Goal: Task Accomplishment & Management: Manage account settings

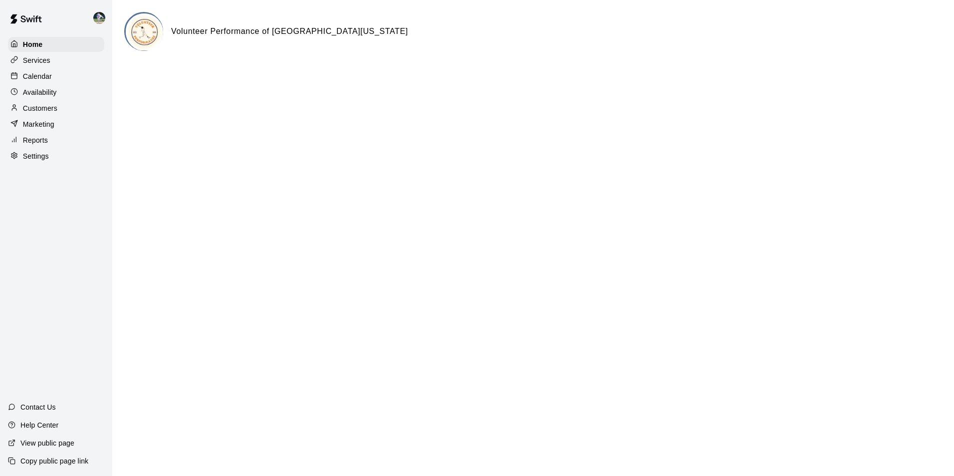
click at [55, 77] on div "Calendar" at bounding box center [56, 76] width 96 height 15
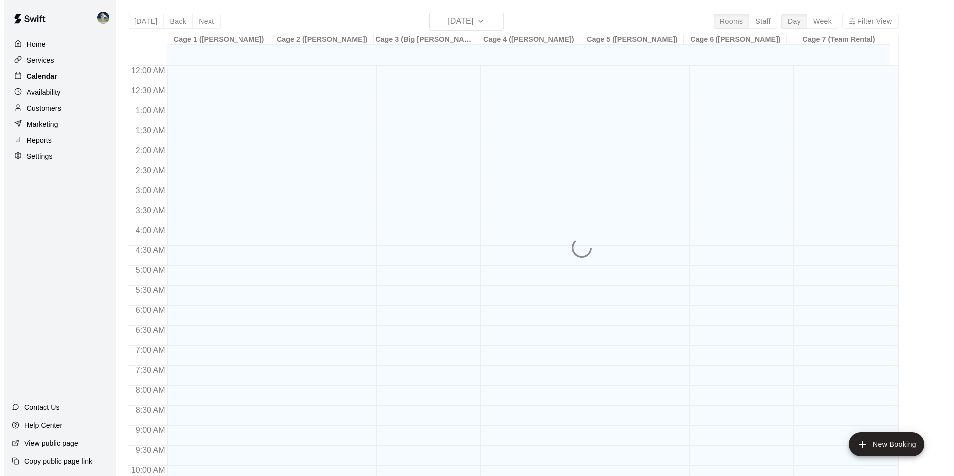
scroll to position [507, 0]
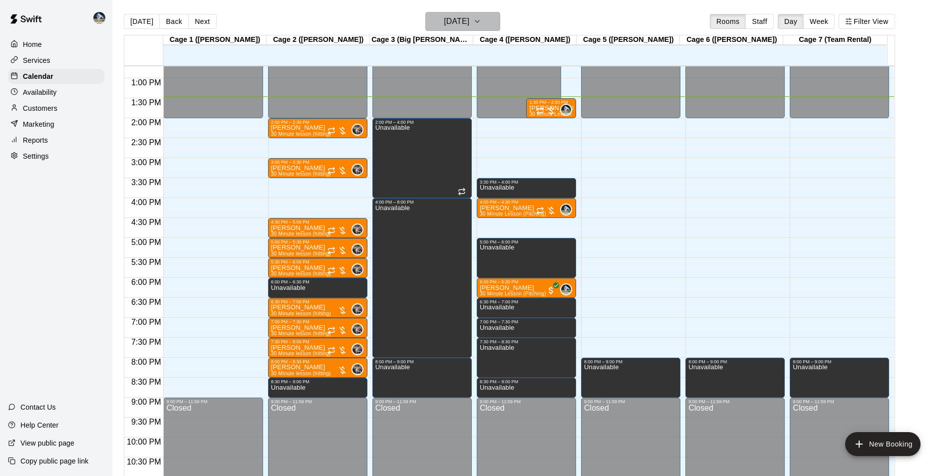
click at [450, 22] on h6 "[DATE]" at bounding box center [456, 21] width 25 height 14
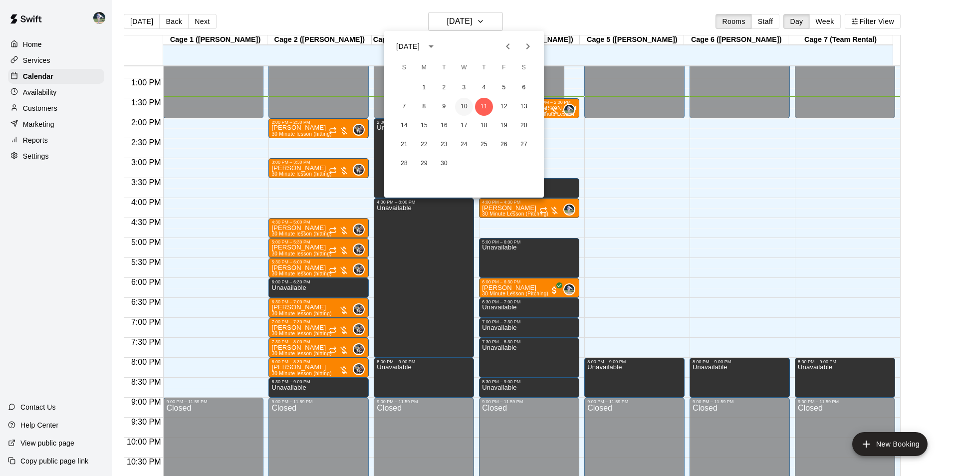
click at [463, 103] on button "10" at bounding box center [464, 107] width 18 height 18
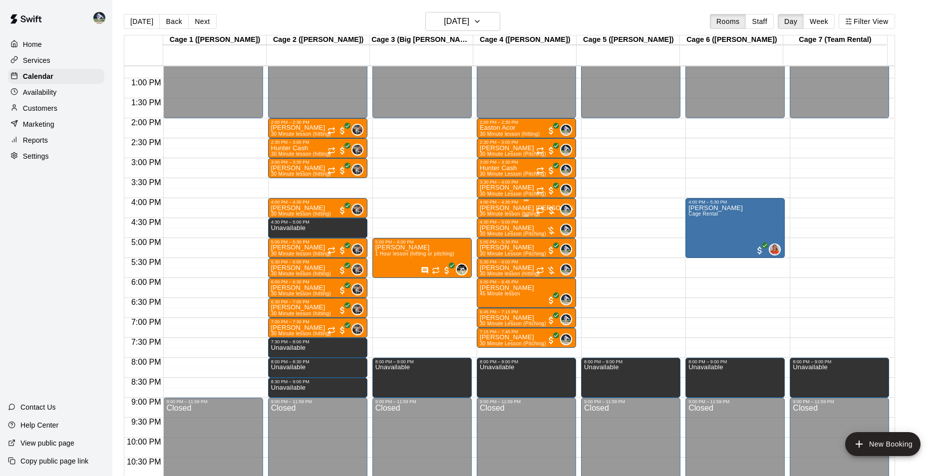
click at [509, 200] on div "4:00 PM – 4:30 PM [PERSON_NAME] [PERSON_NAME] 30 Minute lesson (hitting) 0" at bounding box center [526, 208] width 99 height 20
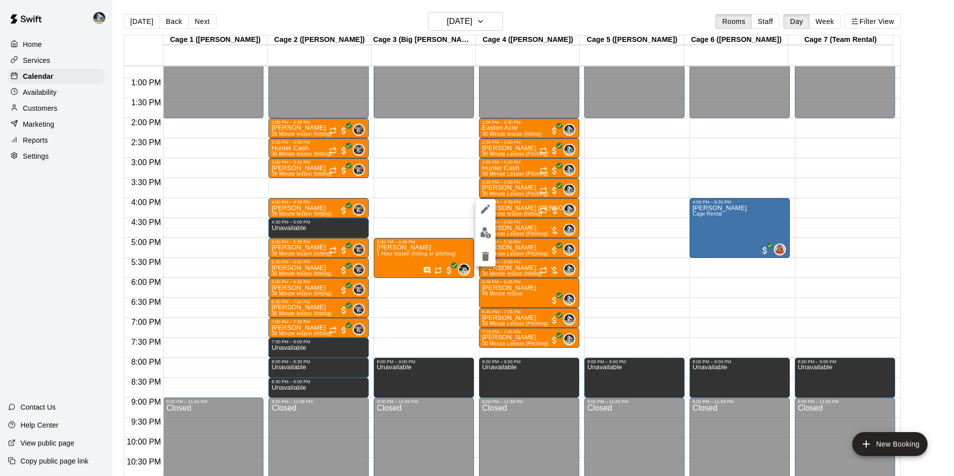
click at [522, 209] on div at bounding box center [477, 238] width 954 height 476
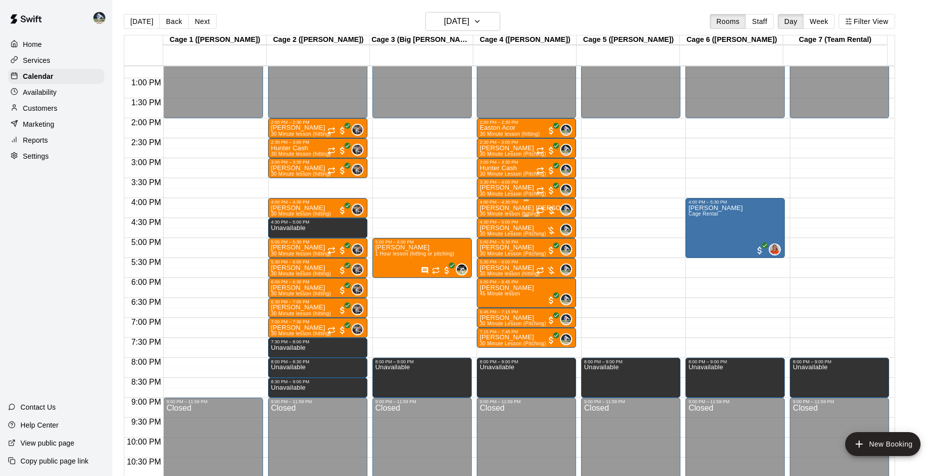
click at [520, 208] on p "[PERSON_NAME] [PERSON_NAME]" at bounding box center [526, 208] width 93 height 0
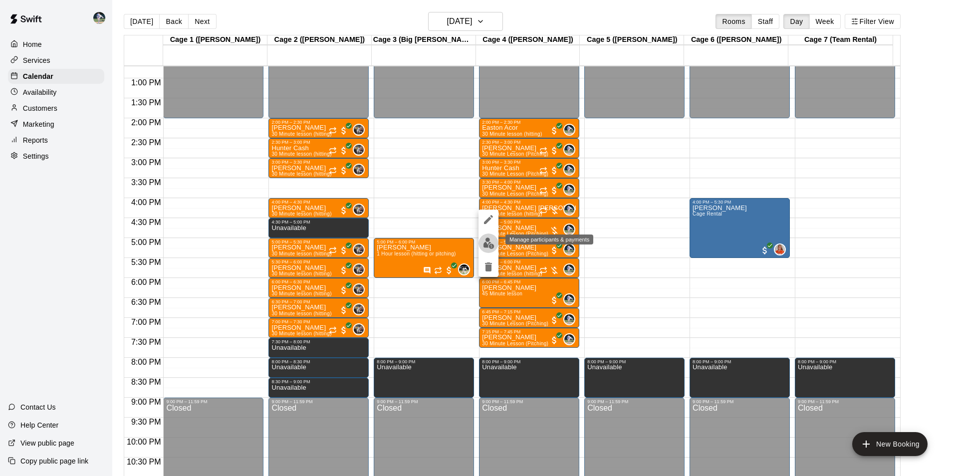
click at [491, 240] on img "edit" at bounding box center [488, 243] width 11 height 11
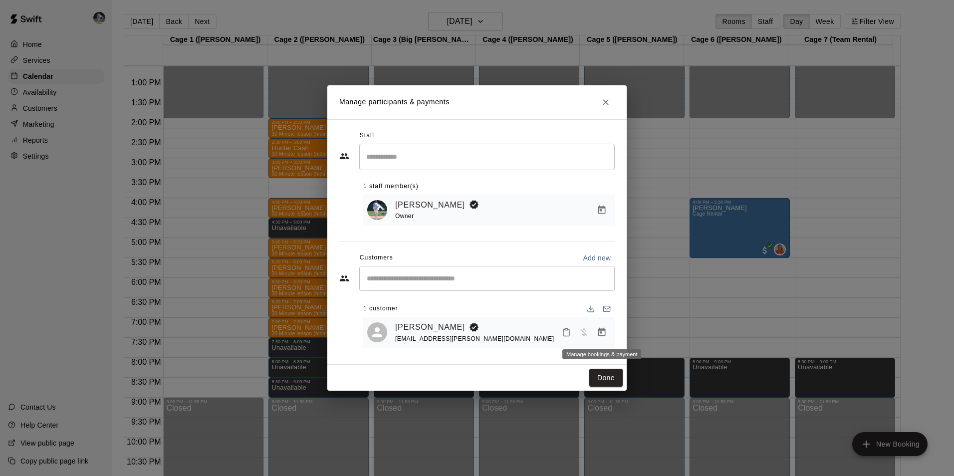
click at [597, 333] on icon "Manage bookings & payment" at bounding box center [602, 332] width 10 height 10
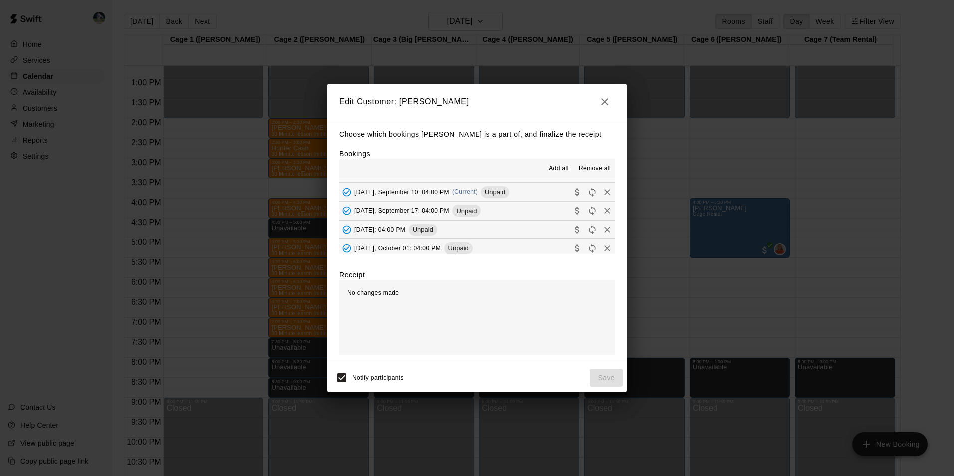
scroll to position [299, 0]
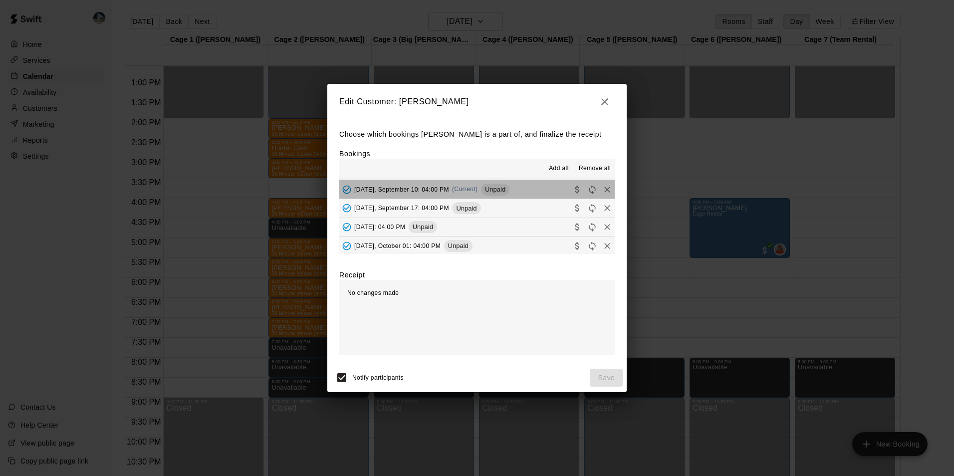
click at [528, 189] on button "[DATE], September 10: 04:00 PM (Current) Unpaid" at bounding box center [477, 189] width 276 height 18
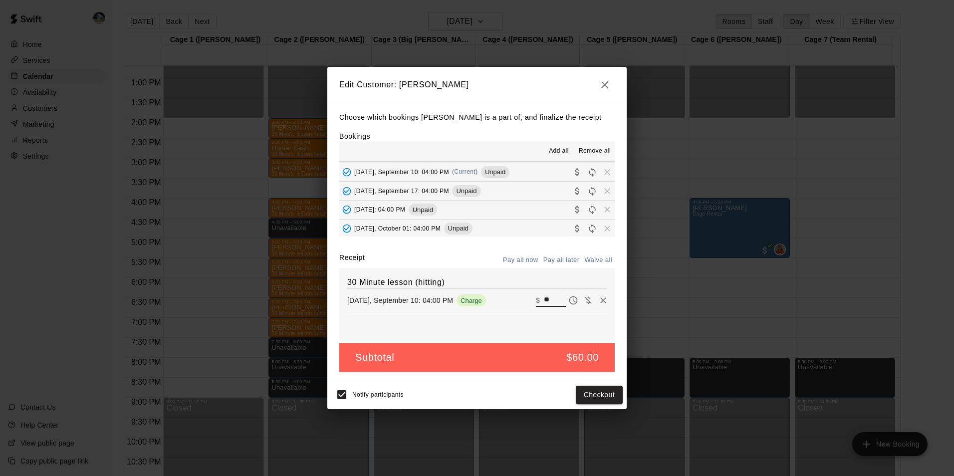
click at [544, 299] on input "**" at bounding box center [555, 300] width 22 height 13
type input "*"
type input "**"
click at [585, 395] on button "Checkout" at bounding box center [599, 395] width 47 height 18
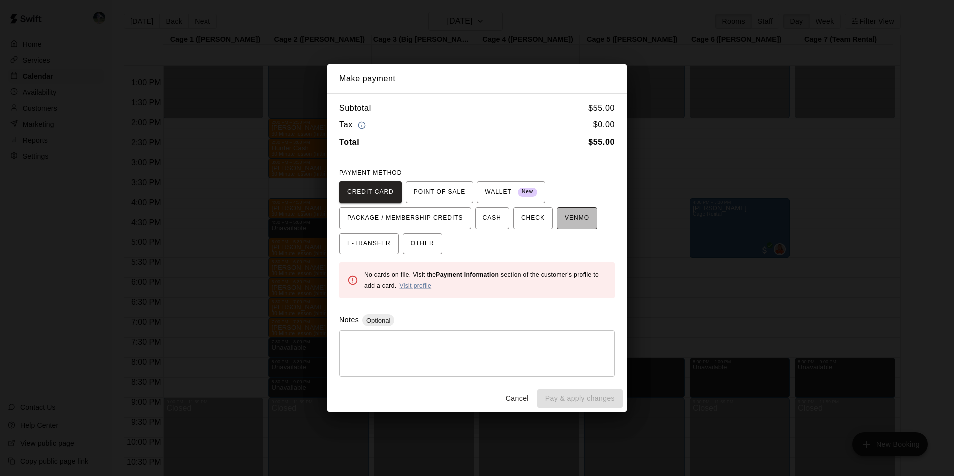
click at [577, 223] on span "VENMO" at bounding box center [577, 218] width 24 height 16
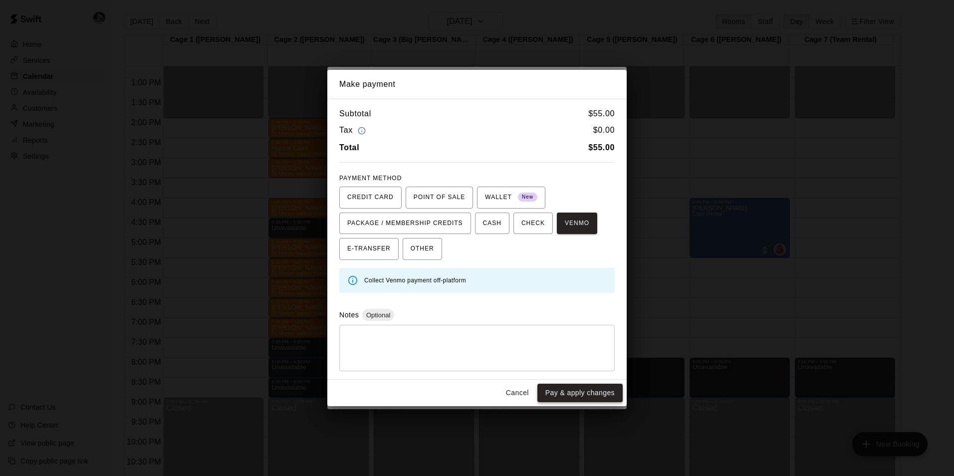
click at [570, 389] on button "Pay & apply changes" at bounding box center [580, 393] width 85 height 18
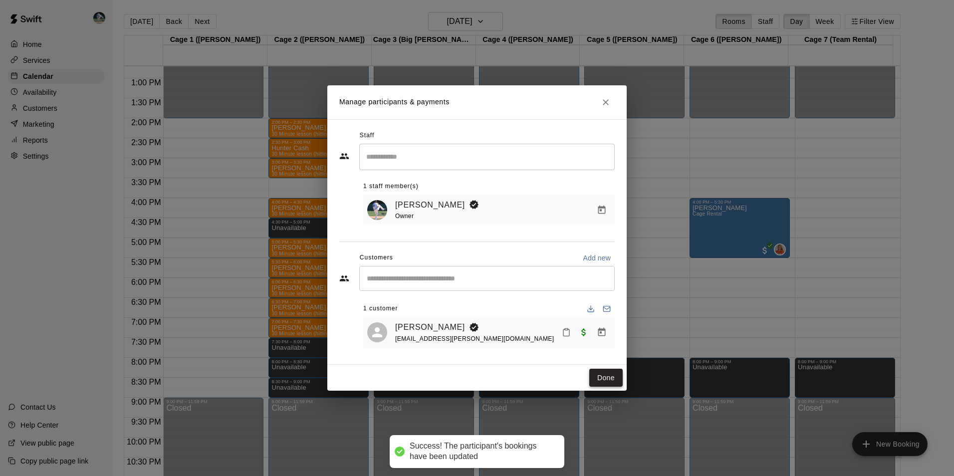
click at [602, 376] on button "Done" at bounding box center [606, 378] width 33 height 18
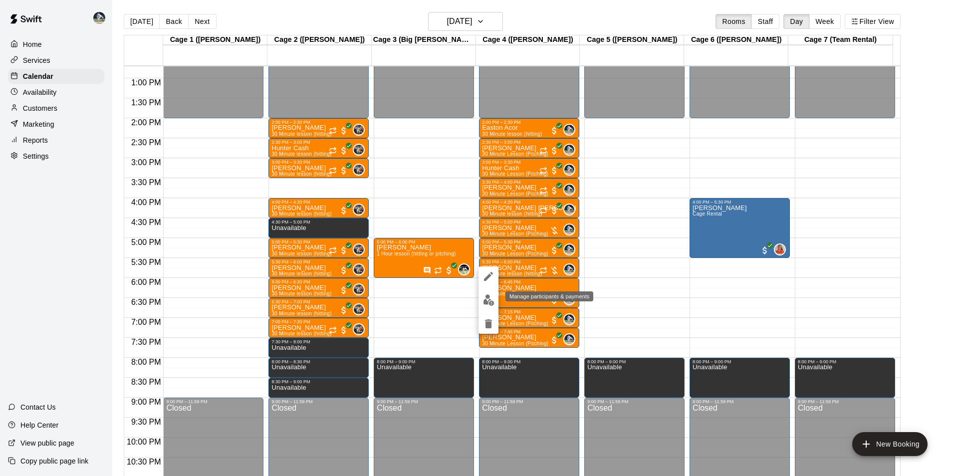
click at [491, 299] on img "edit" at bounding box center [488, 300] width 11 height 11
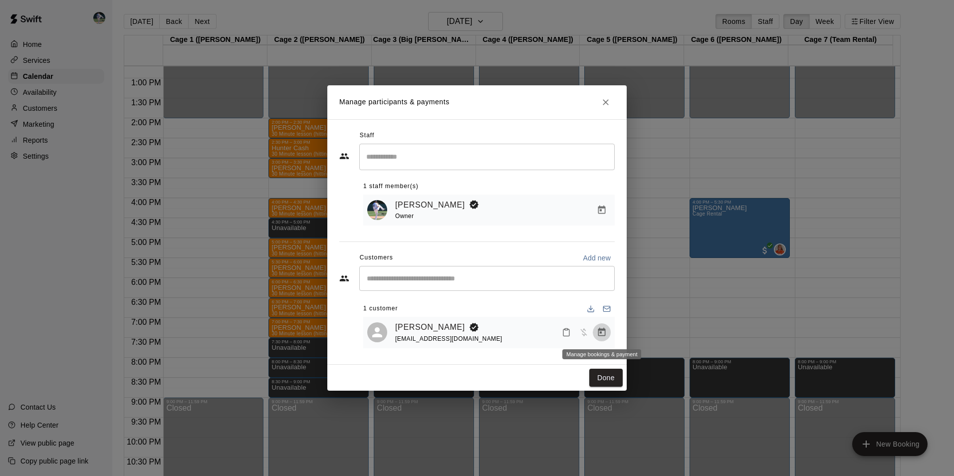
click at [604, 332] on icon "Manage bookings & payment" at bounding box center [602, 332] width 10 height 10
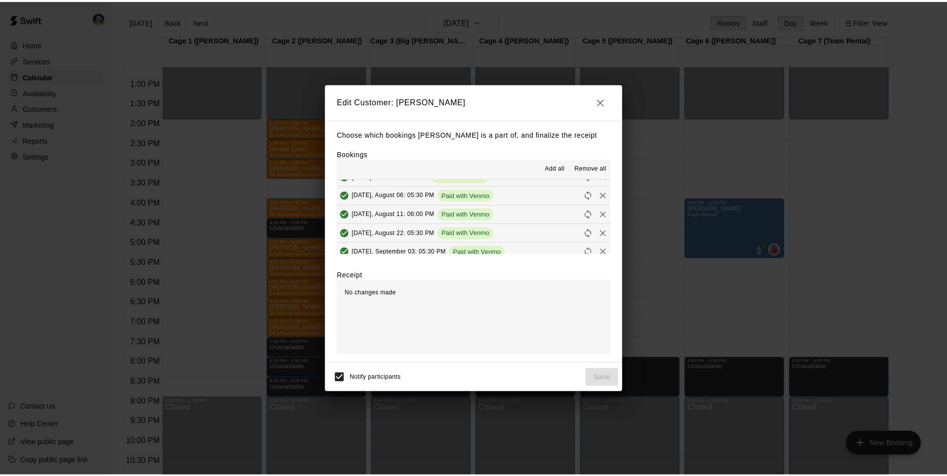
scroll to position [250, 0]
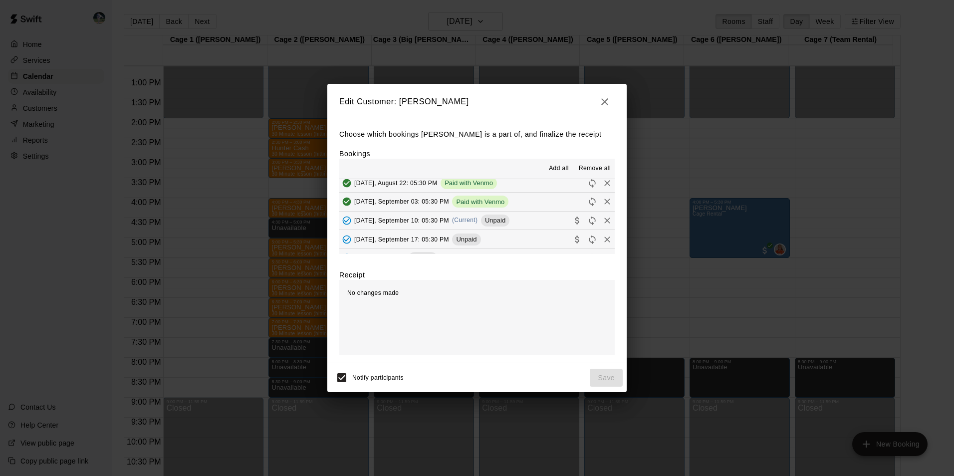
click at [526, 219] on button "[DATE], September 10: 05:30 PM (Current) Unpaid" at bounding box center [477, 221] width 276 height 18
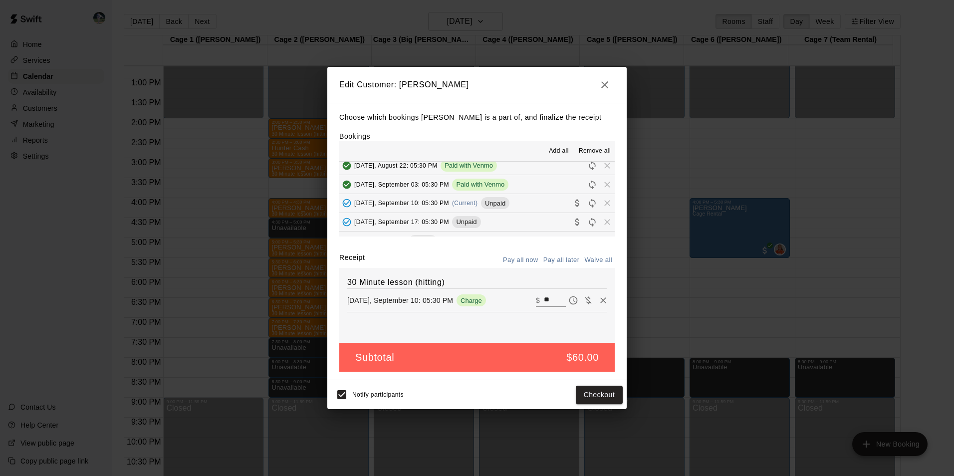
click at [547, 299] on input "**" at bounding box center [555, 300] width 22 height 13
type input "*"
type input "**"
click at [608, 393] on button "Checkout" at bounding box center [599, 395] width 47 height 18
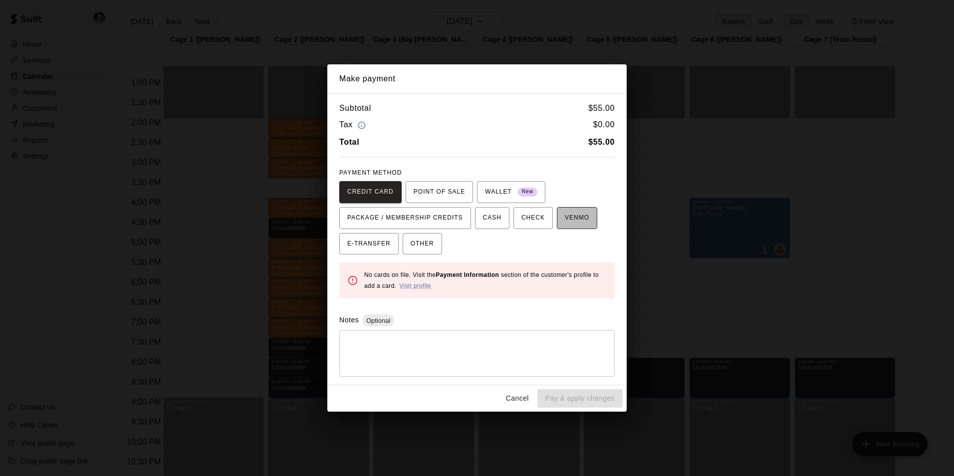
click at [572, 220] on span "VENMO" at bounding box center [577, 218] width 24 height 16
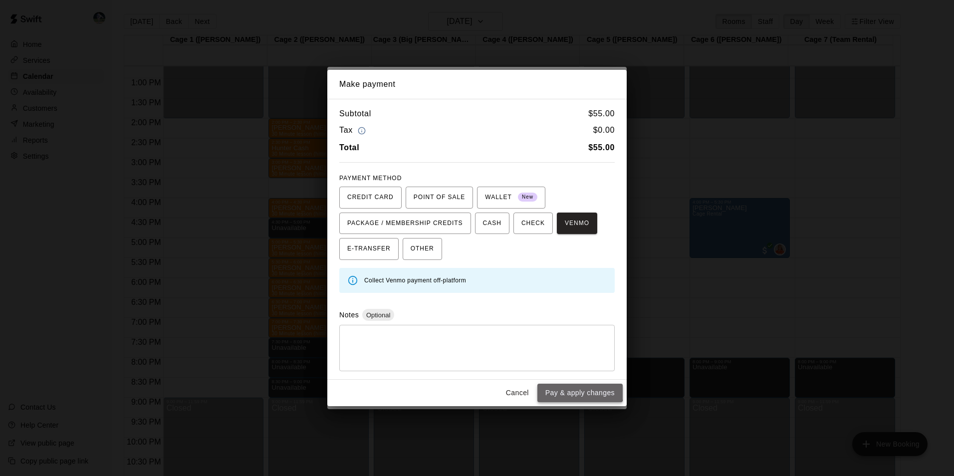
click at [568, 388] on button "Pay & apply changes" at bounding box center [580, 393] width 85 height 18
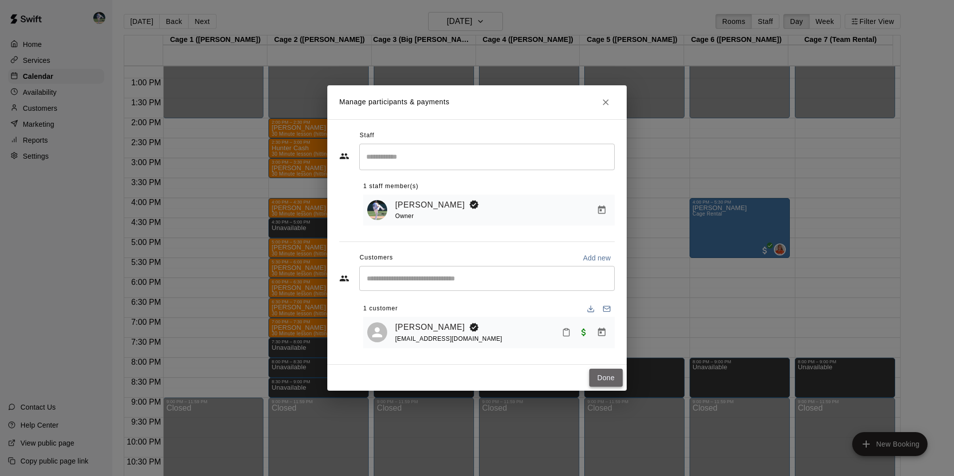
click at [610, 376] on button "Done" at bounding box center [606, 378] width 33 height 18
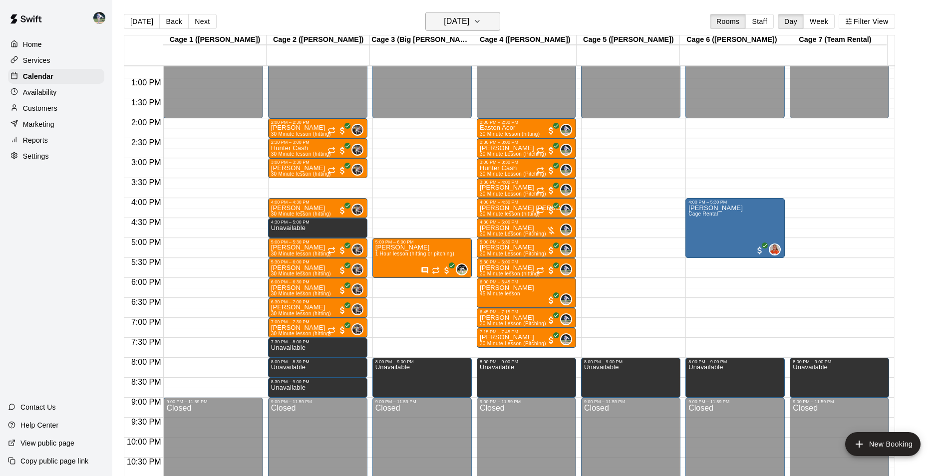
click at [468, 22] on h6 "[DATE]" at bounding box center [456, 21] width 25 height 14
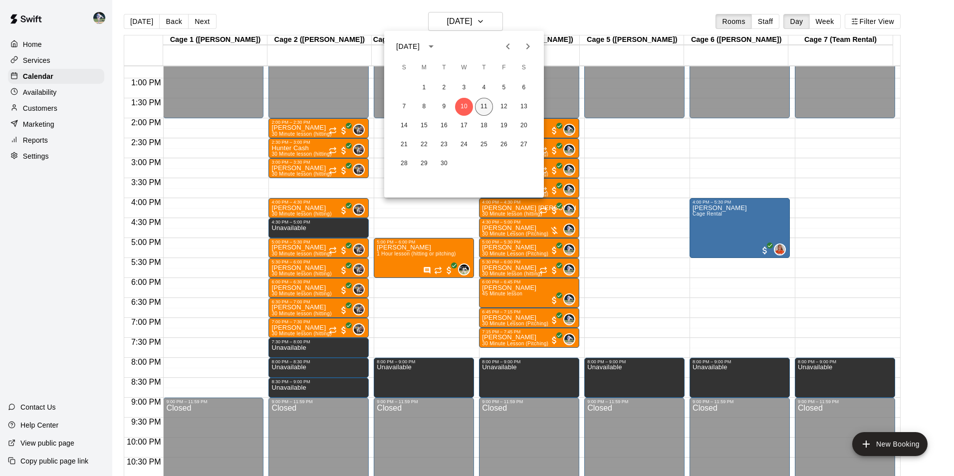
click at [482, 108] on button "11" at bounding box center [484, 107] width 18 height 18
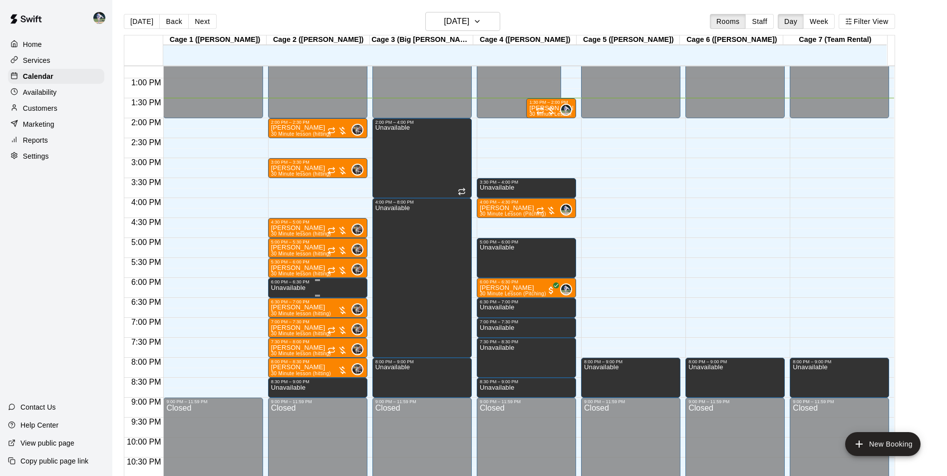
click at [316, 284] on div "6:00 PM – 6:30 PM" at bounding box center [317, 282] width 93 height 5
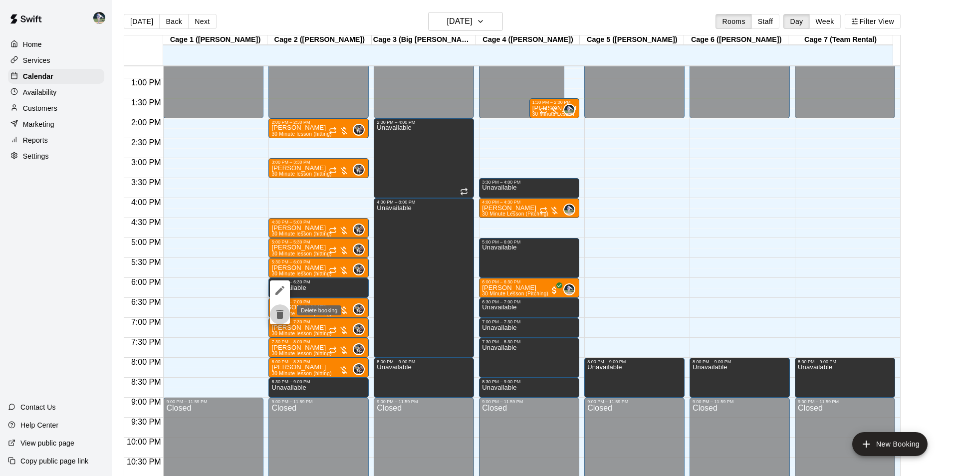
click at [281, 315] on icon "delete" at bounding box center [280, 314] width 7 height 9
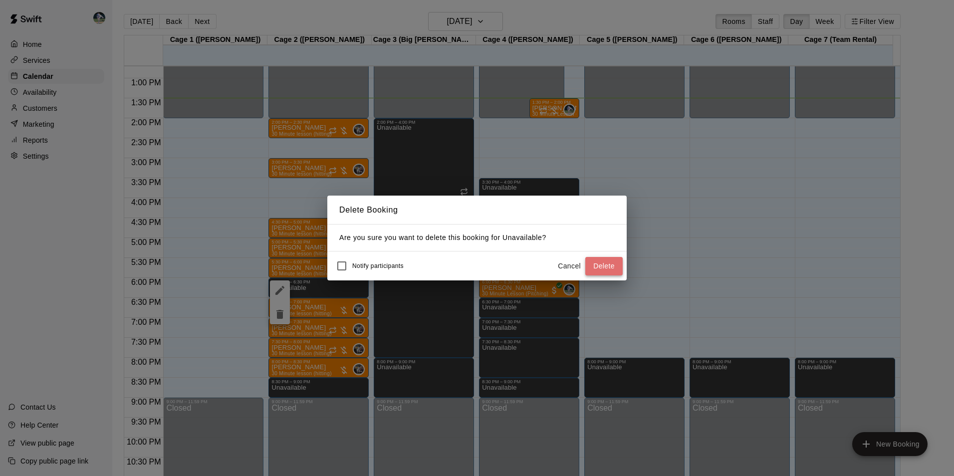
click at [610, 266] on button "Delete" at bounding box center [604, 266] width 37 height 18
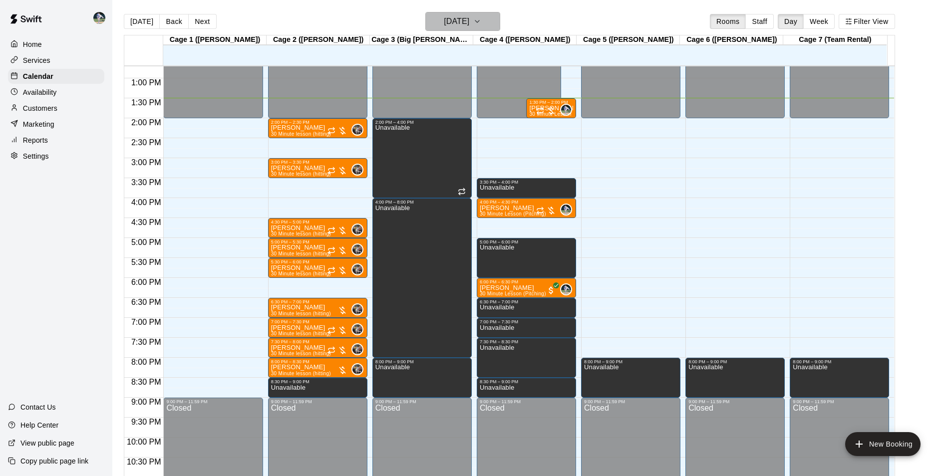
click at [450, 22] on h6 "[DATE]" at bounding box center [456, 21] width 25 height 14
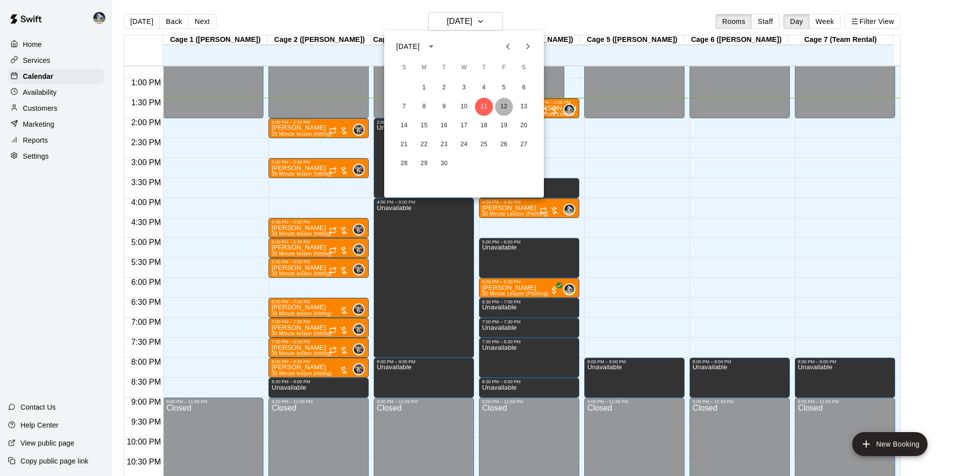
click at [502, 105] on button "12" at bounding box center [504, 107] width 18 height 18
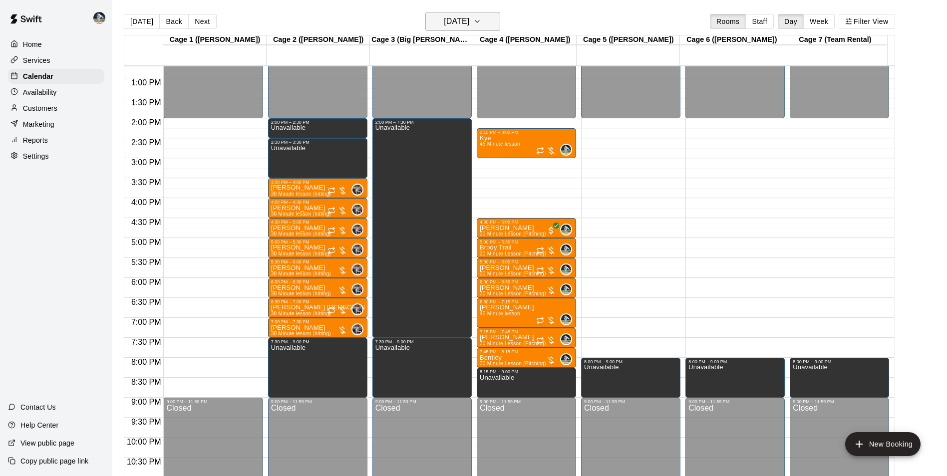
click at [452, 19] on h6 "[DATE]" at bounding box center [456, 21] width 25 height 14
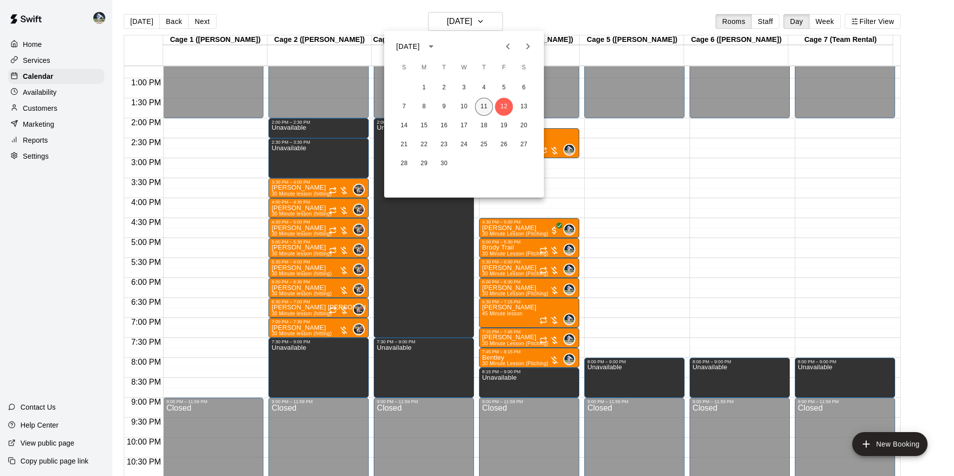
click at [484, 107] on button "11" at bounding box center [484, 107] width 18 height 18
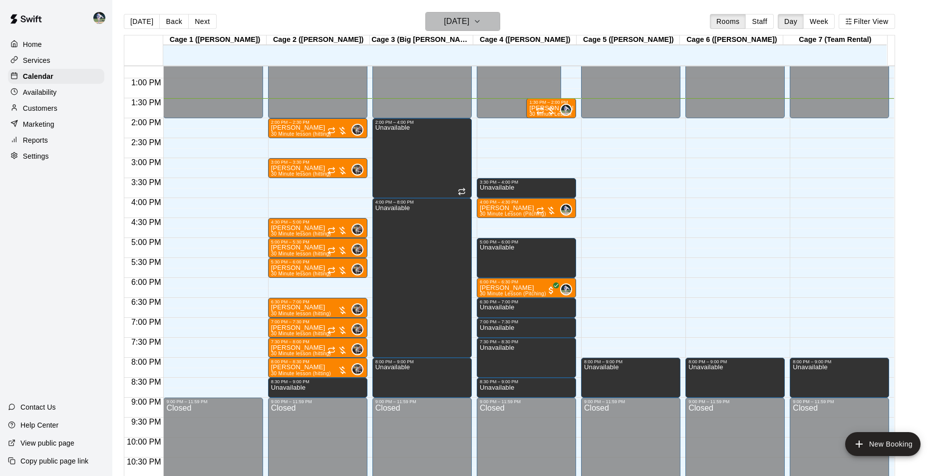
click at [444, 18] on h6 "[DATE]" at bounding box center [456, 21] width 25 height 14
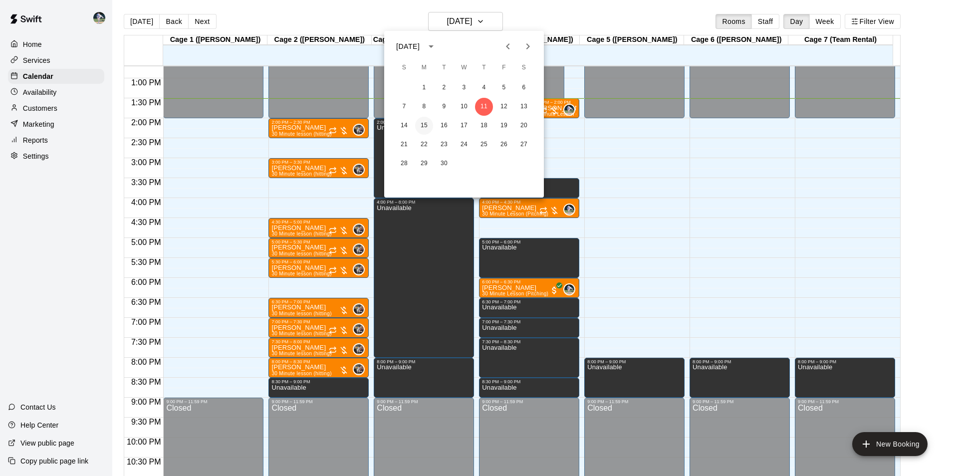
click at [424, 126] on button "15" at bounding box center [424, 126] width 18 height 18
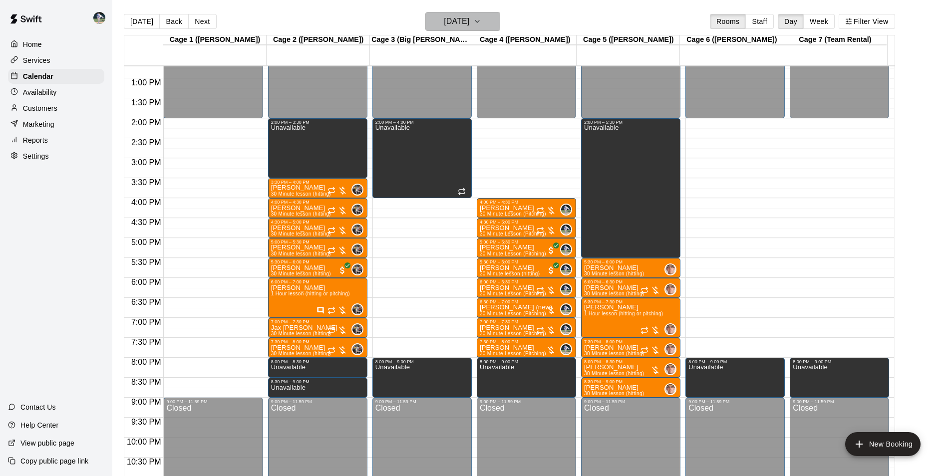
click at [457, 24] on h6 "[DATE]" at bounding box center [456, 21] width 25 height 14
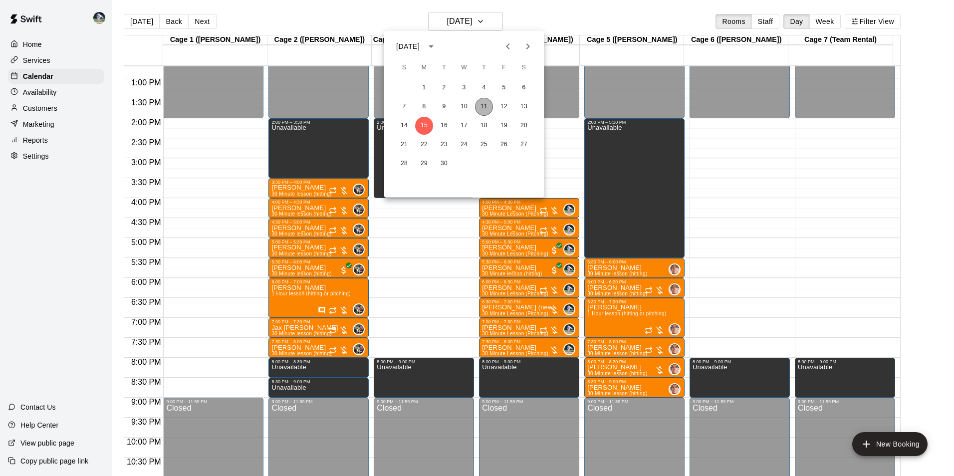
click at [489, 109] on button "11" at bounding box center [484, 107] width 18 height 18
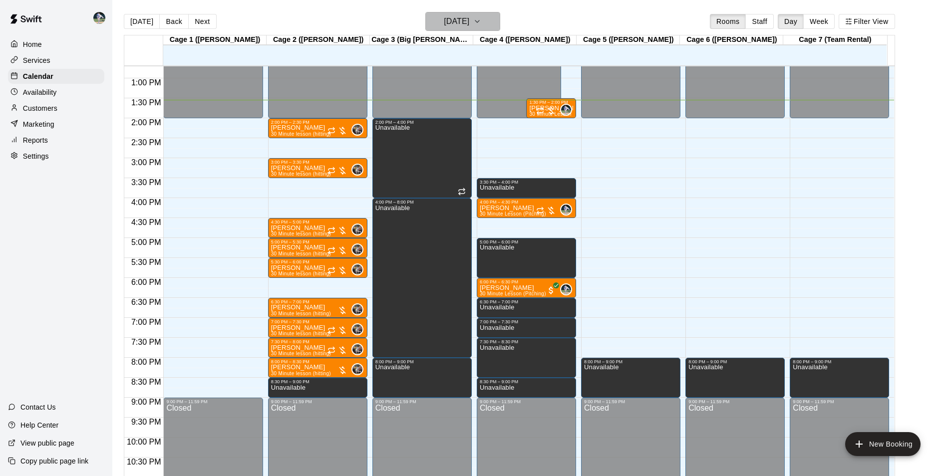
click at [462, 13] on button "[DATE]" at bounding box center [462, 21] width 75 height 19
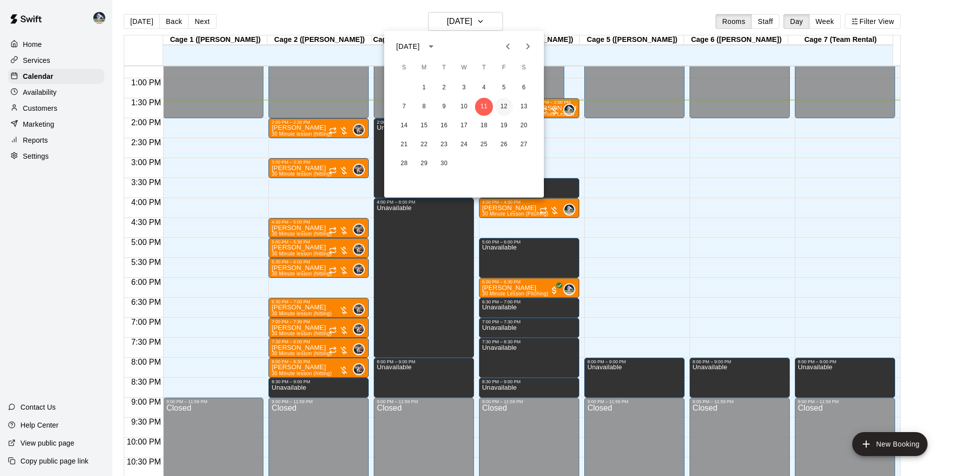
click at [509, 104] on button "12" at bounding box center [504, 107] width 18 height 18
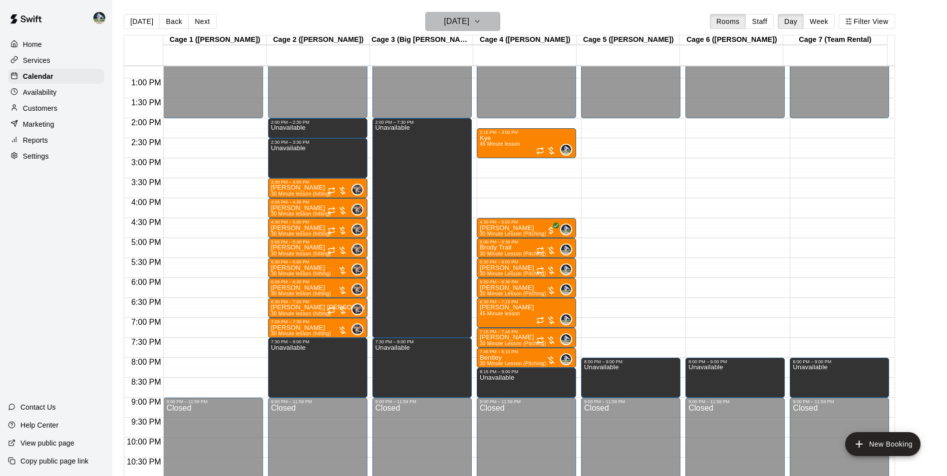
click at [468, 22] on h6 "[DATE]" at bounding box center [456, 21] width 25 height 14
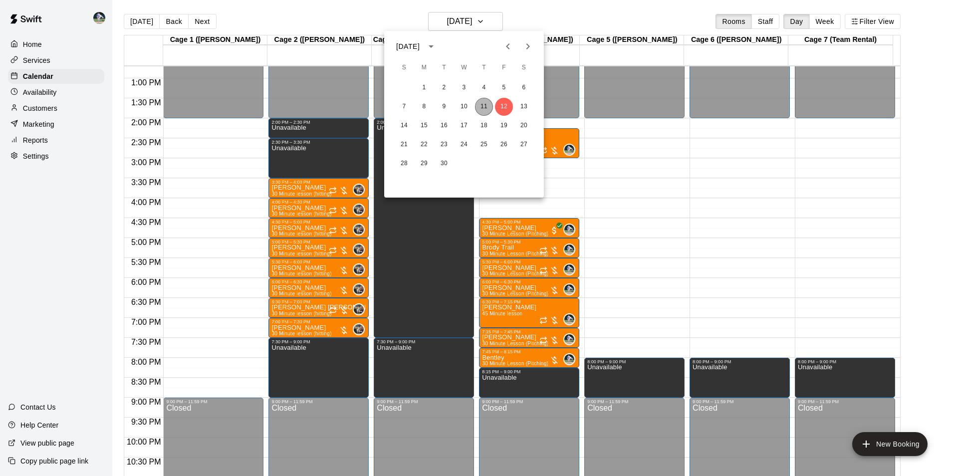
click at [479, 107] on button "11" at bounding box center [484, 107] width 18 height 18
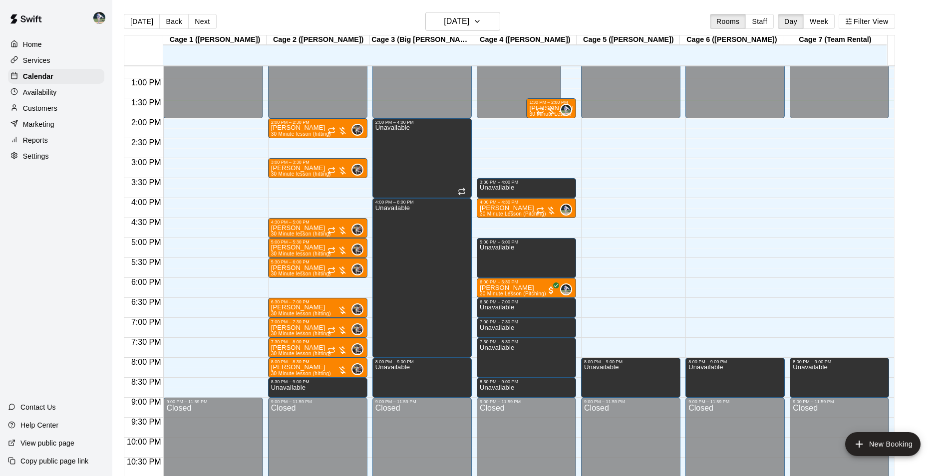
click at [303, 283] on div "12:00 AM – 2:00 PM Closed 2:00 PM – 2:30 PM [PERSON_NAME] 30 Minute lesson (hit…" at bounding box center [317, 38] width 99 height 958
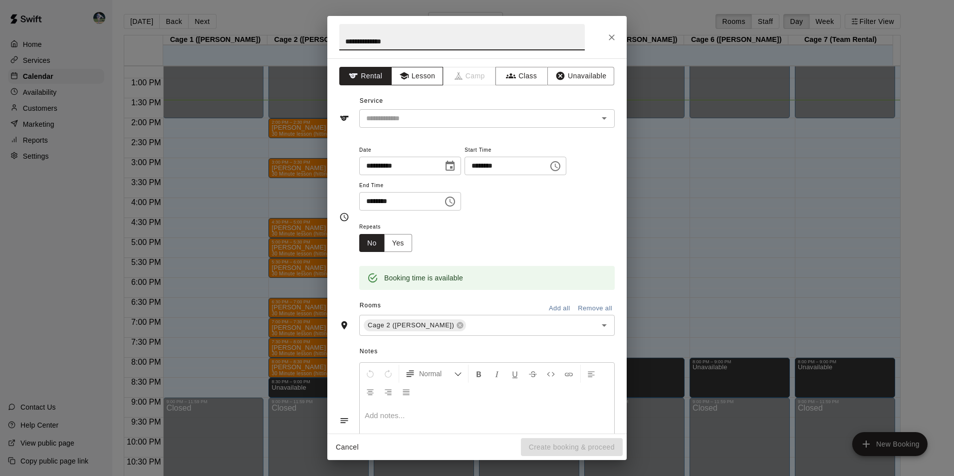
type input "**********"
click at [414, 75] on button "Lesson" at bounding box center [417, 76] width 52 height 18
click at [416, 111] on div "​" at bounding box center [487, 118] width 256 height 18
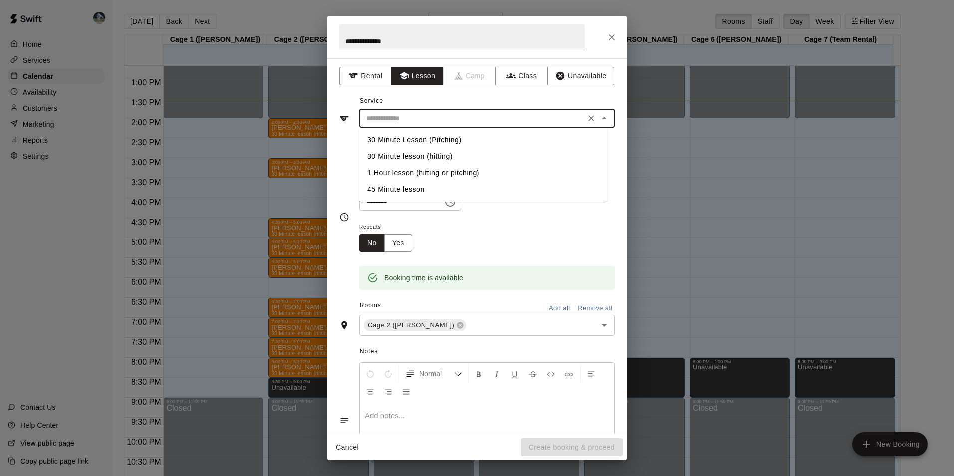
click at [418, 152] on li "30 Minute lesson (hitting)" at bounding box center [483, 156] width 248 height 16
type input "**********"
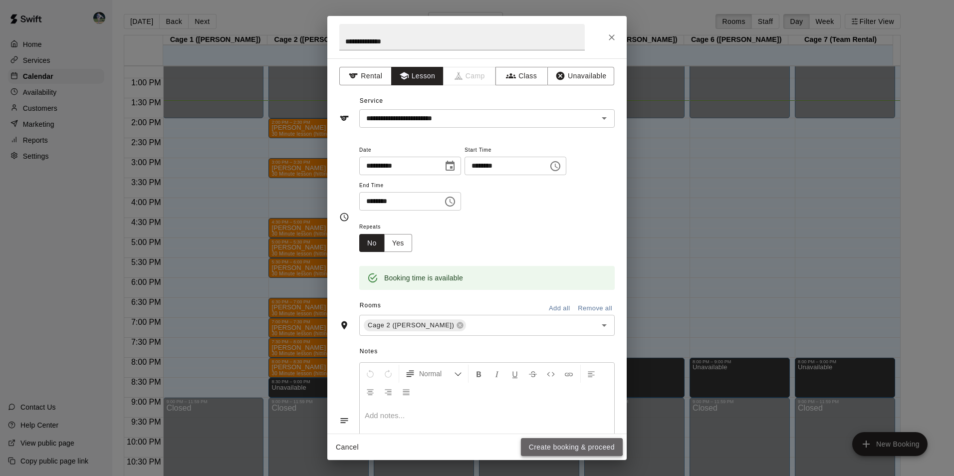
click at [543, 444] on button "Create booking & proceed" at bounding box center [572, 447] width 102 height 18
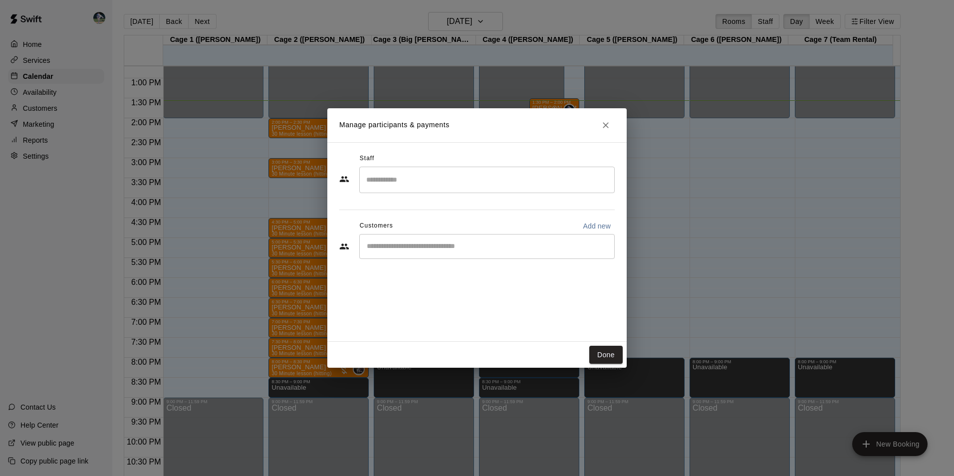
click at [390, 185] on input "Search staff" at bounding box center [487, 179] width 247 height 17
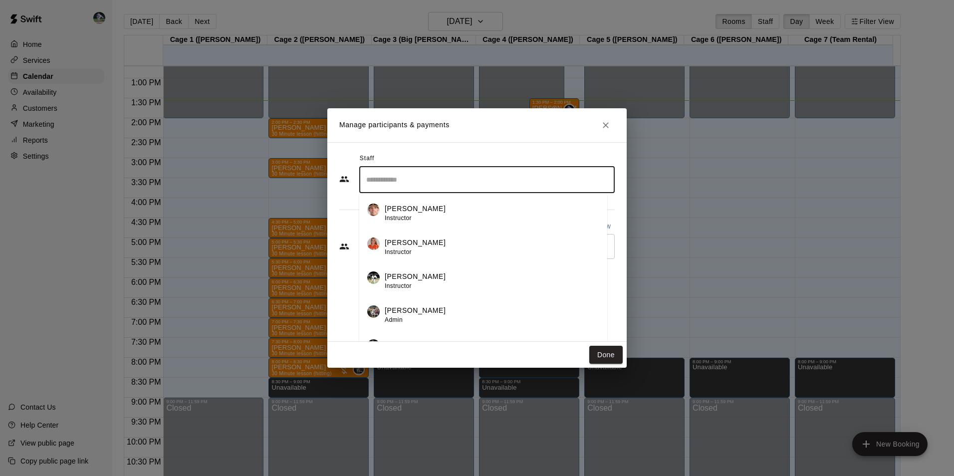
click at [412, 307] on p "[PERSON_NAME]" at bounding box center [415, 310] width 61 height 10
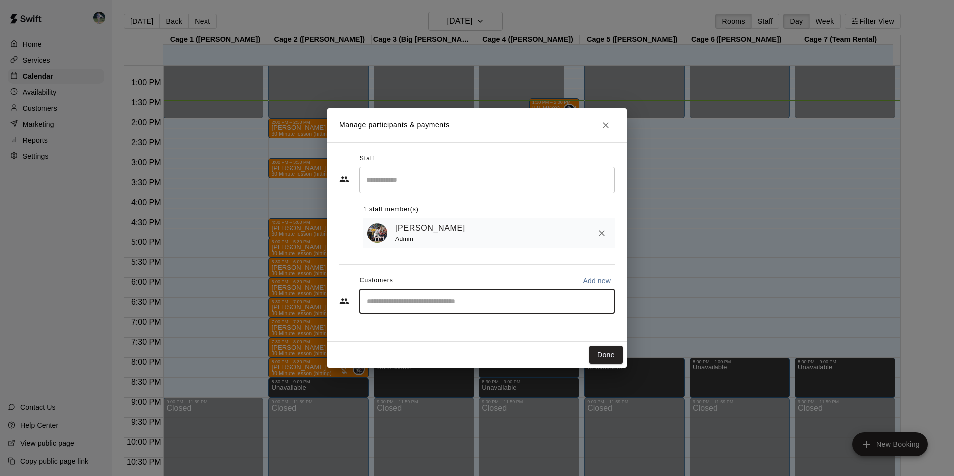
click at [381, 306] on input "Start typing to search customers..." at bounding box center [487, 301] width 247 height 10
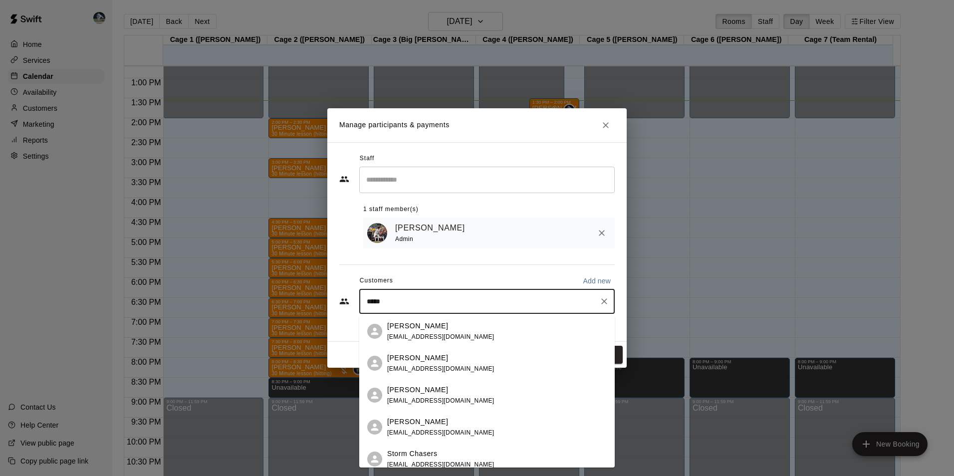
type input "******"
click at [425, 423] on p "[PERSON_NAME]" at bounding box center [417, 422] width 61 height 10
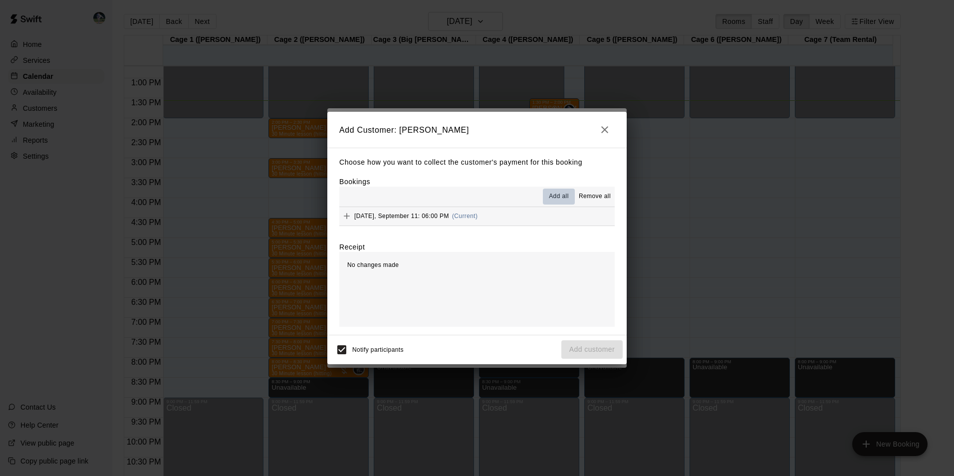
click at [561, 196] on span "Add all" at bounding box center [559, 197] width 20 height 10
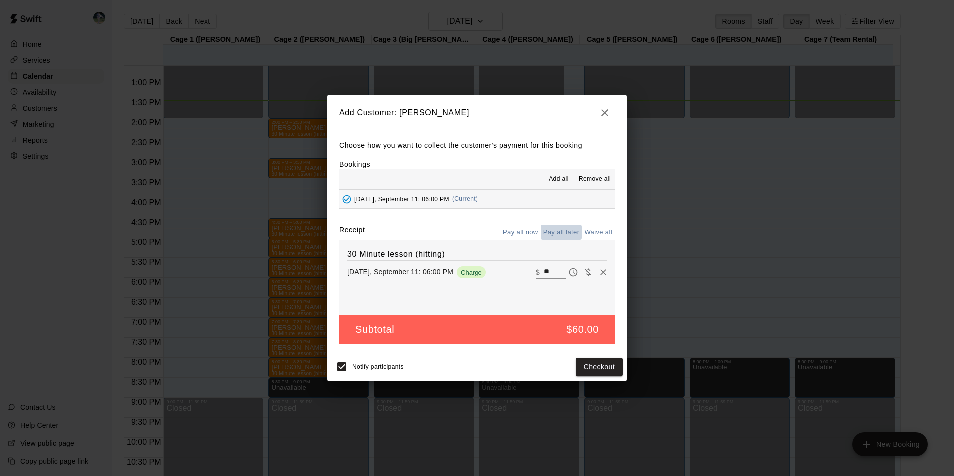
click at [567, 229] on button "Pay all later" at bounding box center [561, 232] width 41 height 15
click at [583, 366] on button "Add customer" at bounding box center [592, 367] width 61 height 18
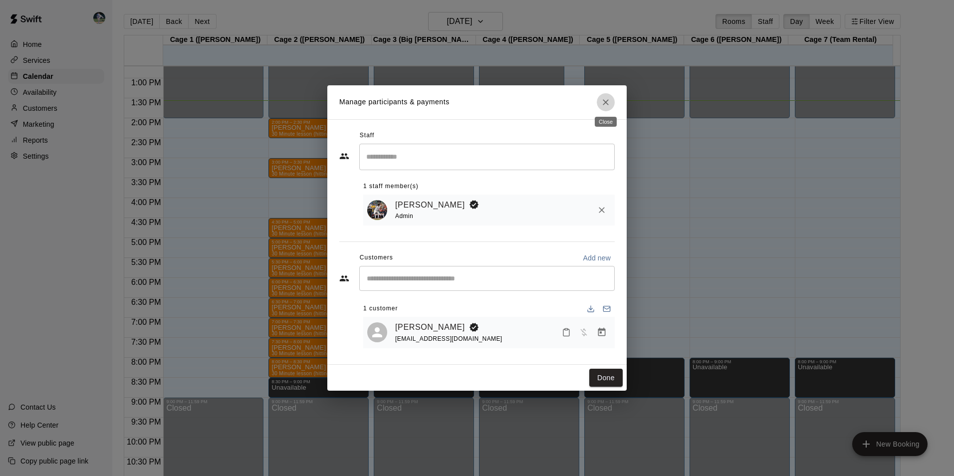
click at [605, 103] on icon "Close" at bounding box center [606, 102] width 10 height 10
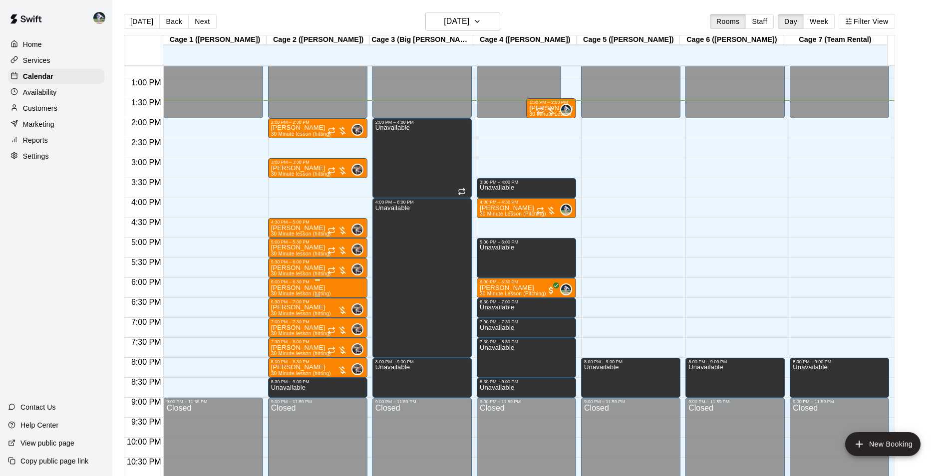
click at [299, 288] on p "[PERSON_NAME]" at bounding box center [301, 288] width 60 height 0
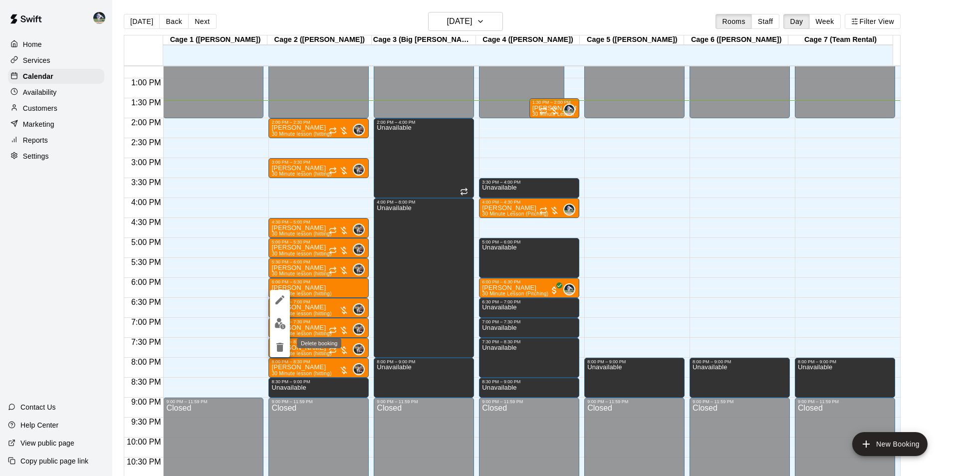
click at [276, 348] on icon "delete" at bounding box center [280, 347] width 12 height 12
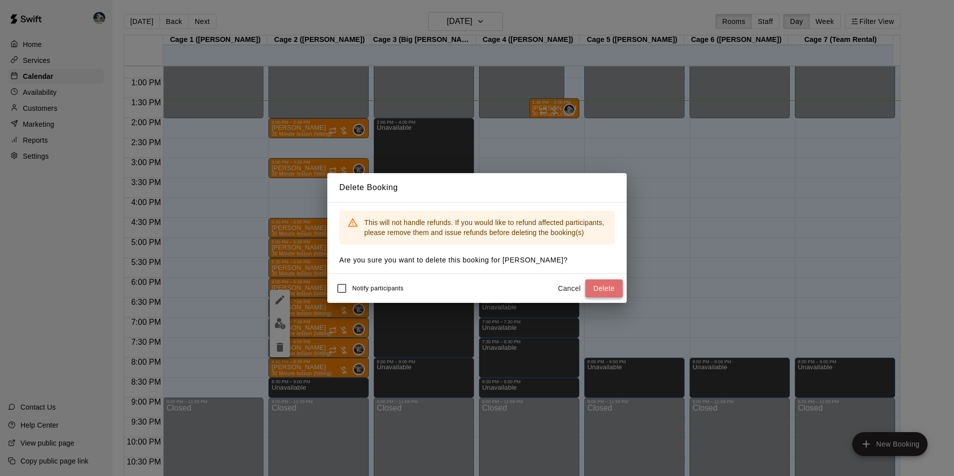
click at [599, 288] on button "Delete" at bounding box center [604, 289] width 37 height 18
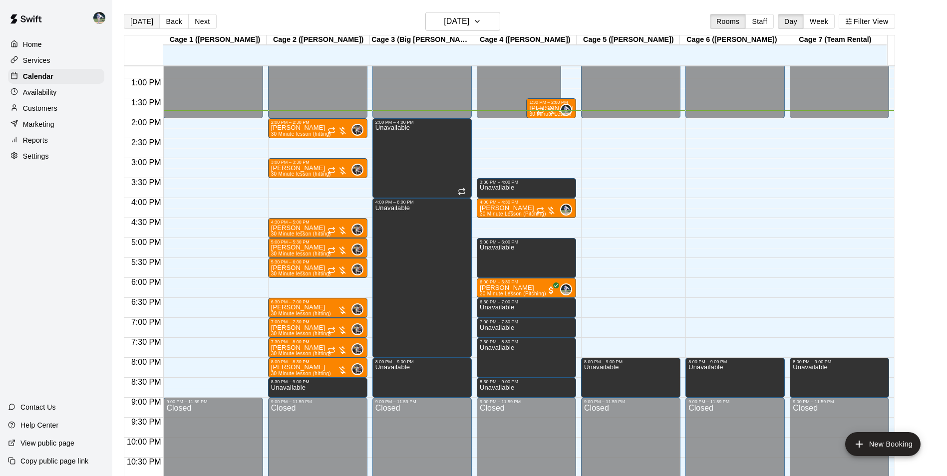
click at [138, 20] on button "[DATE]" at bounding box center [142, 21] width 36 height 15
click at [457, 22] on h6 "[DATE]" at bounding box center [456, 21] width 25 height 14
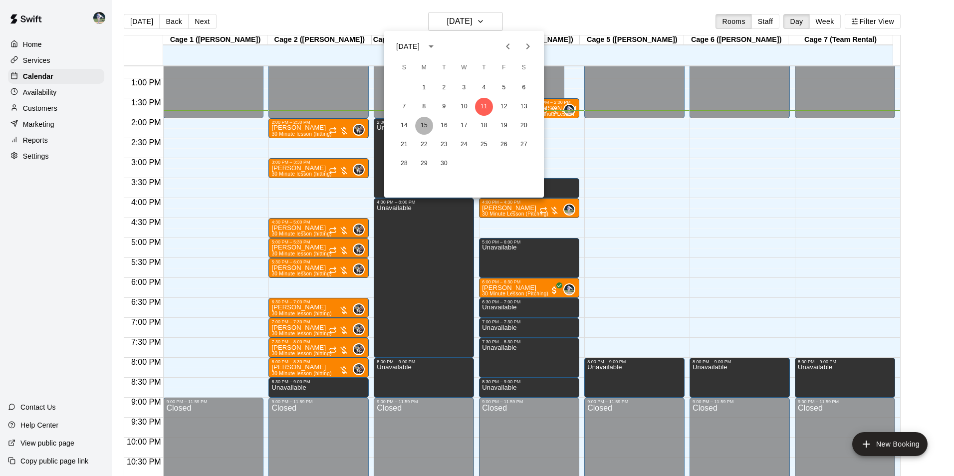
click at [422, 124] on button "15" at bounding box center [424, 126] width 18 height 18
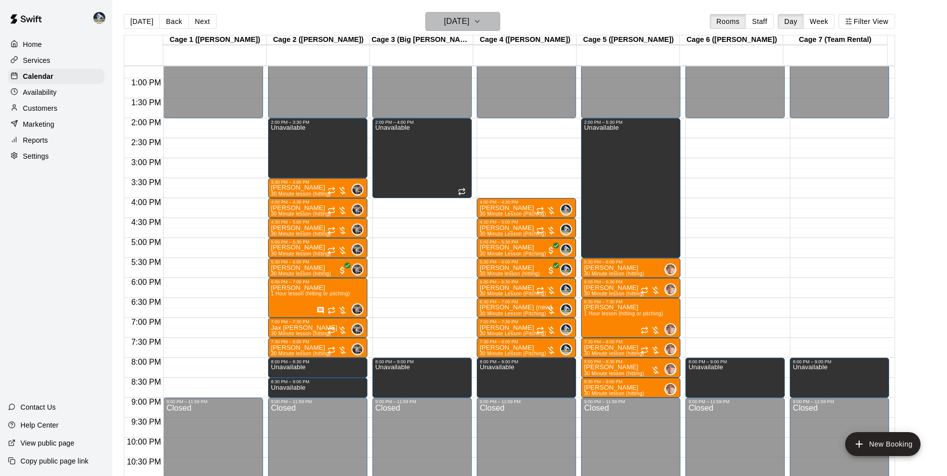
click at [454, 17] on h6 "[DATE]" at bounding box center [456, 21] width 25 height 14
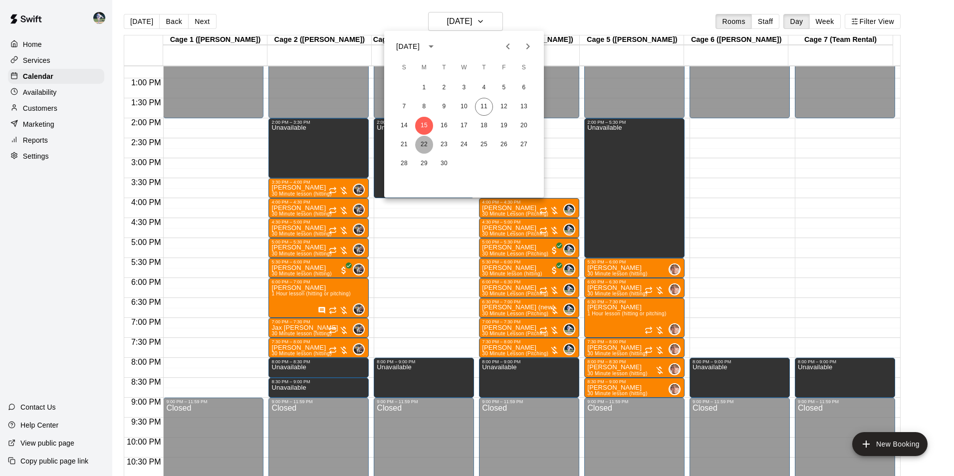
click at [420, 144] on button "22" at bounding box center [424, 145] width 18 height 18
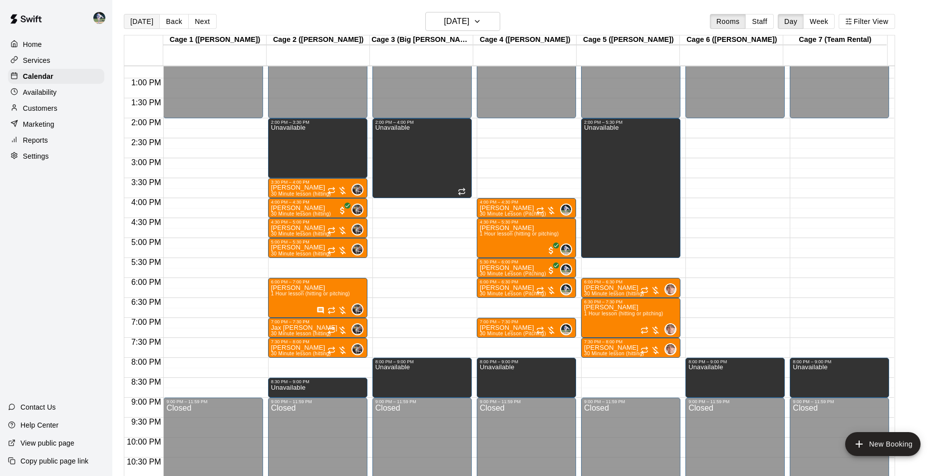
click at [136, 18] on button "[DATE]" at bounding box center [142, 21] width 36 height 15
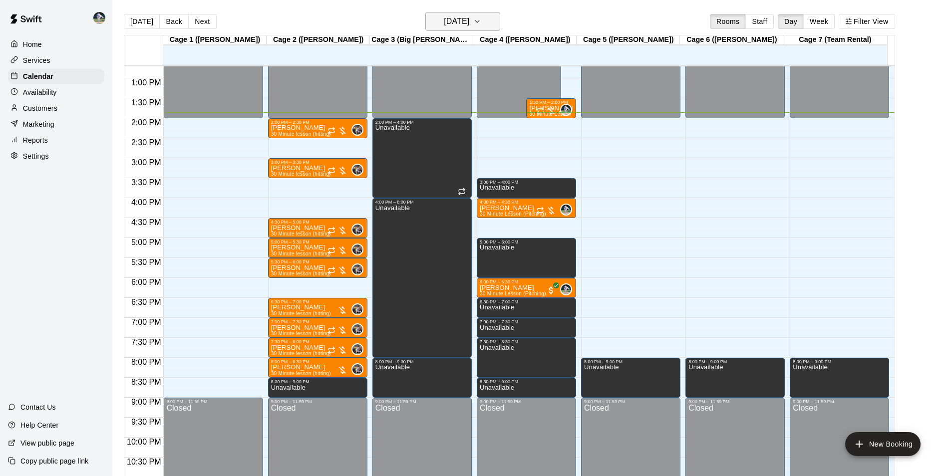
click at [462, 18] on h6 "[DATE]" at bounding box center [456, 21] width 25 height 14
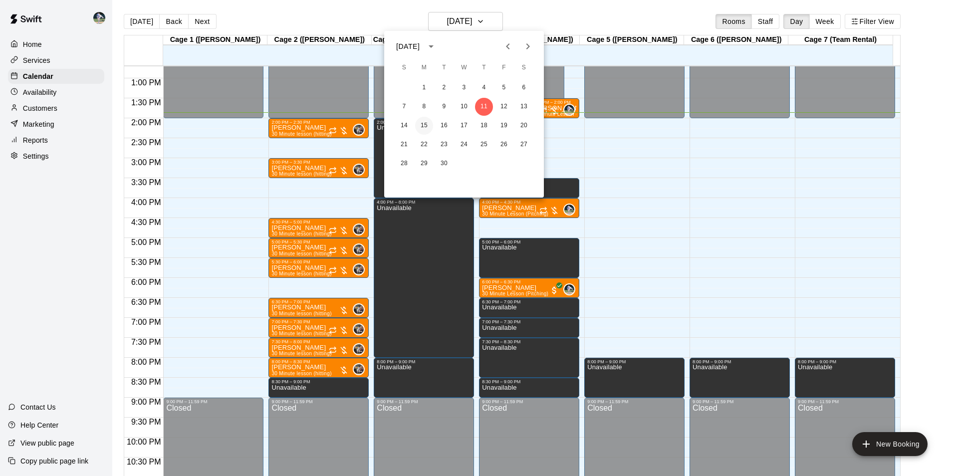
click at [426, 125] on button "15" at bounding box center [424, 126] width 18 height 18
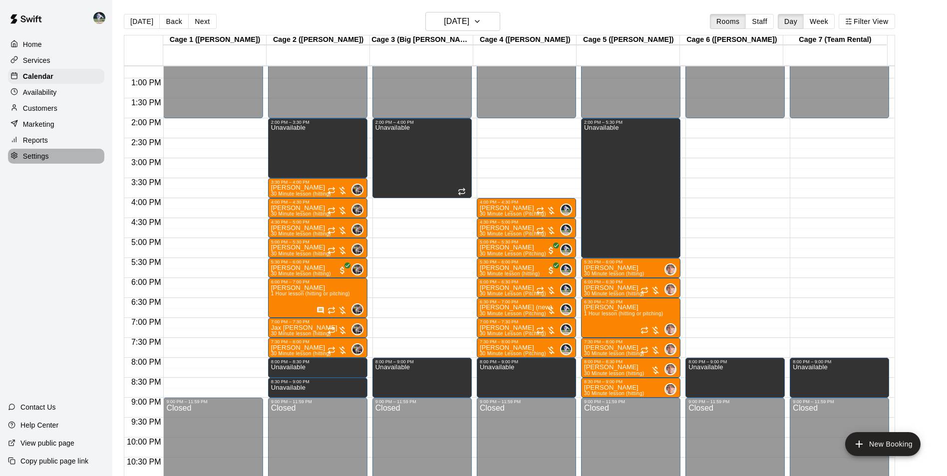
click at [48, 159] on p "Settings" at bounding box center [36, 156] width 26 height 10
select select "**"
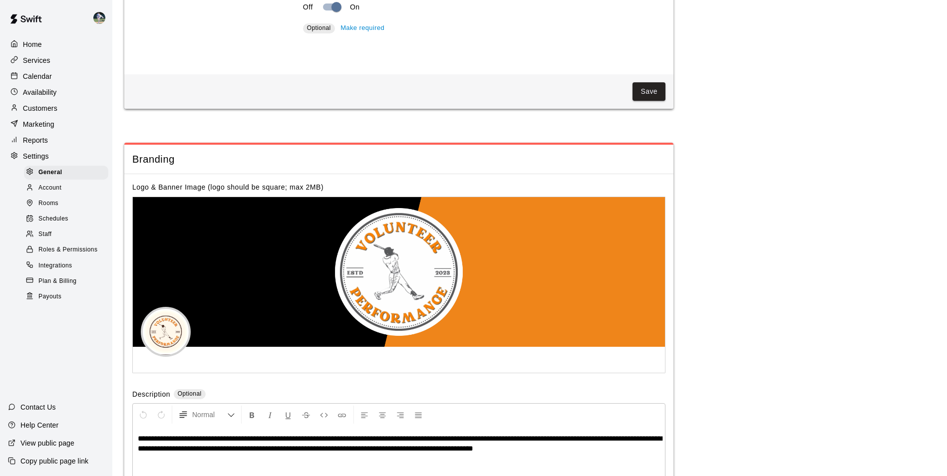
scroll to position [1979, 0]
click at [65, 223] on span "Schedules" at bounding box center [53, 219] width 30 height 10
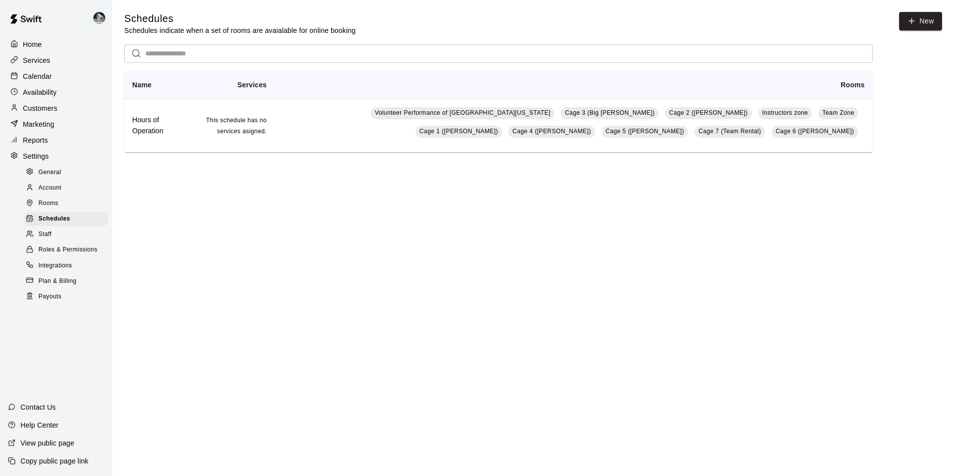
click at [51, 240] on span "Staff" at bounding box center [44, 235] width 13 height 10
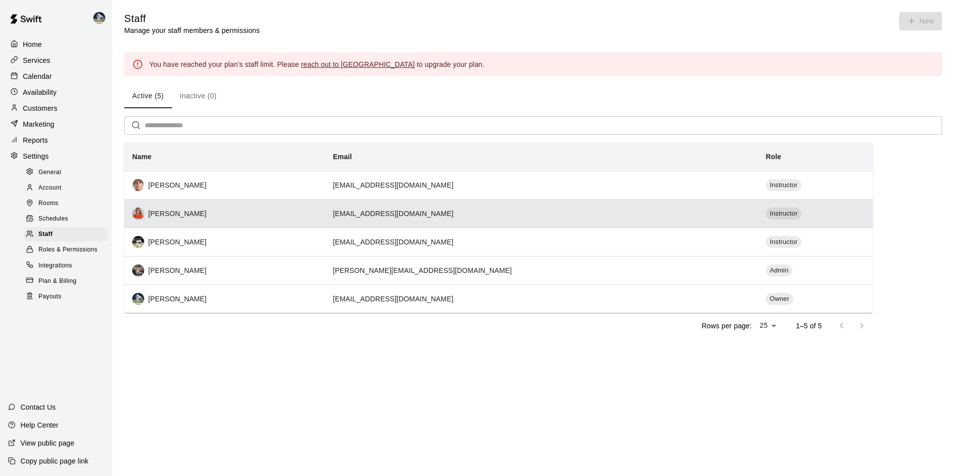
click at [588, 215] on td "[EMAIL_ADDRESS][DOMAIN_NAME]" at bounding box center [541, 213] width 433 height 28
select select "**"
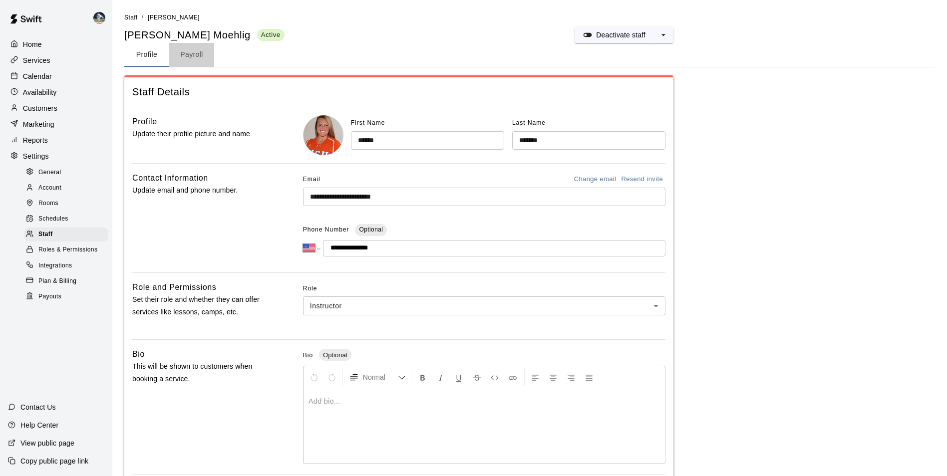
click at [192, 56] on button "Payroll" at bounding box center [191, 55] width 45 height 24
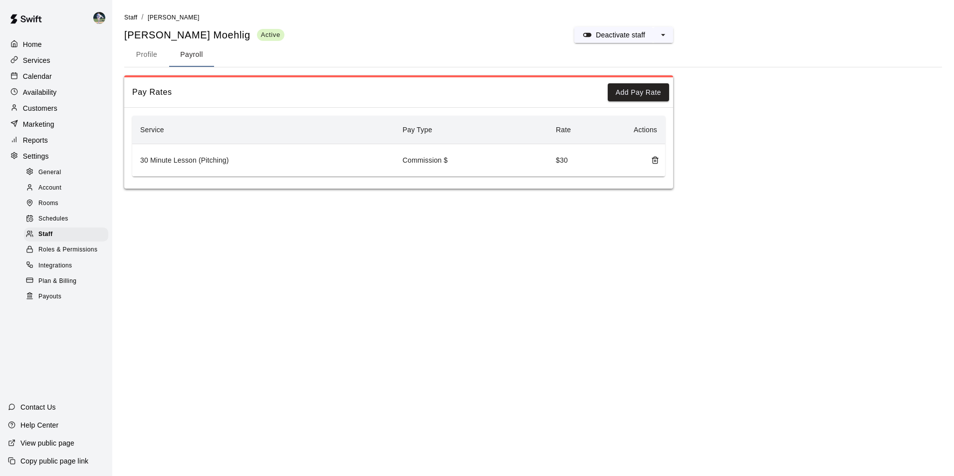
click at [153, 53] on button "Profile" at bounding box center [146, 55] width 45 height 24
select select "**"
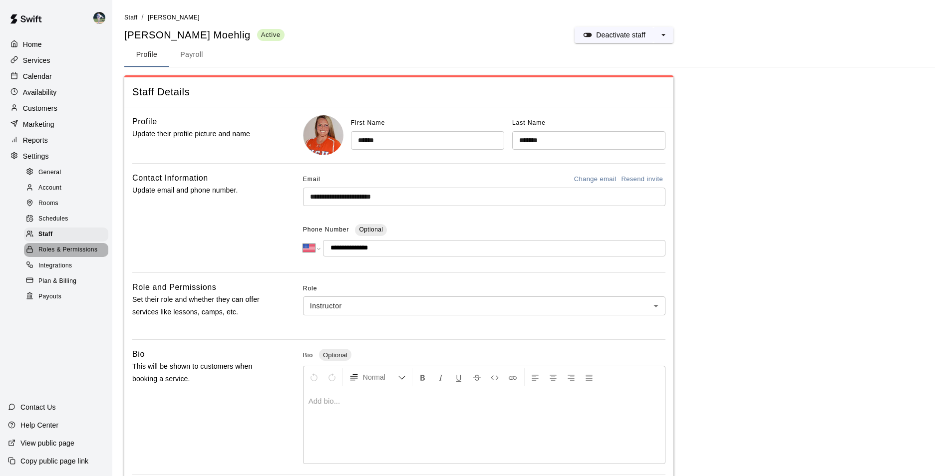
click at [87, 255] on span "Roles & Permissions" at bounding box center [67, 250] width 59 height 10
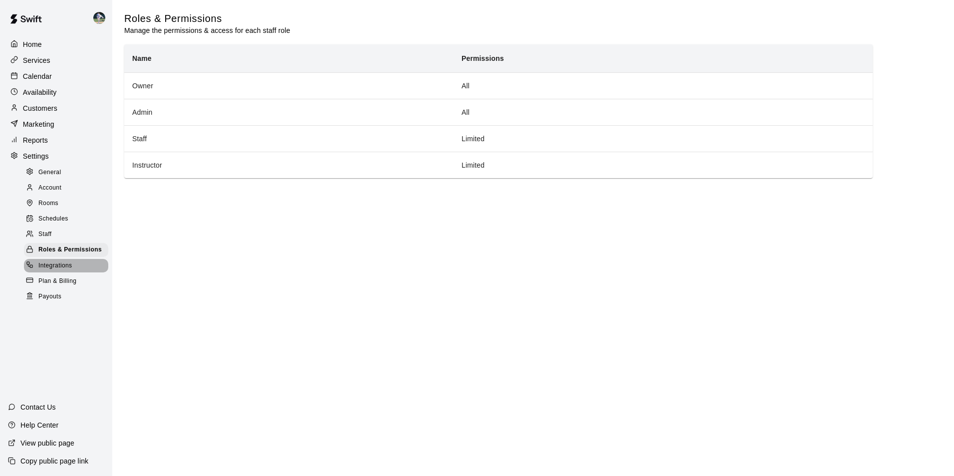
click at [65, 271] on span "Integrations" at bounding box center [55, 266] width 34 height 10
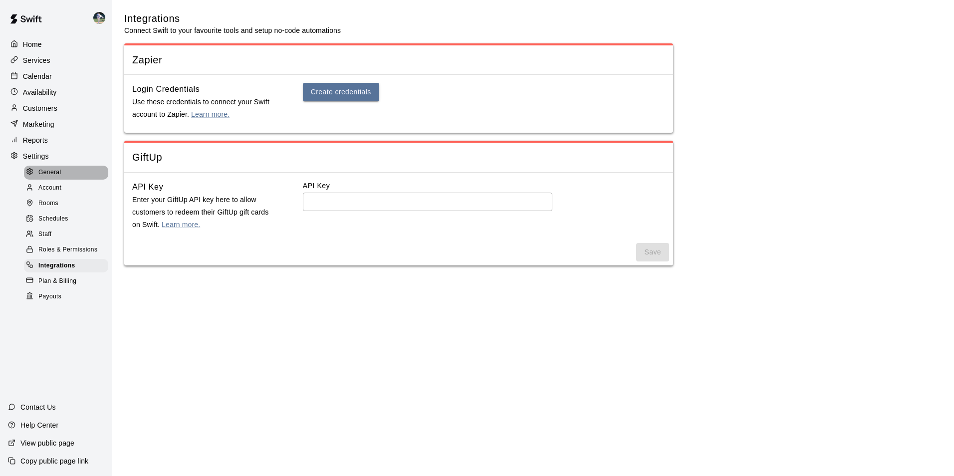
click at [64, 174] on div "General" at bounding box center [66, 173] width 84 height 14
select select "**"
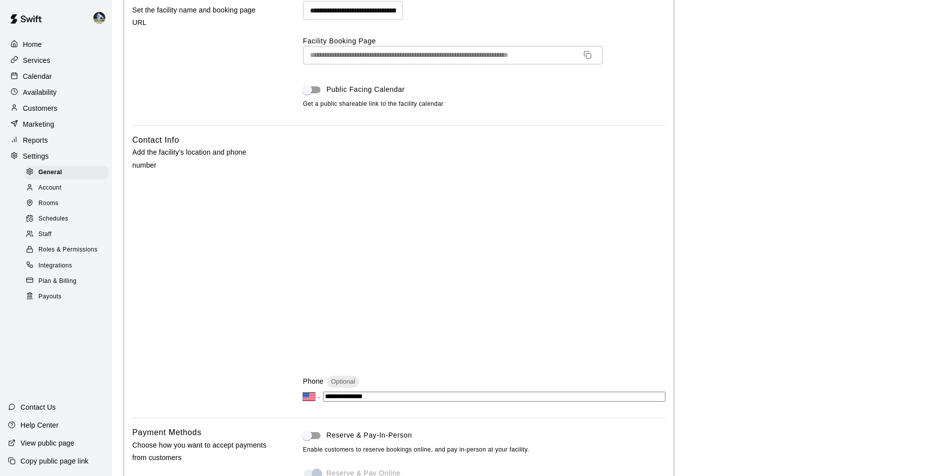
scroll to position [13, 0]
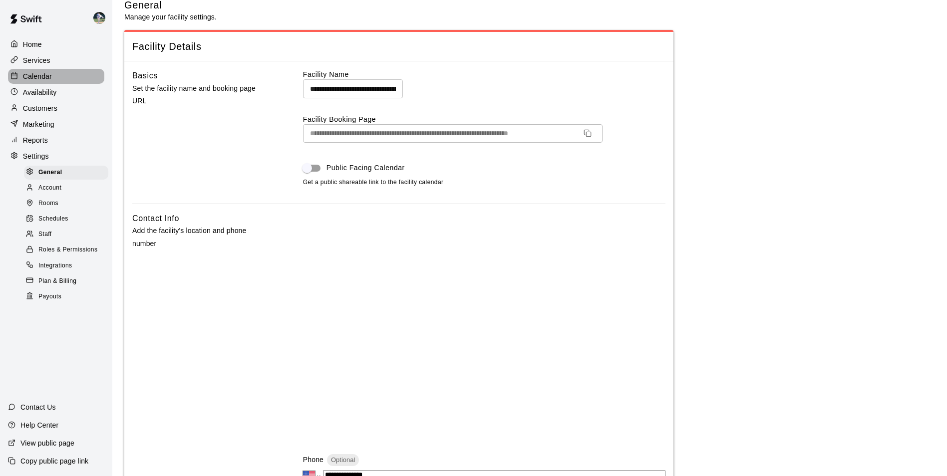
click at [61, 77] on div "Calendar" at bounding box center [56, 76] width 96 height 15
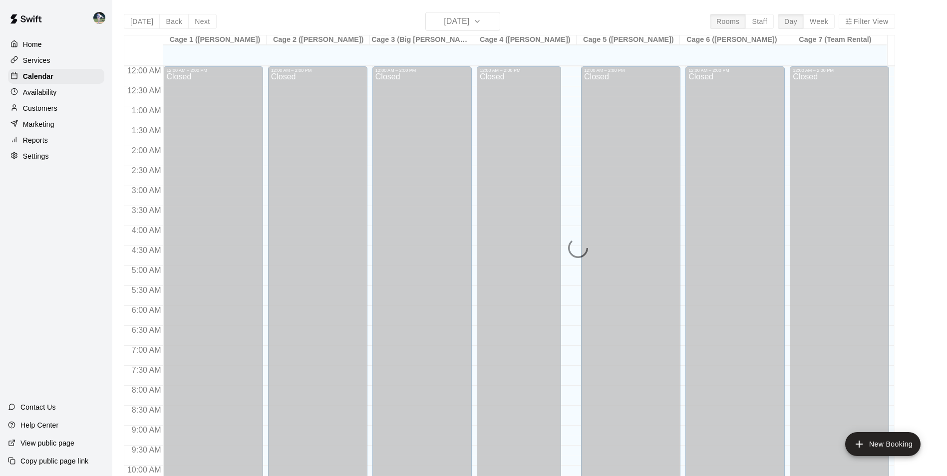
scroll to position [507, 0]
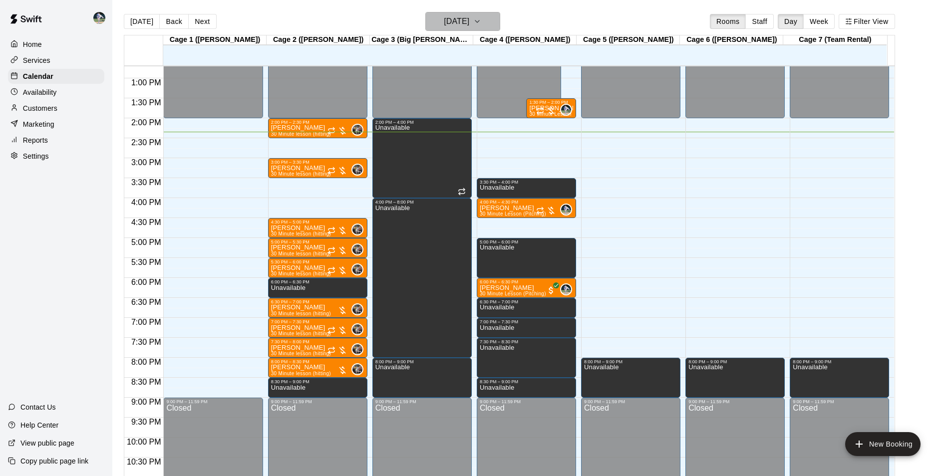
click at [481, 20] on icon "button" at bounding box center [477, 21] width 8 height 12
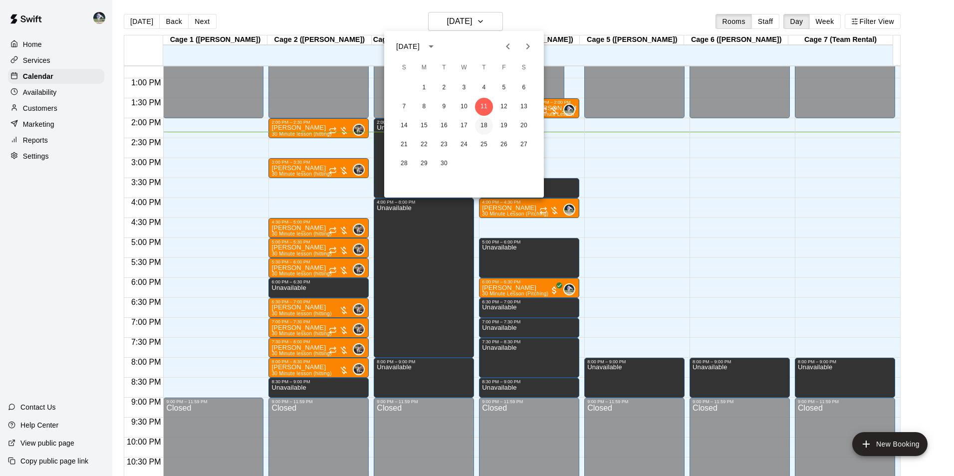
click at [487, 126] on button "18" at bounding box center [484, 126] width 18 height 18
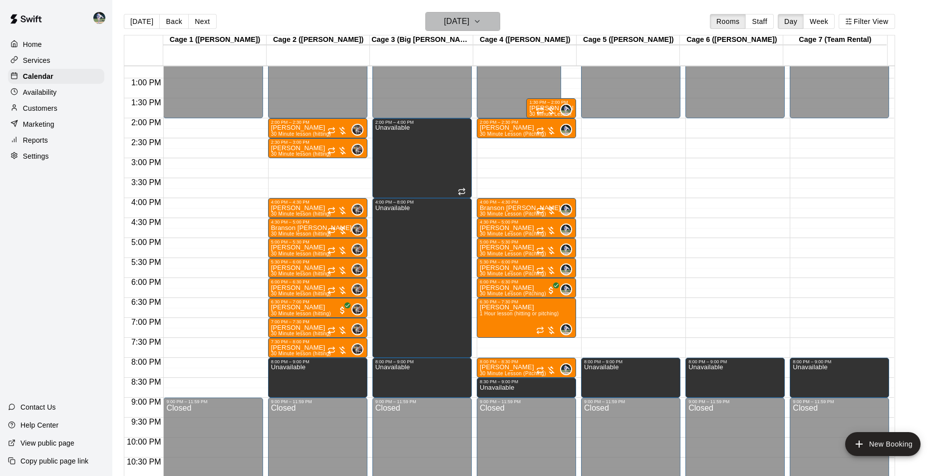
click at [500, 20] on button "[DATE]" at bounding box center [462, 21] width 75 height 19
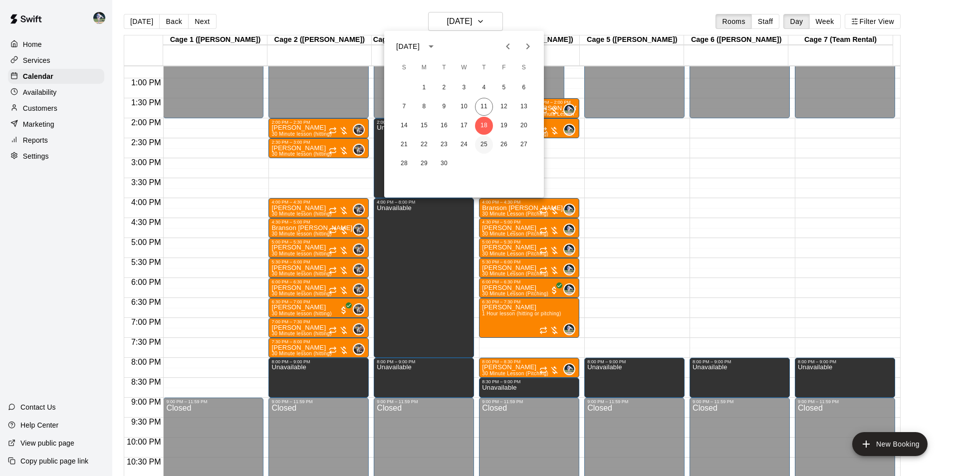
click at [481, 145] on button "25" at bounding box center [484, 145] width 18 height 18
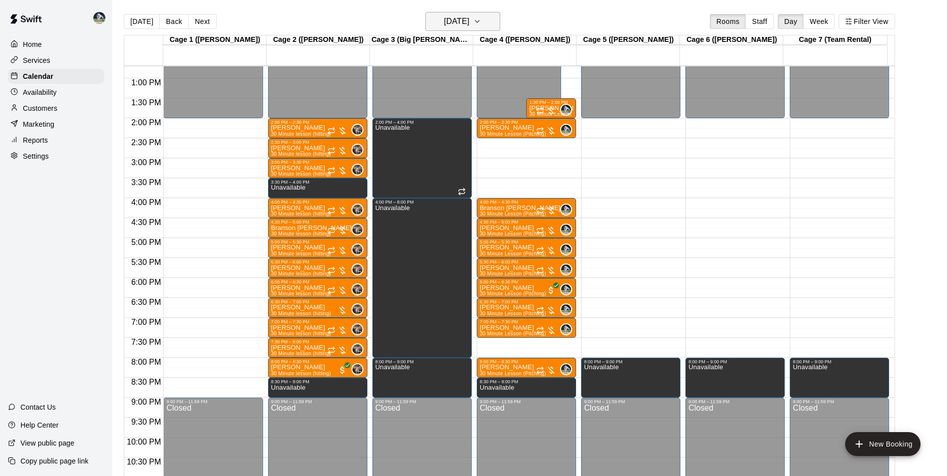
click at [481, 23] on icon "button" at bounding box center [477, 21] width 8 height 12
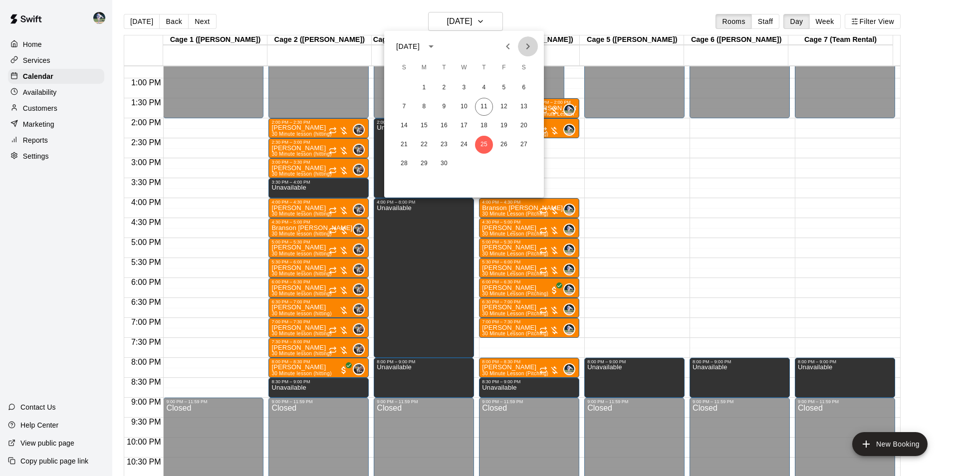
click at [528, 45] on icon "Next month" at bounding box center [528, 46] width 3 height 6
click at [527, 4] on div at bounding box center [477, 238] width 954 height 476
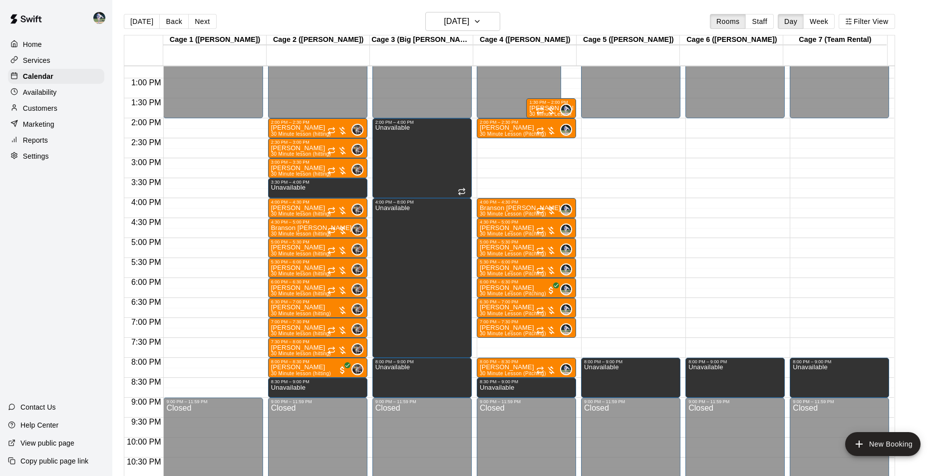
click at [38, 143] on p "Reports" at bounding box center [35, 140] width 25 height 10
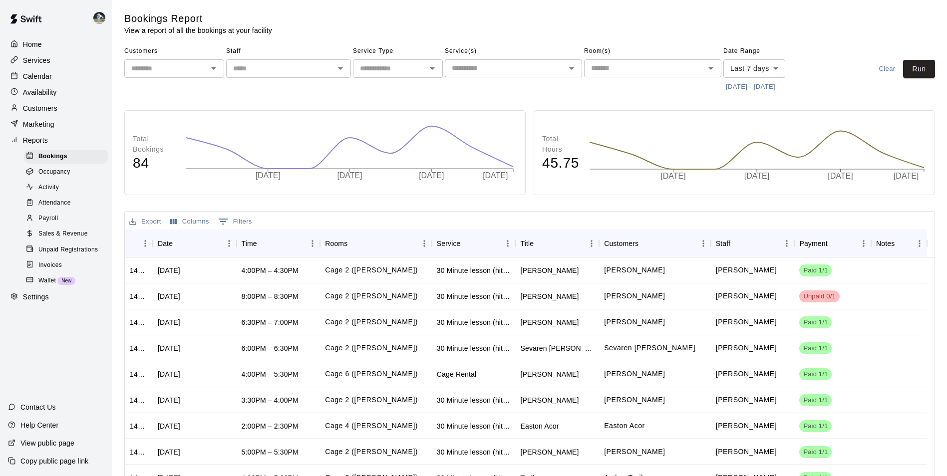
click at [40, 302] on p "Settings" at bounding box center [36, 297] width 26 height 10
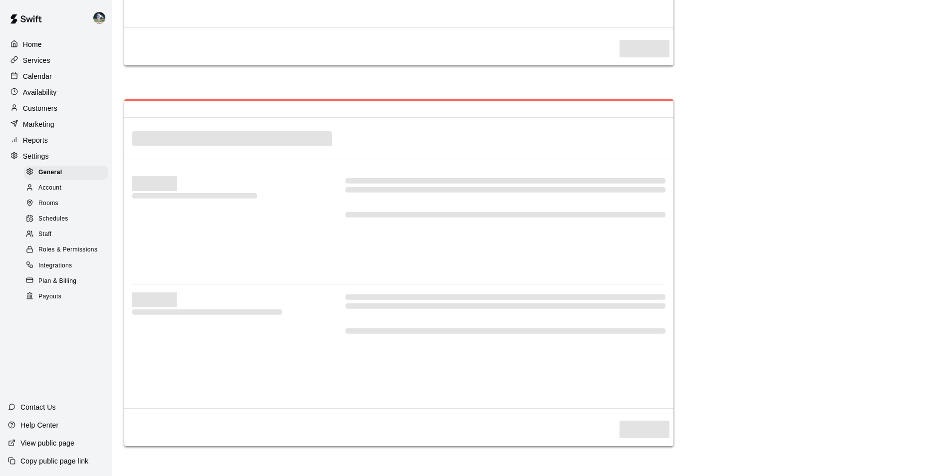
select select "**"
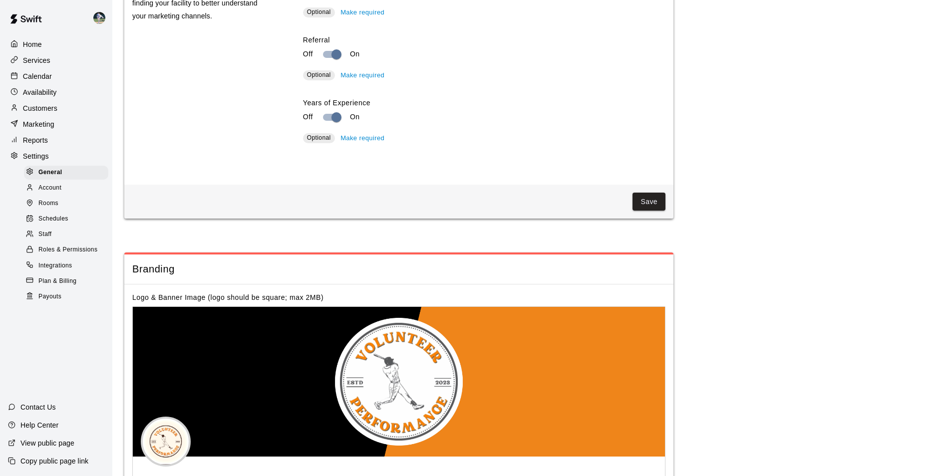
scroll to position [1979, 0]
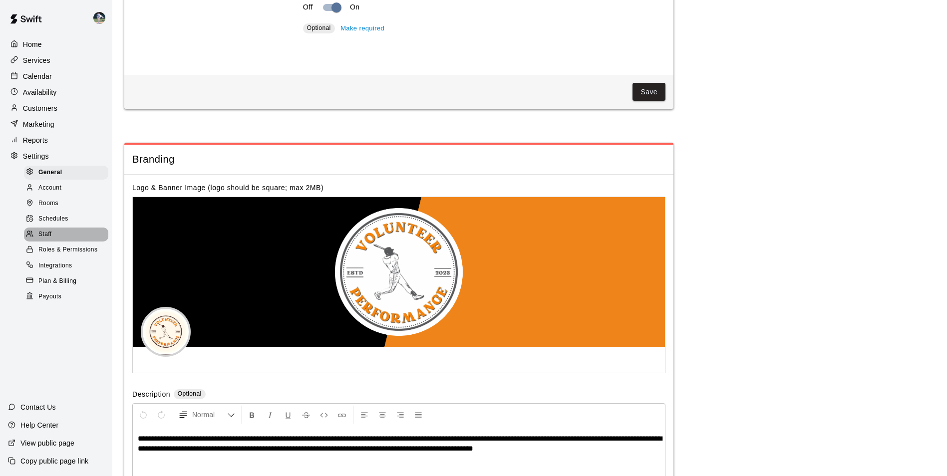
click at [43, 236] on span "Staff" at bounding box center [44, 235] width 13 height 10
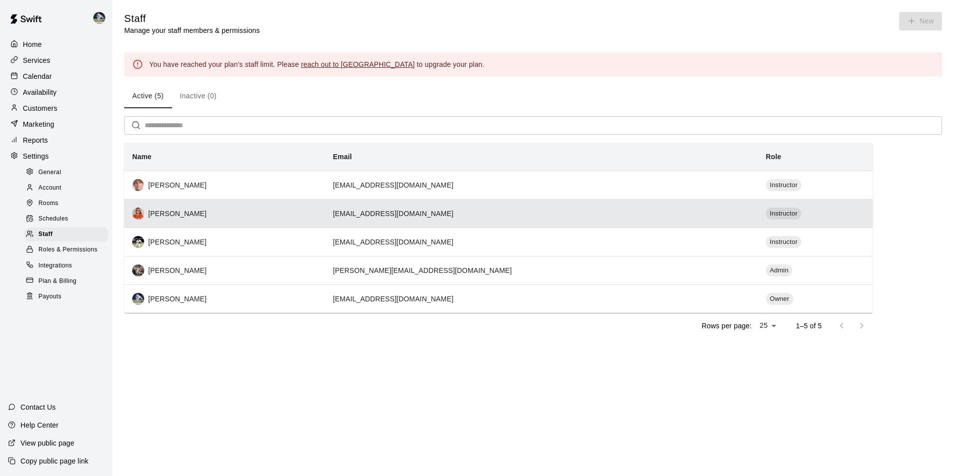
click at [317, 218] on div "[PERSON_NAME]" at bounding box center [224, 214] width 185 height 12
select select "**"
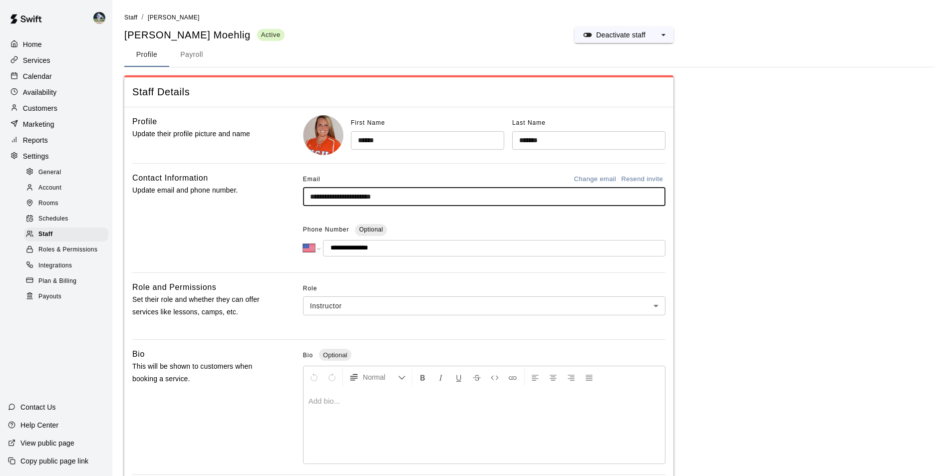
click at [430, 200] on input "**********" at bounding box center [484, 197] width 362 height 18
click at [582, 175] on button "Change email" at bounding box center [595, 179] width 47 height 15
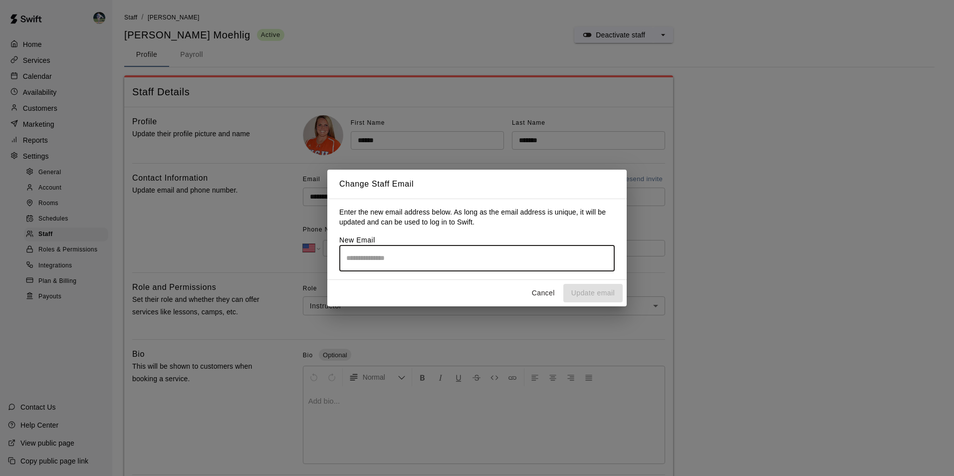
click at [374, 259] on input "email" at bounding box center [477, 258] width 276 height 26
type input "**********"
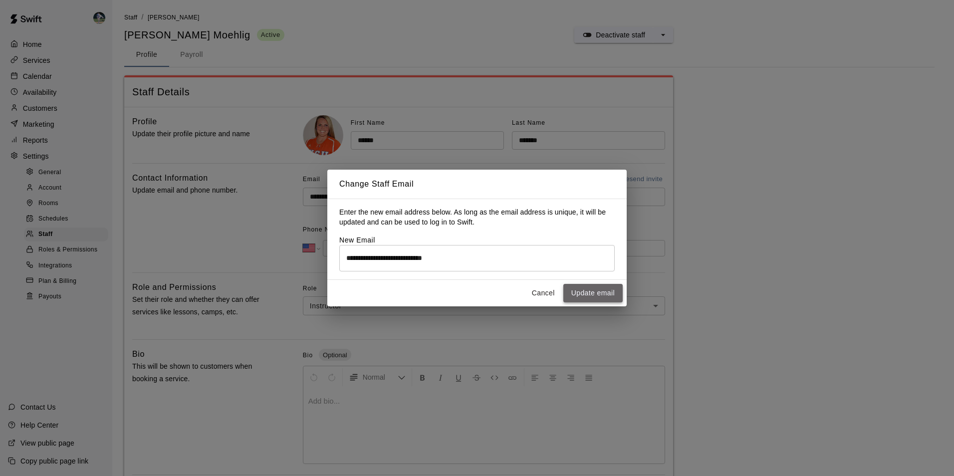
click at [590, 299] on button "Update email" at bounding box center [593, 293] width 59 height 18
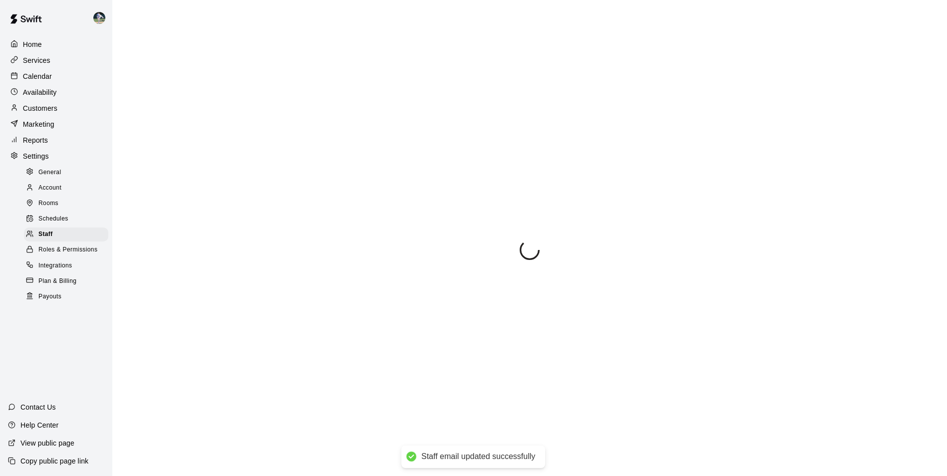
select select "**"
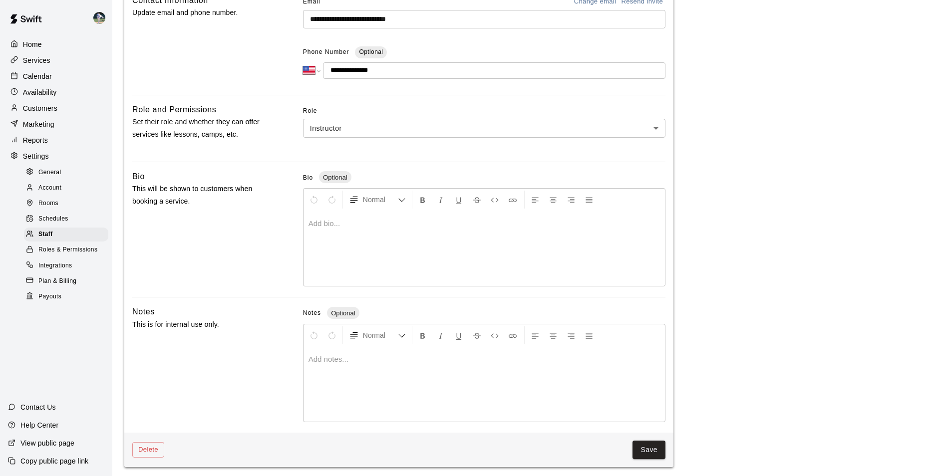
scroll to position [181, 0]
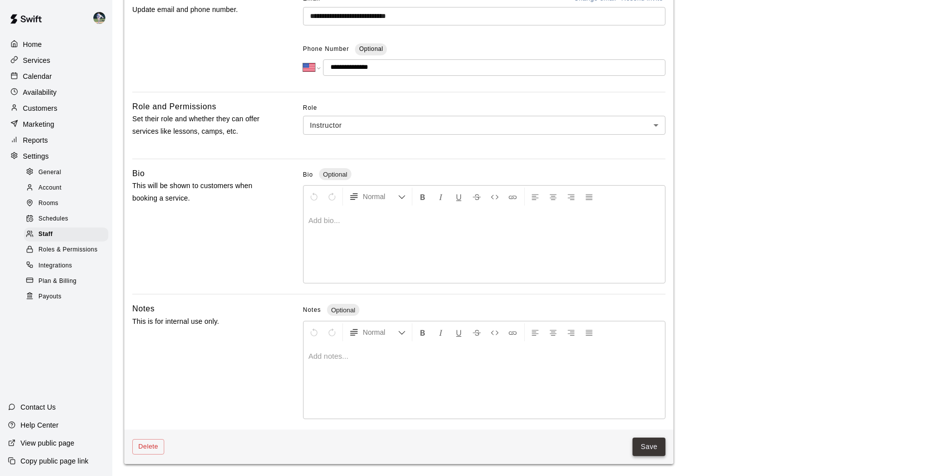
click at [638, 444] on button "Save" at bounding box center [648, 447] width 33 height 18
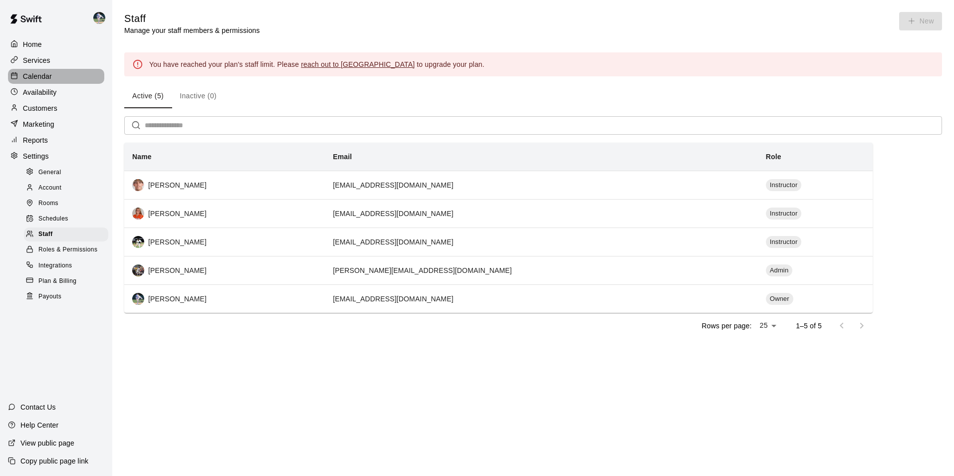
click at [49, 73] on p "Calendar" at bounding box center [37, 76] width 29 height 10
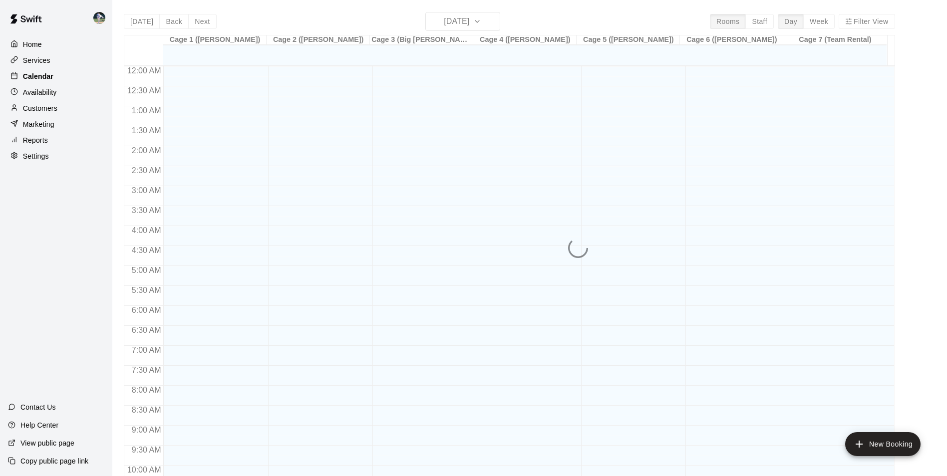
scroll to position [507, 0]
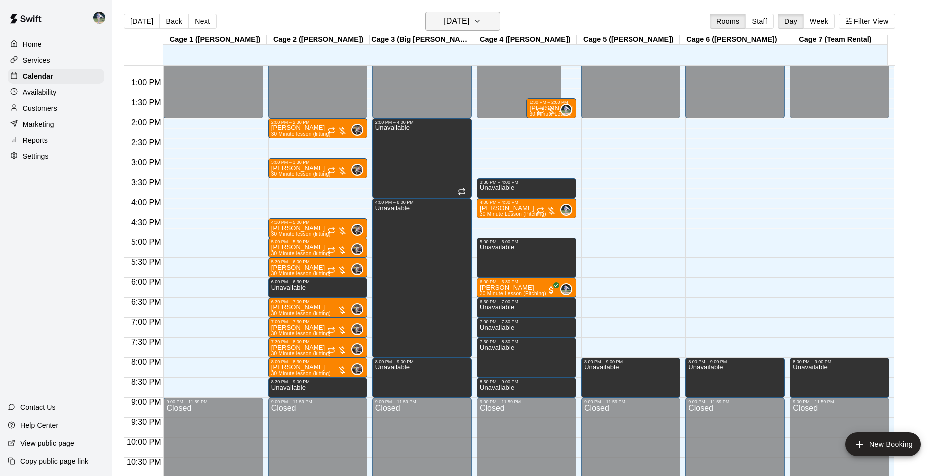
click at [457, 20] on h6 "[DATE]" at bounding box center [456, 21] width 25 height 14
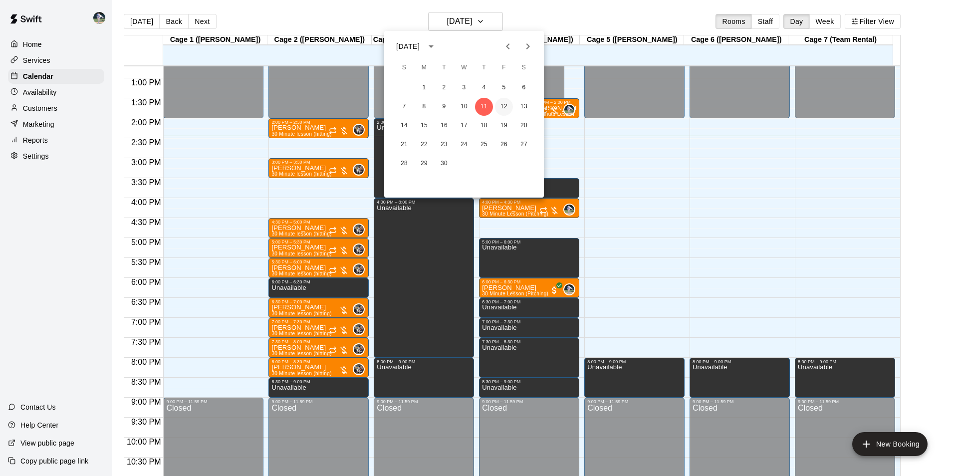
click at [504, 105] on button "12" at bounding box center [504, 107] width 18 height 18
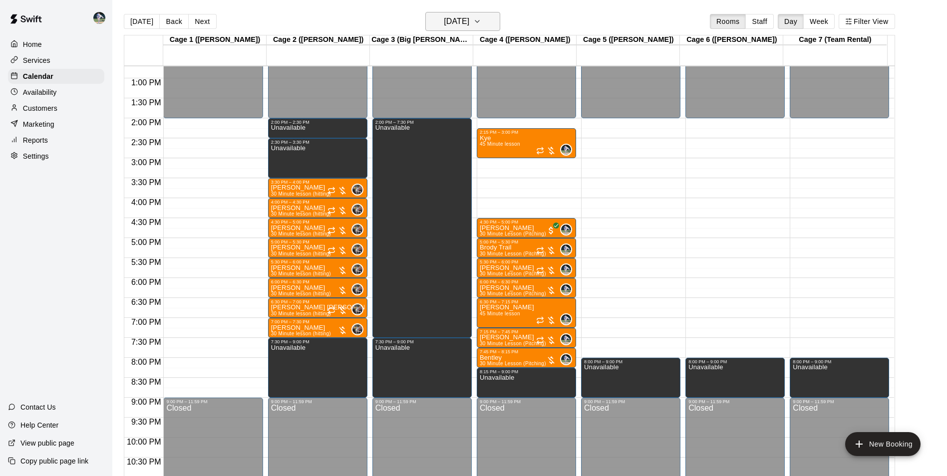
click at [448, 15] on h6 "[DATE]" at bounding box center [456, 21] width 25 height 14
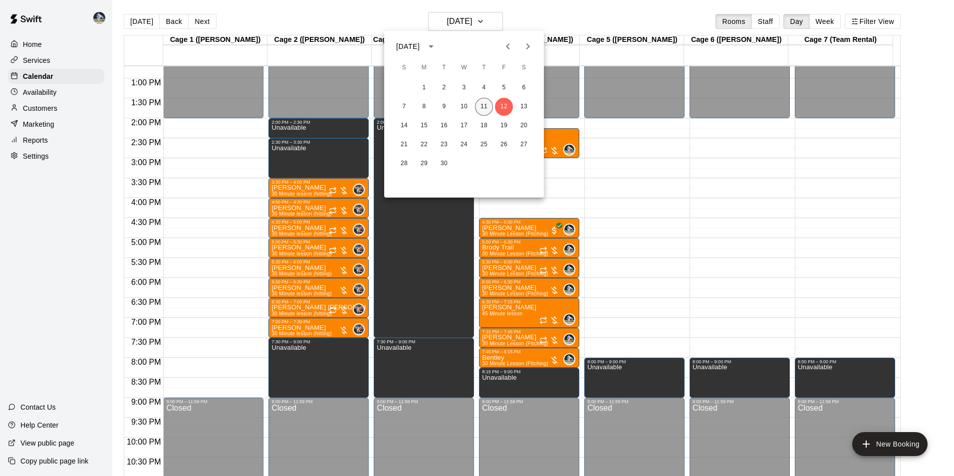
click at [485, 102] on button "11" at bounding box center [484, 107] width 18 height 18
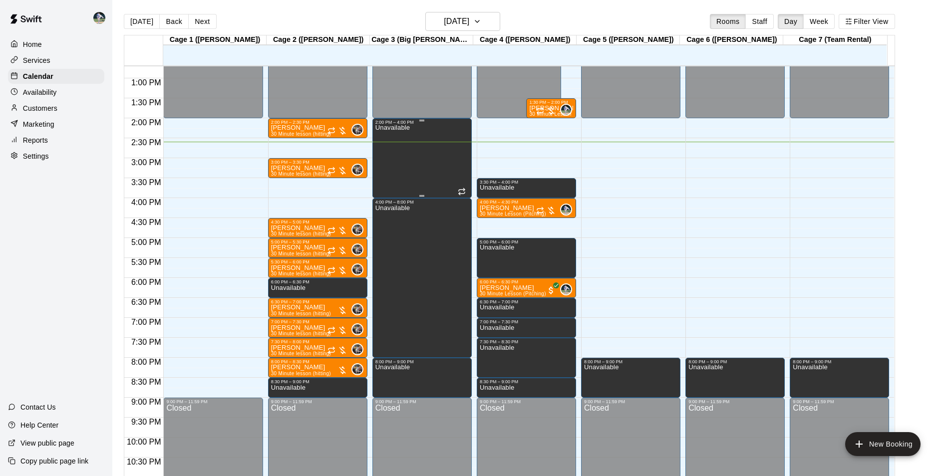
drag, startPoint x: 364, startPoint y: 300, endPoint x: 408, endPoint y: 187, distance: 122.0
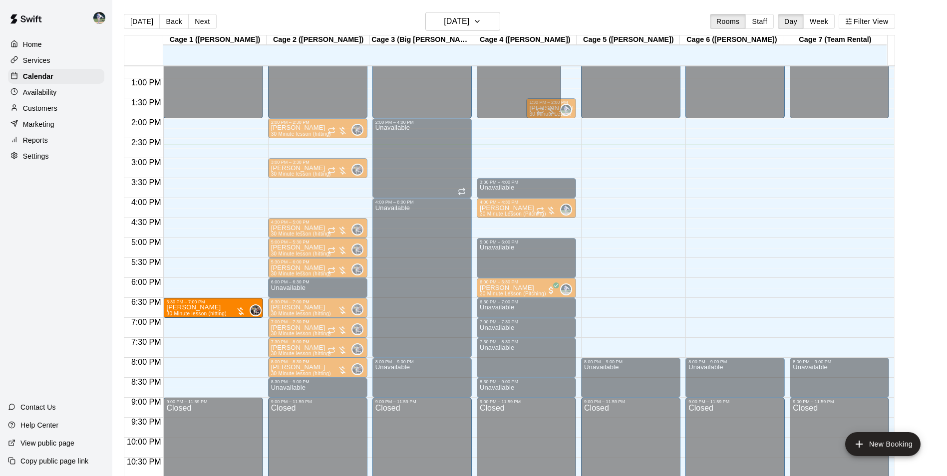
click at [76, 277] on div "Home Services Calendar Availability Customers Marketing Reports Settings Contac…" at bounding box center [56, 238] width 112 height 476
click at [292, 6] on main "[DATE] Back [DATE][DATE] Rooms Staff Day Week Filter View Cage 1 ([PERSON_NAME]…" at bounding box center [529, 246] width 835 height 492
click at [316, 13] on div "[DATE] Back [DATE][DATE] Rooms Staff Day Week Filter View" at bounding box center [509, 23] width 771 height 23
drag, startPoint x: 279, startPoint y: 13, endPoint x: 270, endPoint y: 11, distance: 9.3
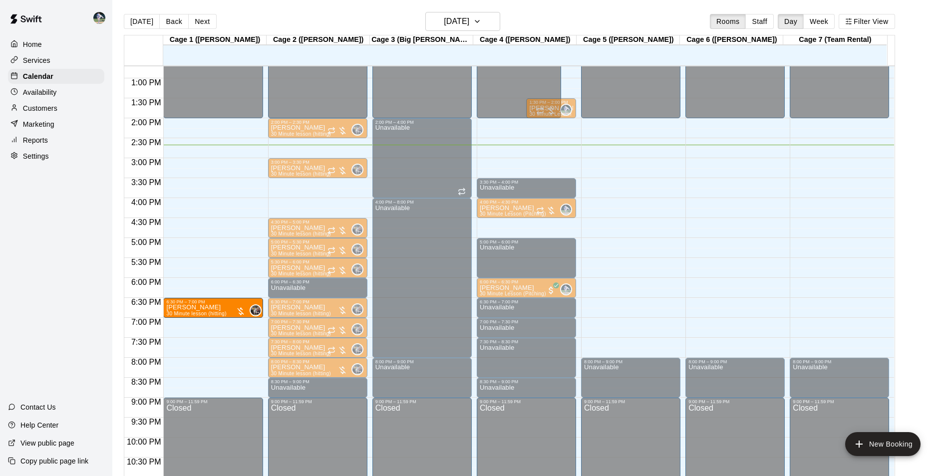
click at [270, 11] on main "[DATE] Back [DATE][DATE] Rooms Staff Day Week Filter View Cage 1 ([PERSON_NAME]…" at bounding box center [529, 246] width 835 height 492
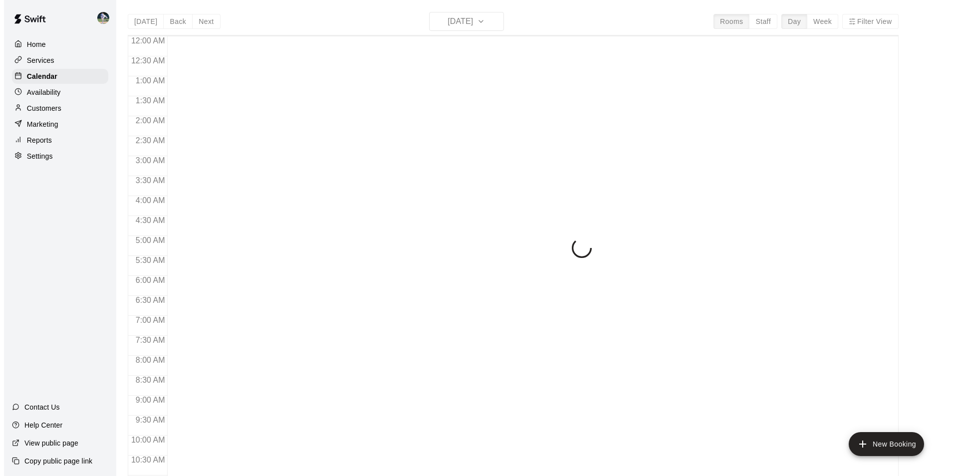
scroll to position [507, 0]
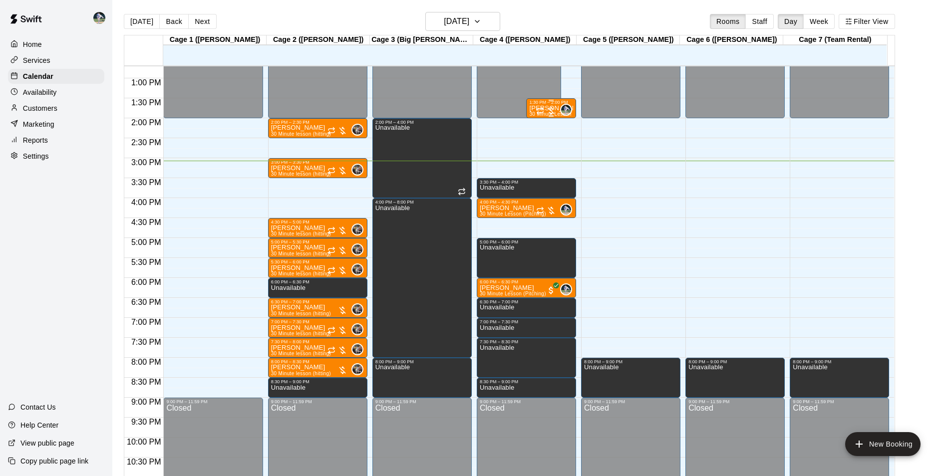
click at [547, 108] on div at bounding box center [546, 111] width 20 height 10
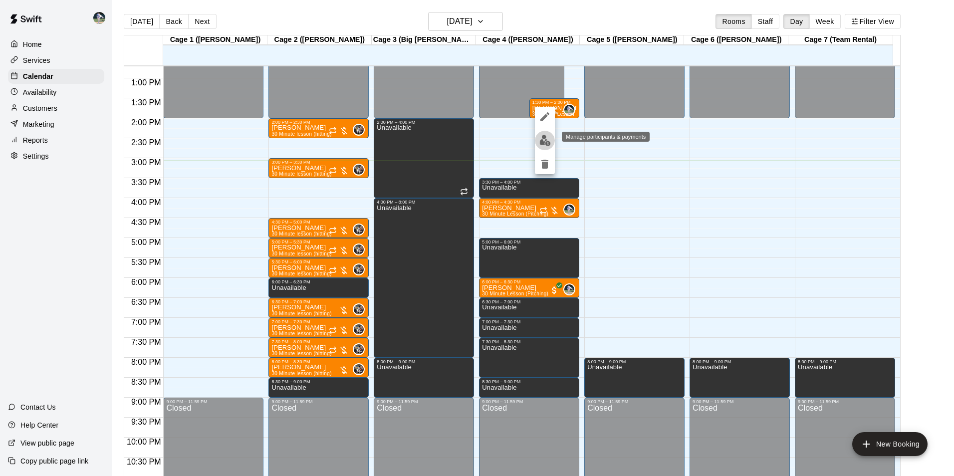
click at [540, 140] on img "edit" at bounding box center [545, 140] width 11 height 11
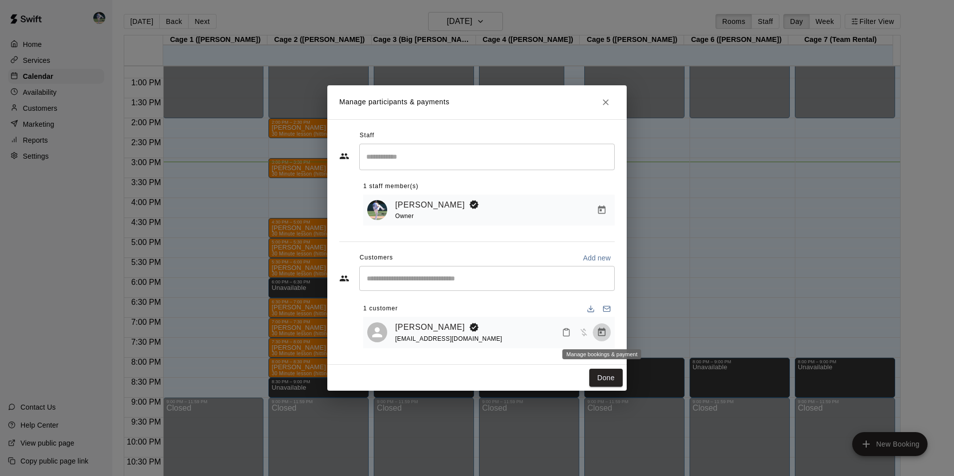
click at [605, 331] on icon "Manage bookings & payment" at bounding box center [601, 332] width 7 height 8
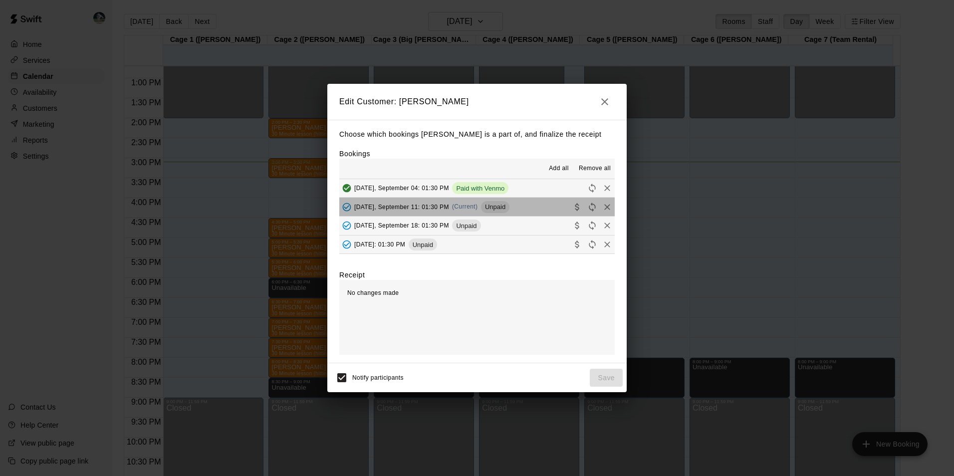
click at [534, 206] on button "Thursday, September 11: 01:30 PM (Current) Unpaid" at bounding box center [477, 207] width 276 height 18
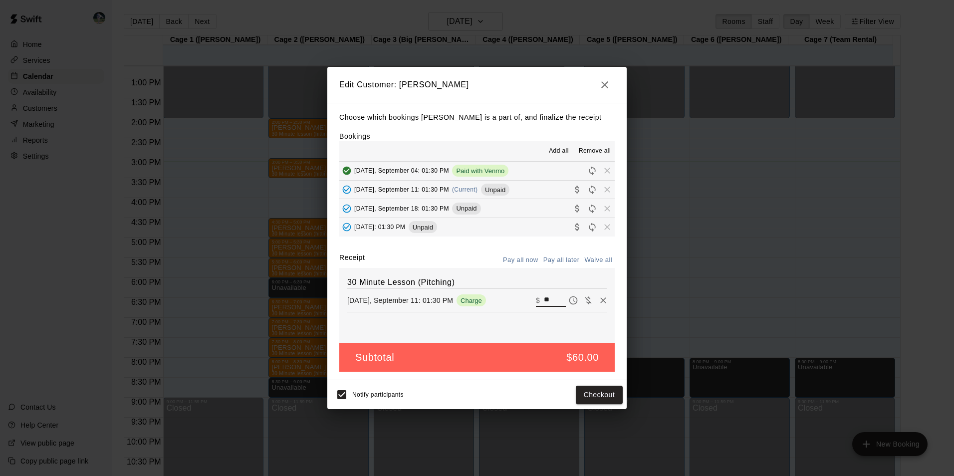
click at [544, 297] on input "**" at bounding box center [555, 300] width 22 height 13
type input "*"
type input "**"
click at [586, 391] on button "Checkout" at bounding box center [599, 395] width 47 height 18
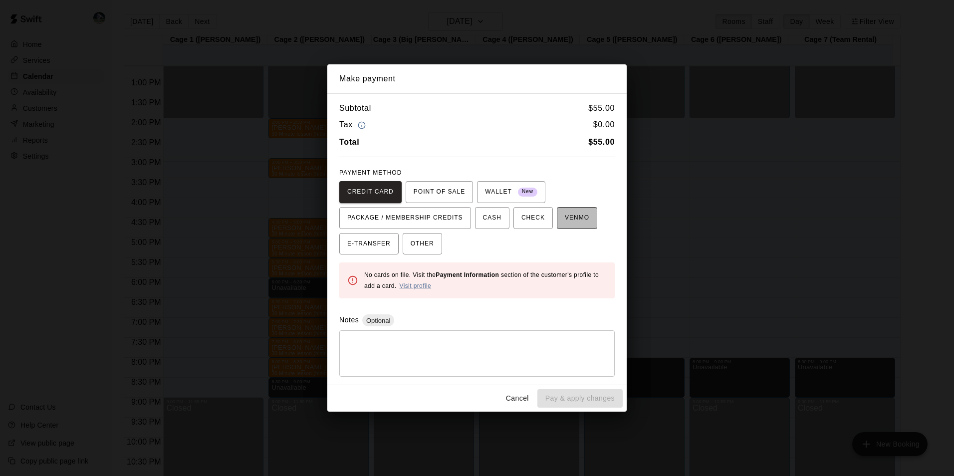
click at [570, 220] on span "VENMO" at bounding box center [577, 218] width 24 height 16
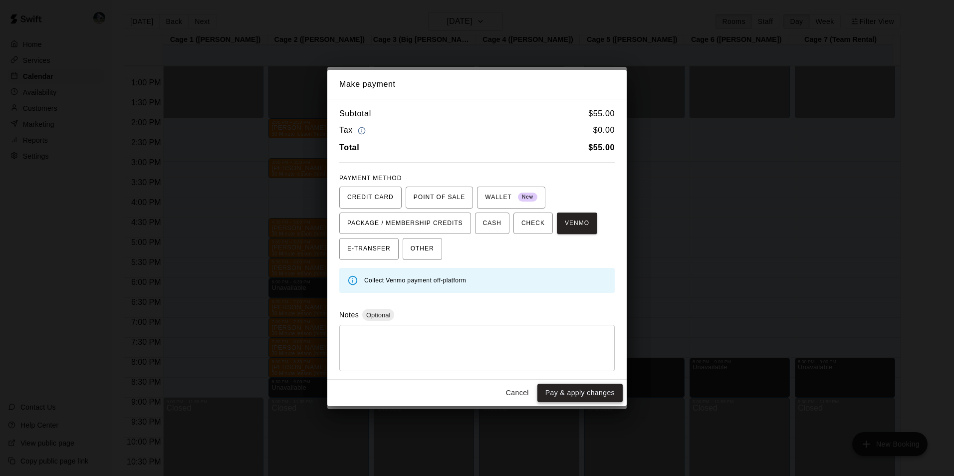
click at [576, 394] on button "Pay & apply changes" at bounding box center [580, 393] width 85 height 18
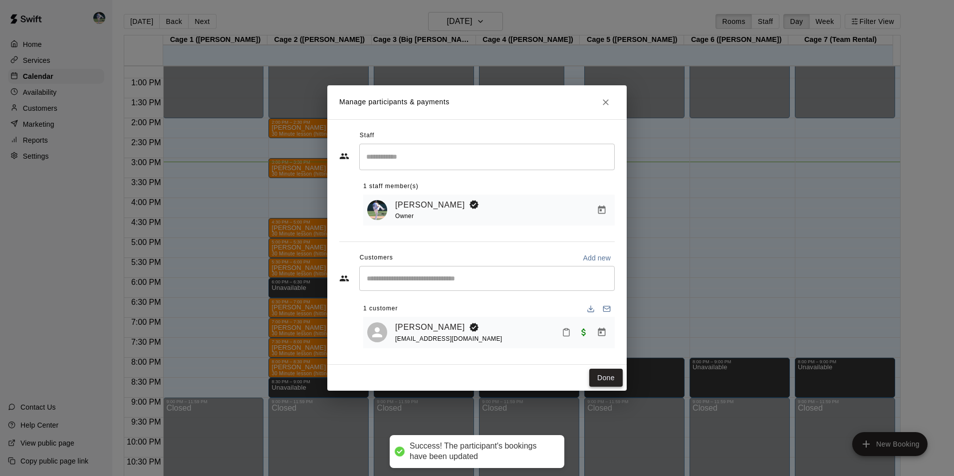
click at [604, 379] on button "Done" at bounding box center [606, 378] width 33 height 18
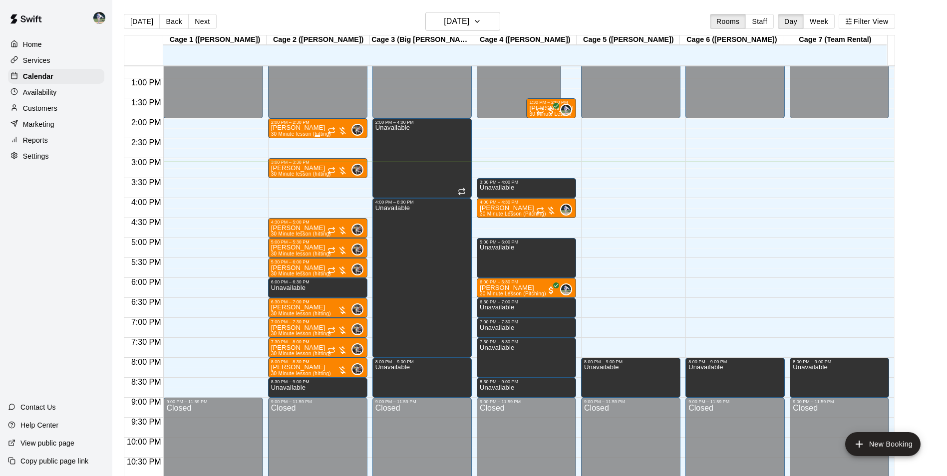
click at [324, 129] on div "Samuel Leonard 30 Minute lesson (hitting)" at bounding box center [301, 363] width 60 height 476
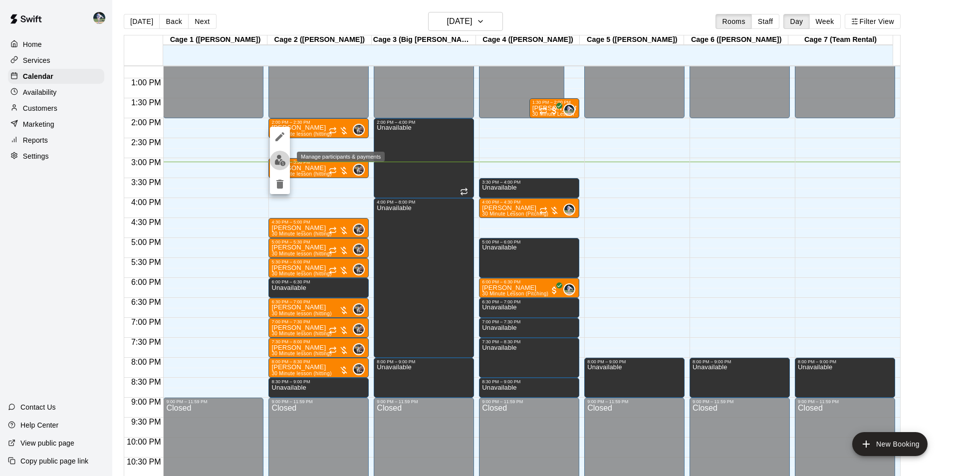
click at [280, 160] on img "edit" at bounding box center [280, 160] width 11 height 11
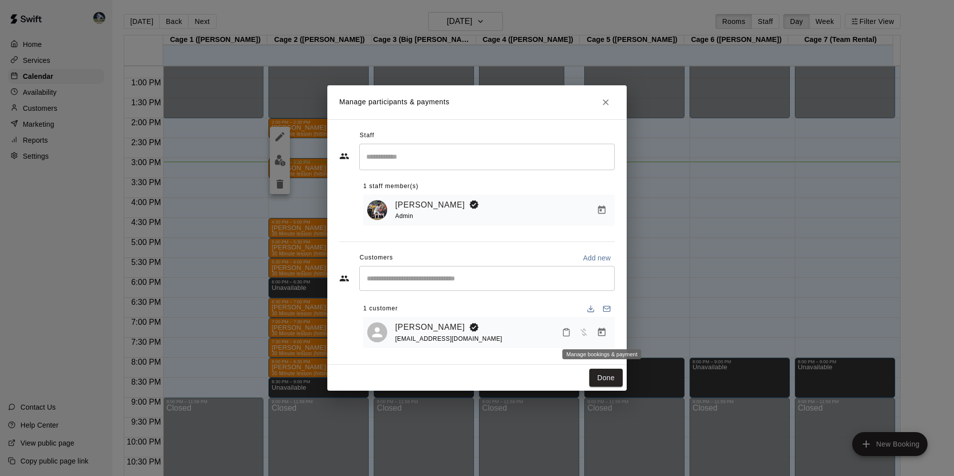
click at [597, 333] on icon "Manage bookings & payment" at bounding box center [602, 332] width 10 height 10
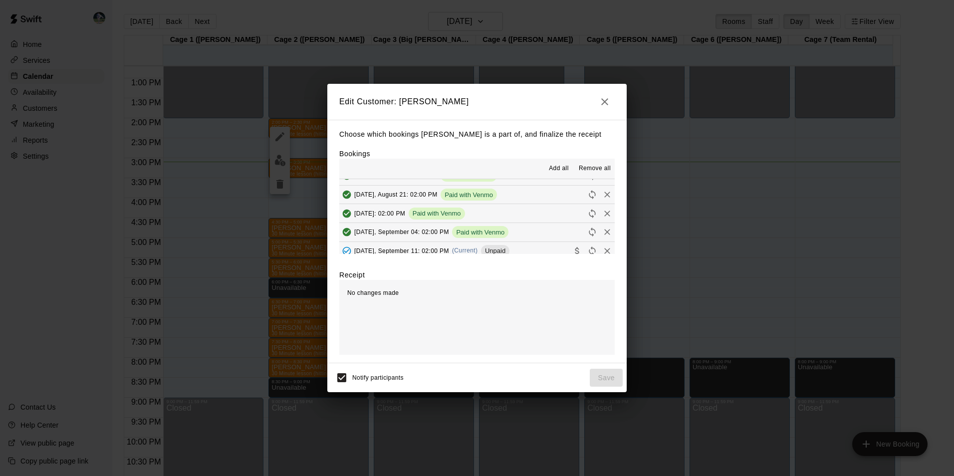
scroll to position [100, 0]
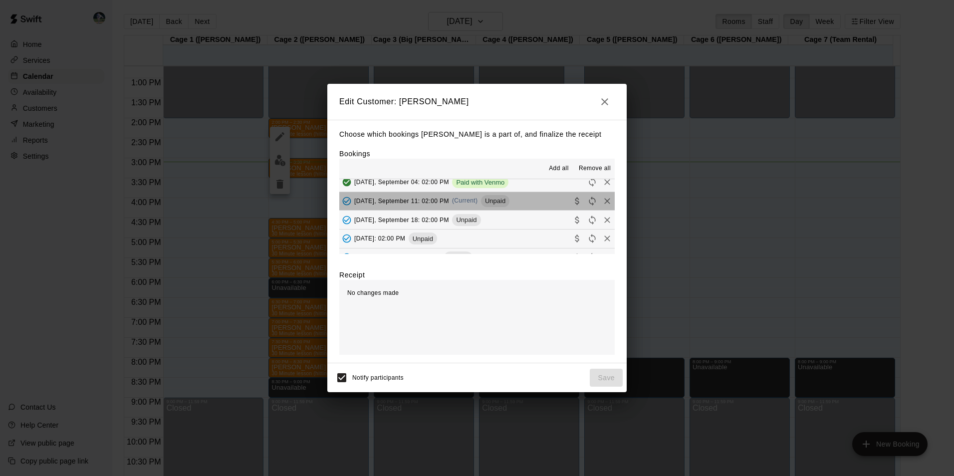
click at [528, 200] on button "Thursday, September 11: 02:00 PM (Current) Unpaid" at bounding box center [477, 201] width 276 height 18
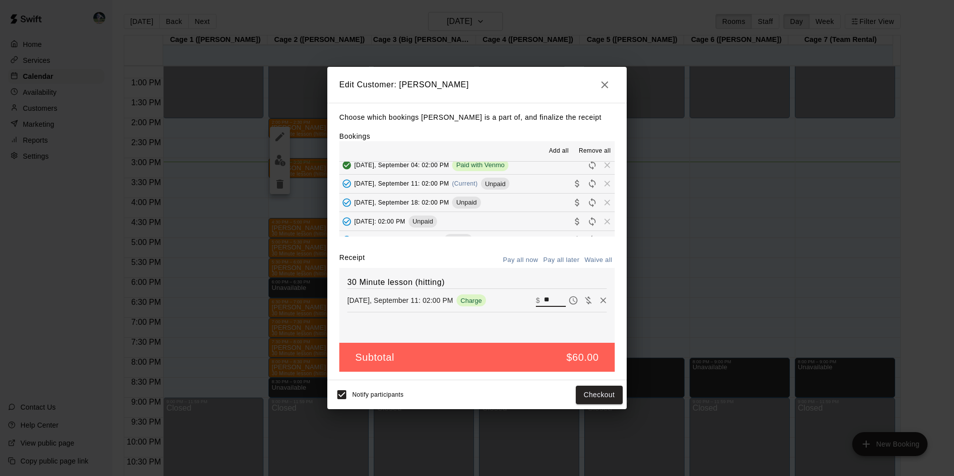
click at [547, 301] on input "**" at bounding box center [555, 300] width 22 height 13
type input "*"
type input "**"
click at [581, 394] on button "Checkout" at bounding box center [599, 395] width 47 height 18
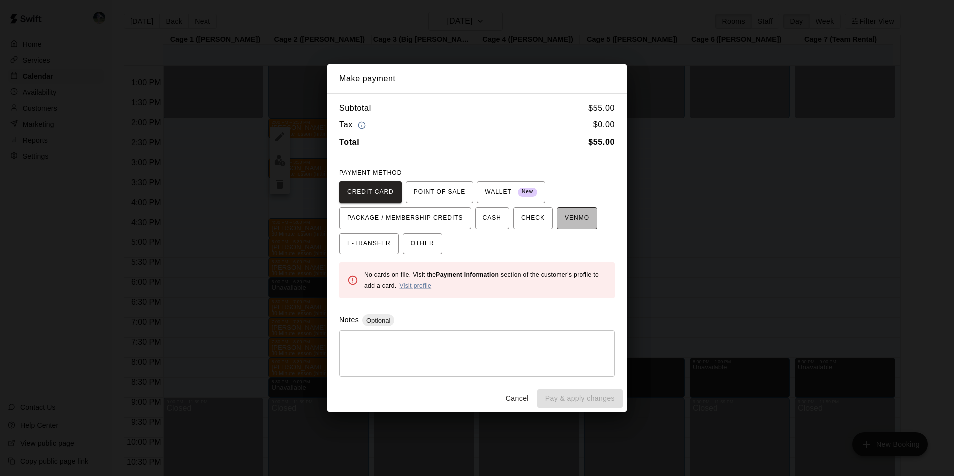
click at [565, 220] on span "VENMO" at bounding box center [577, 218] width 24 height 16
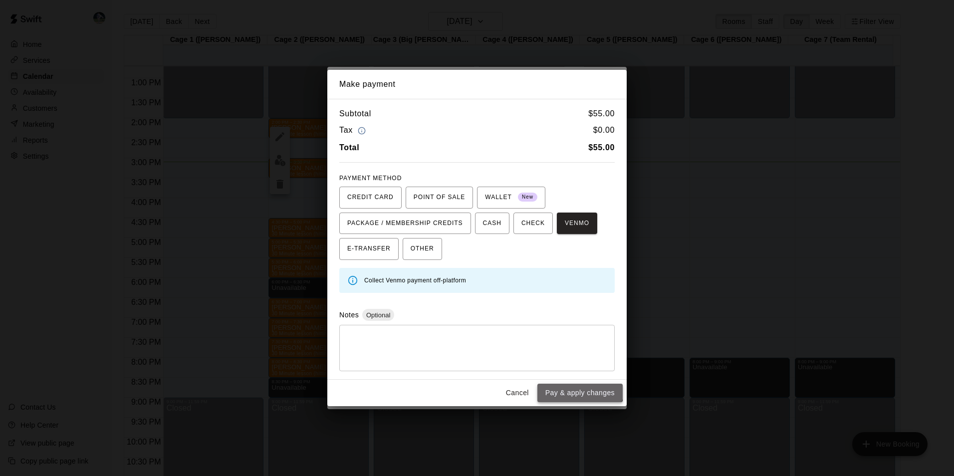
click at [579, 387] on button "Pay & apply changes" at bounding box center [580, 393] width 85 height 18
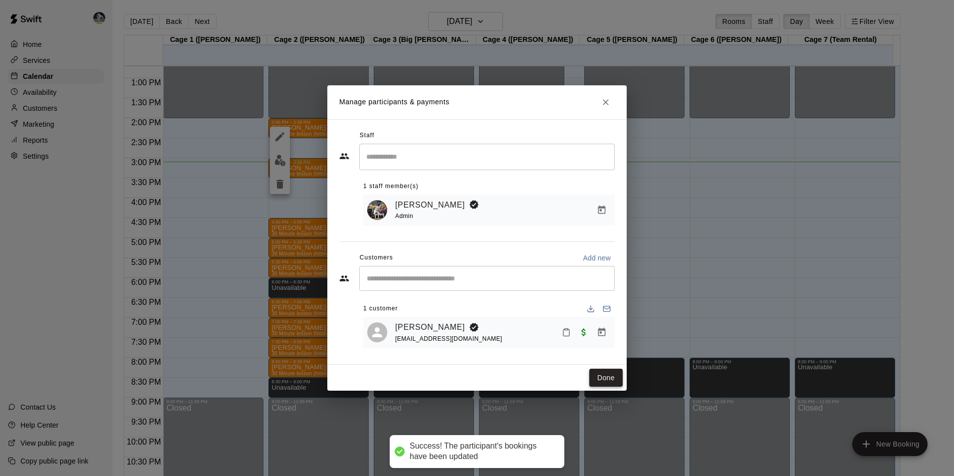
click at [603, 376] on button "Done" at bounding box center [606, 378] width 33 height 18
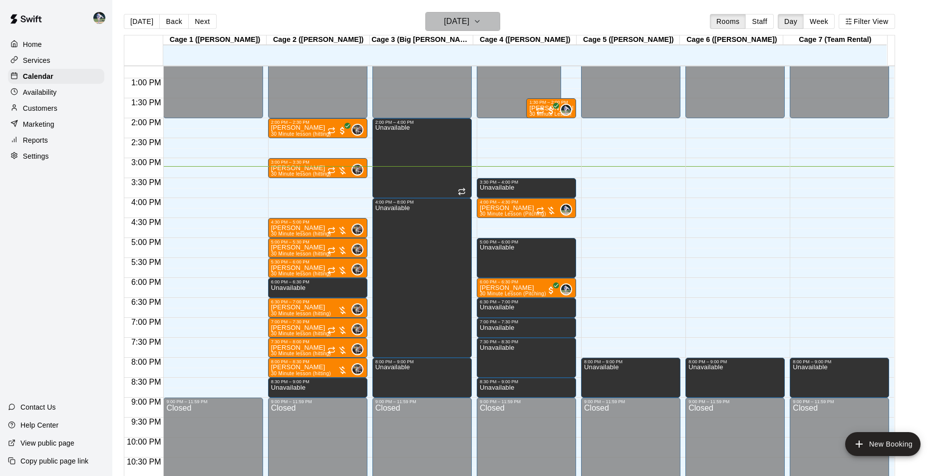
click at [466, 19] on h6 "[DATE]" at bounding box center [456, 21] width 25 height 14
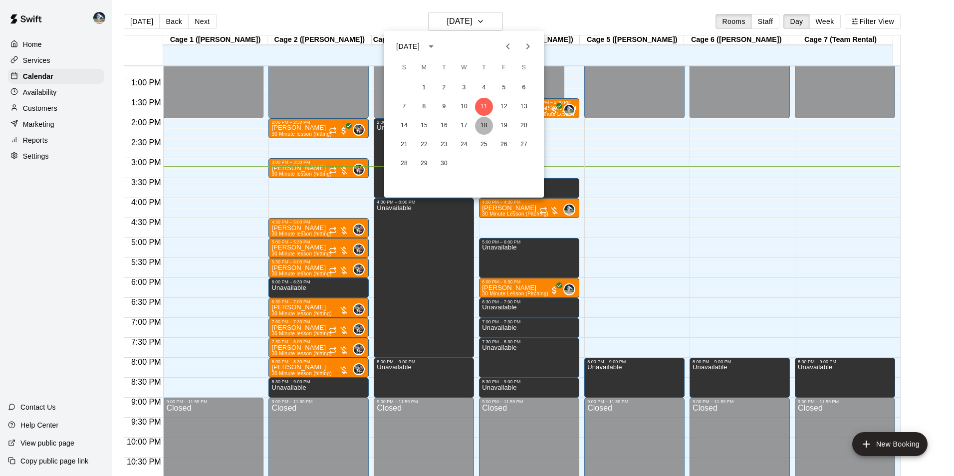
click at [485, 124] on button "18" at bounding box center [484, 126] width 18 height 18
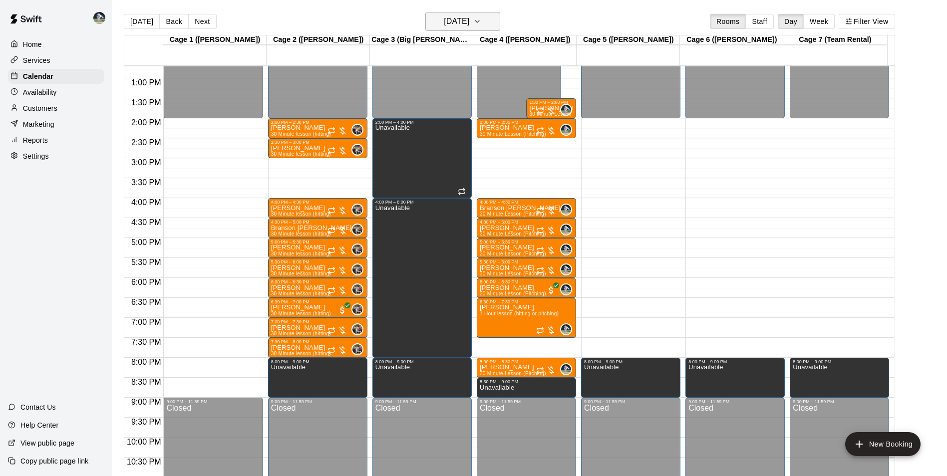
click at [452, 16] on h6 "[DATE]" at bounding box center [456, 21] width 25 height 14
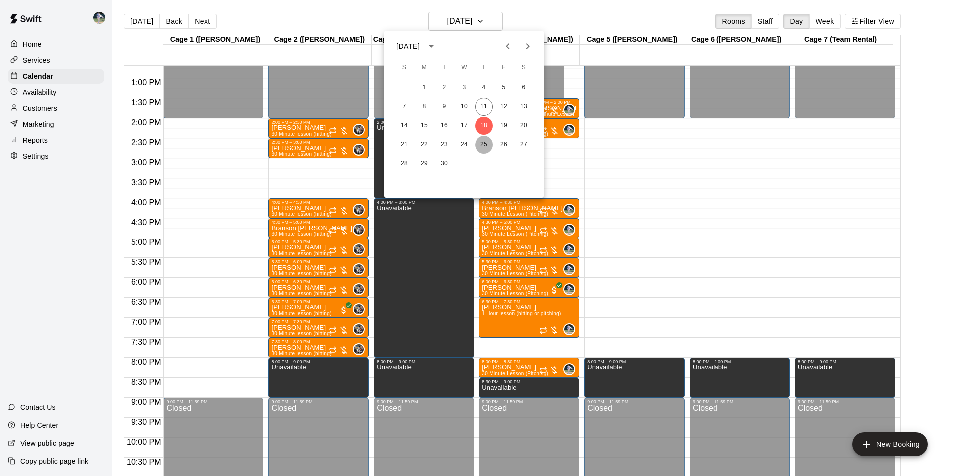
click at [482, 144] on button "25" at bounding box center [484, 145] width 18 height 18
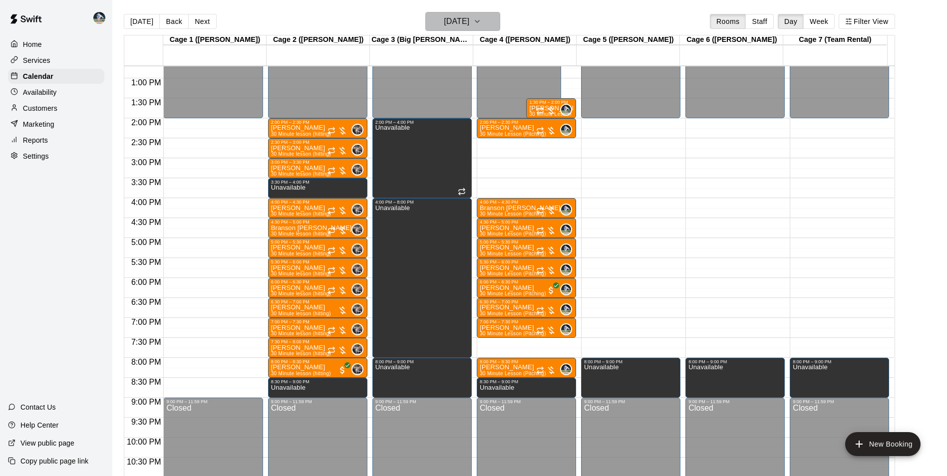
click at [444, 20] on h6 "[DATE]" at bounding box center [456, 21] width 25 height 14
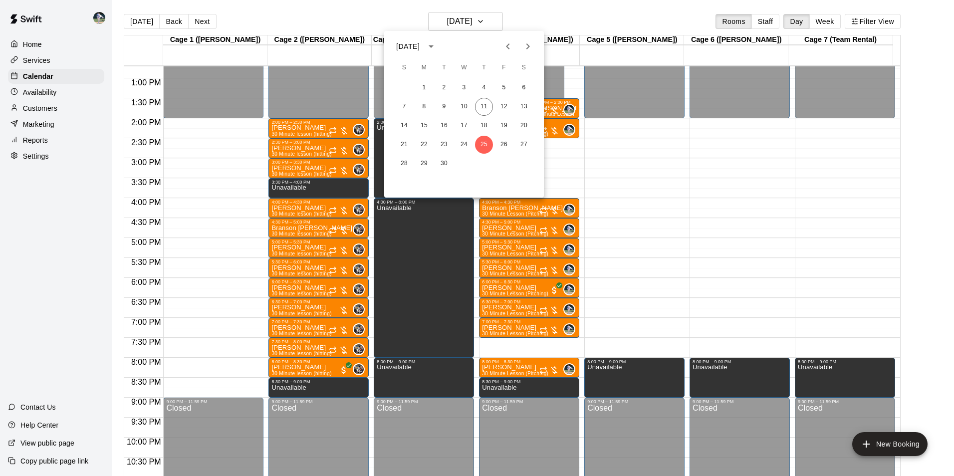
click at [527, 47] on icon "Next month" at bounding box center [528, 46] width 12 height 12
click at [483, 84] on button "2" at bounding box center [484, 88] width 18 height 18
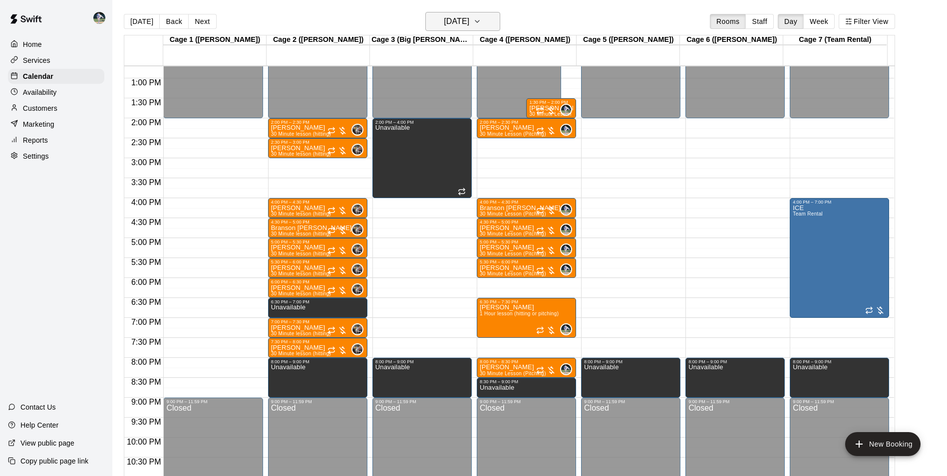
click at [454, 25] on h6 "Thursday Oct 02" at bounding box center [456, 21] width 25 height 14
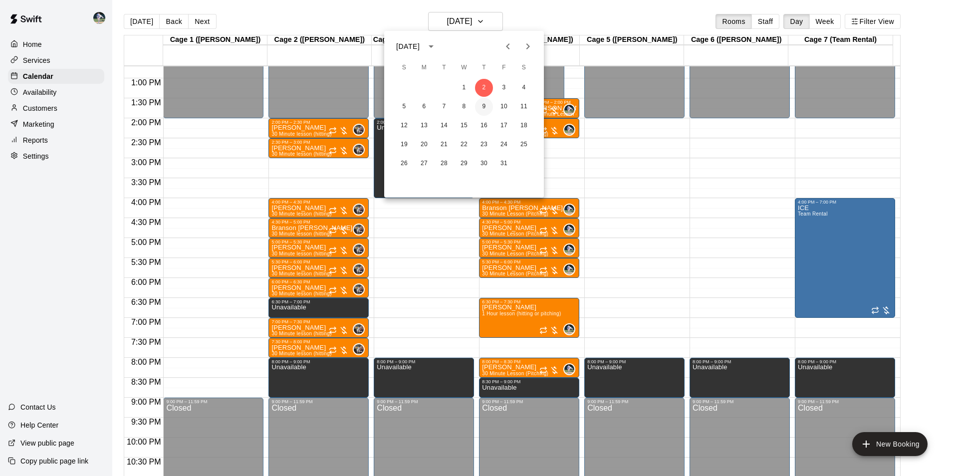
click at [483, 104] on button "9" at bounding box center [484, 107] width 18 height 18
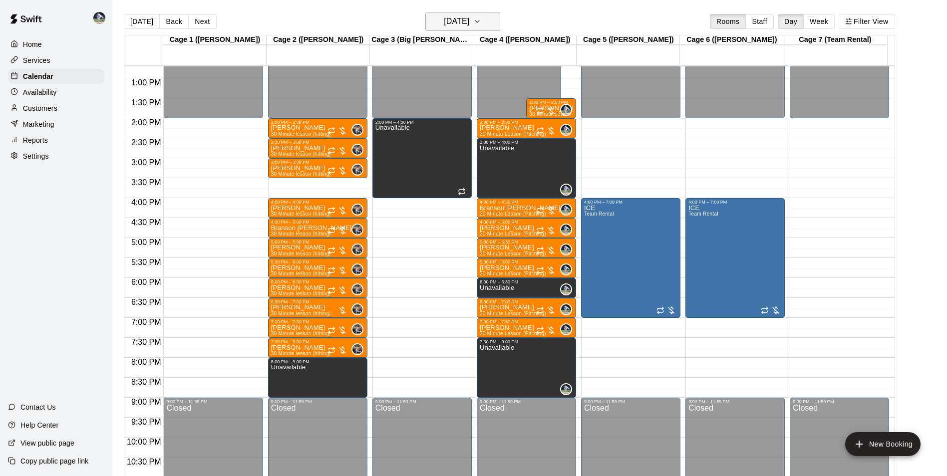
click at [464, 22] on h6 "Thursday Oct 09" at bounding box center [456, 21] width 25 height 14
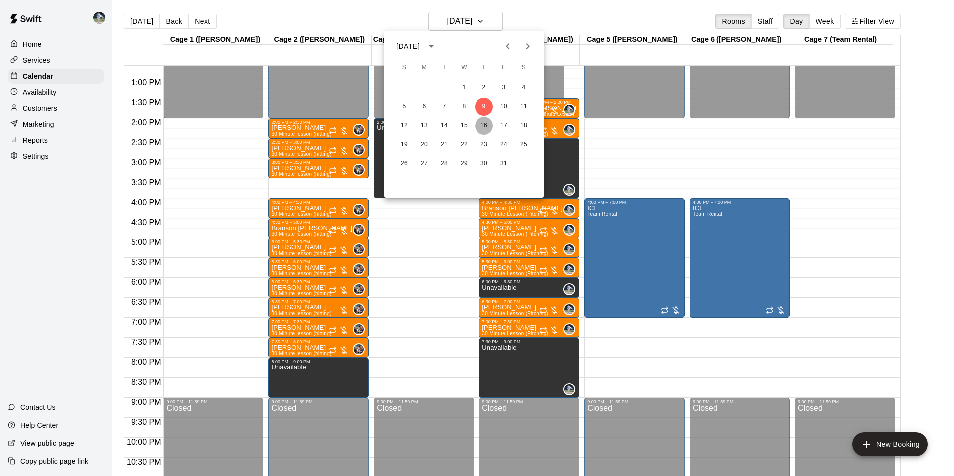
click at [481, 125] on button "16" at bounding box center [484, 126] width 18 height 18
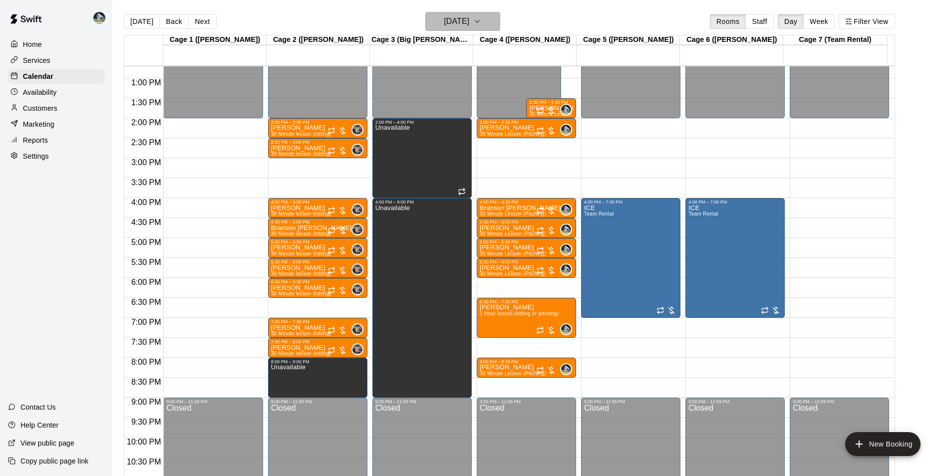
click at [452, 20] on h6 "Thursday Oct 16" at bounding box center [456, 21] width 25 height 14
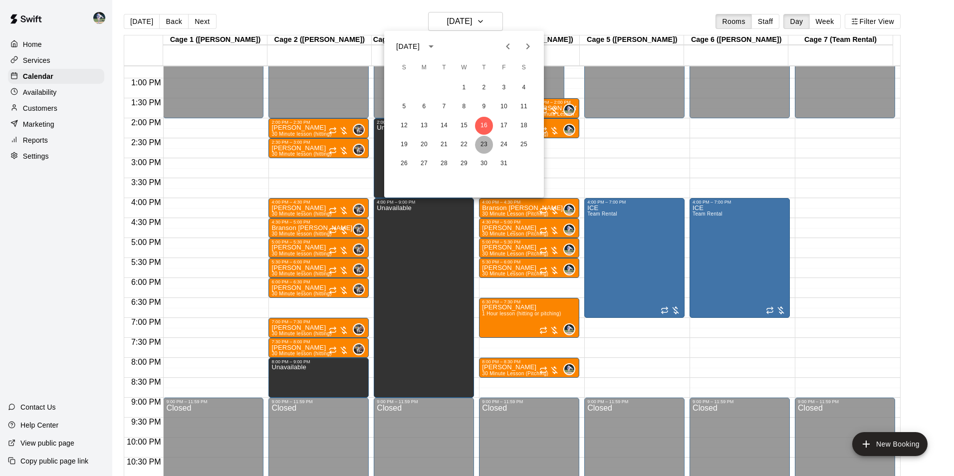
click at [484, 145] on button "23" at bounding box center [484, 145] width 18 height 18
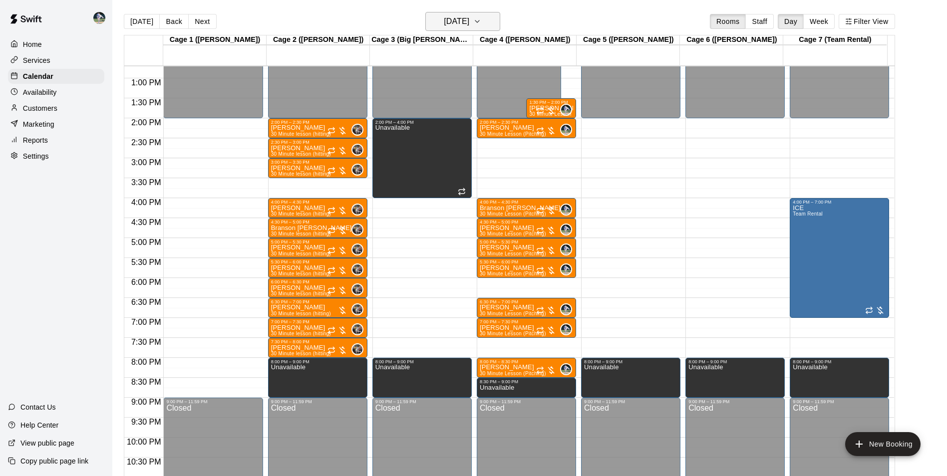
click at [461, 21] on h6 "Thursday Oct 23" at bounding box center [456, 21] width 25 height 14
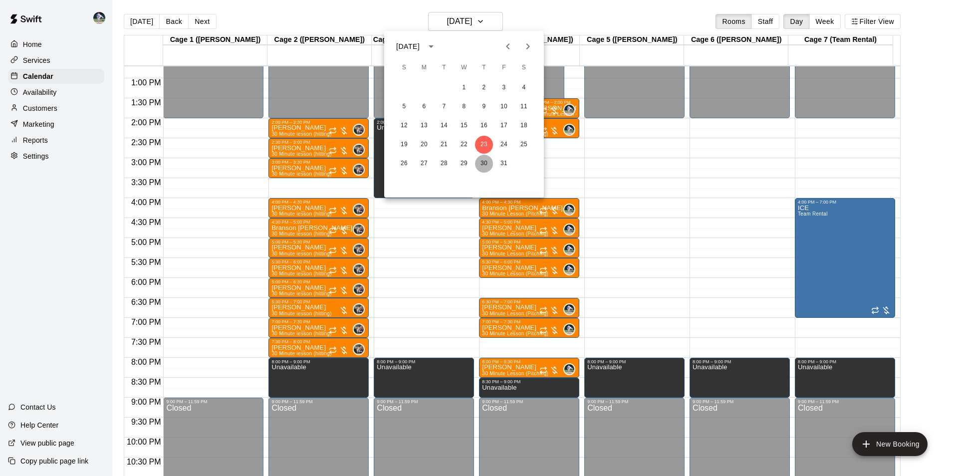
click at [485, 160] on button "30" at bounding box center [484, 164] width 18 height 18
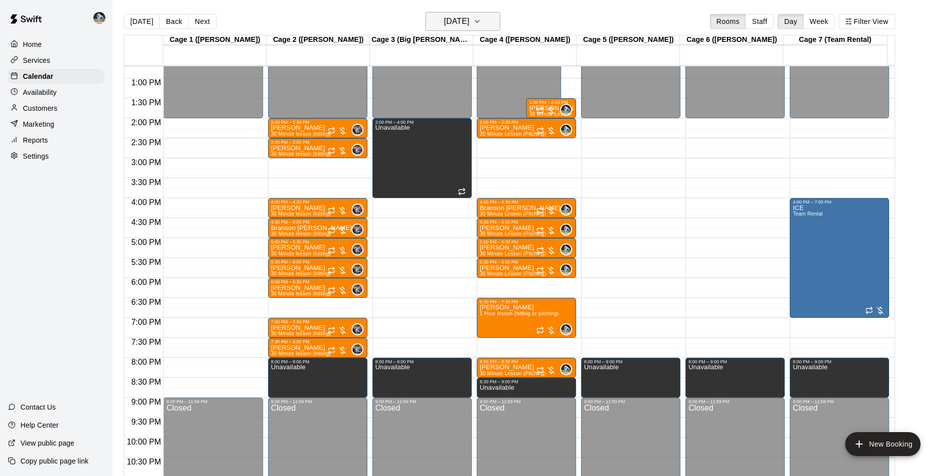
click at [456, 18] on h6 "Thursday Oct 30" at bounding box center [456, 21] width 25 height 14
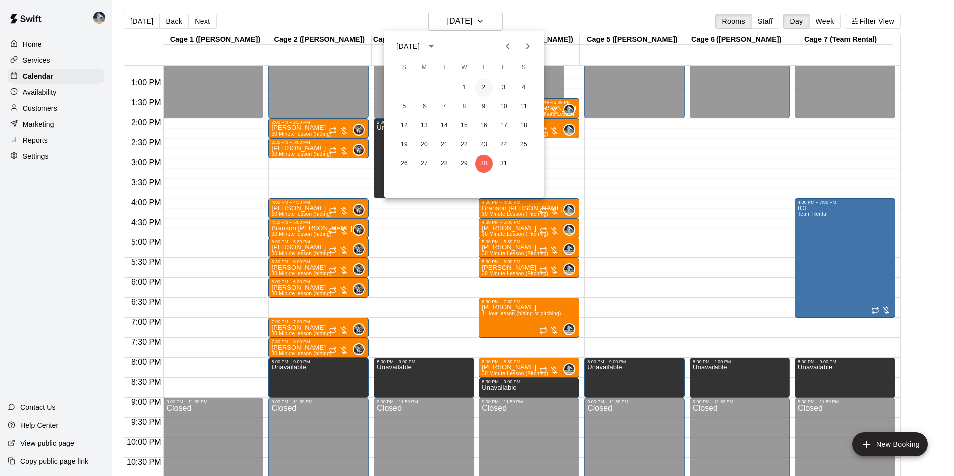
click at [483, 84] on button "2" at bounding box center [484, 88] width 18 height 18
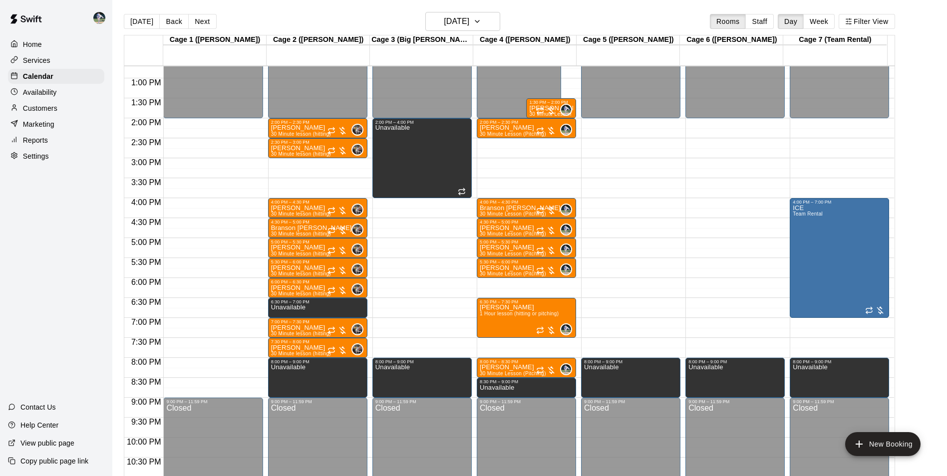
click at [499, 283] on div "12:00 AM – 2:00 PM Closed 2:00 PM – 2:30 PM Brodie King 30 Minute Lesson (Pitch…" at bounding box center [526, 38] width 99 height 958
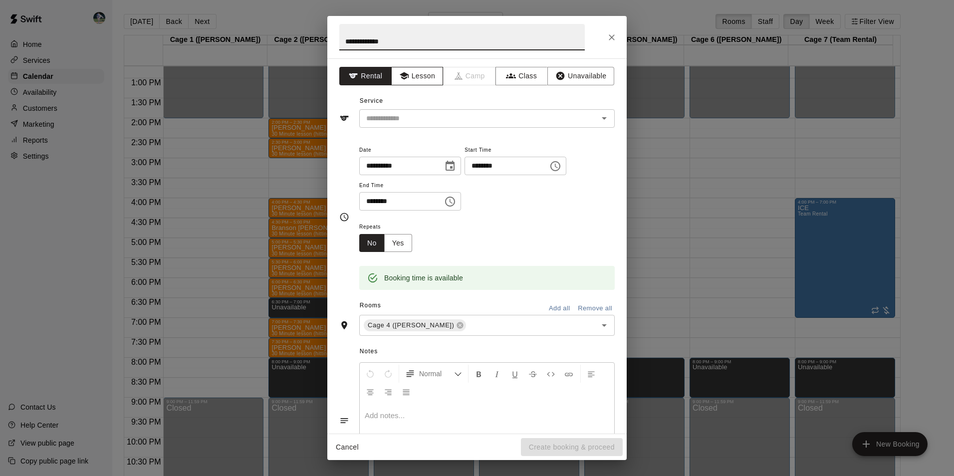
type input "**********"
click at [422, 75] on button "Lesson" at bounding box center [417, 76] width 52 height 18
click at [431, 113] on input "text" at bounding box center [472, 118] width 220 height 12
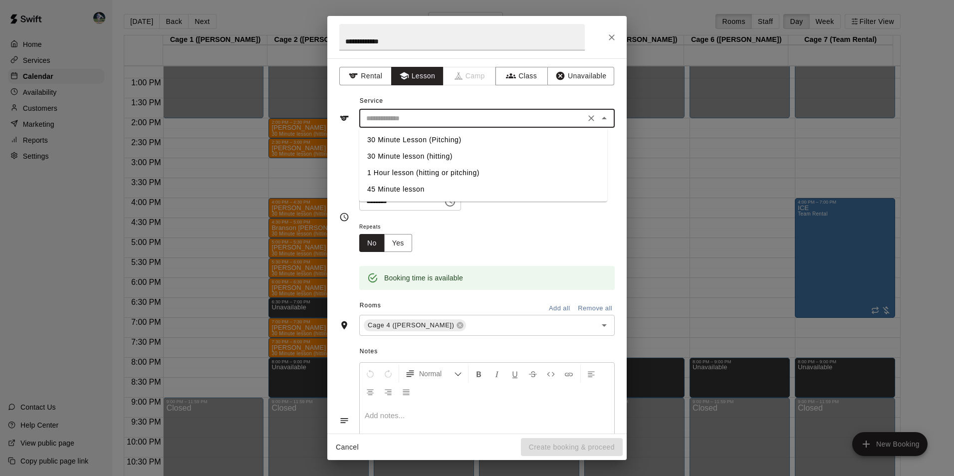
click at [439, 137] on li "30 Minute Lesson (Pitching)" at bounding box center [483, 140] width 248 height 16
type input "**********"
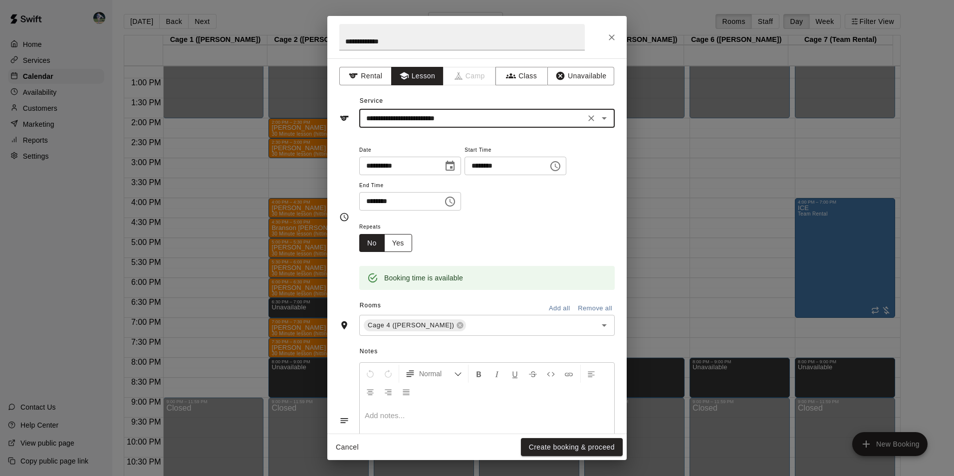
click at [396, 242] on button "Yes" at bounding box center [398, 243] width 28 height 18
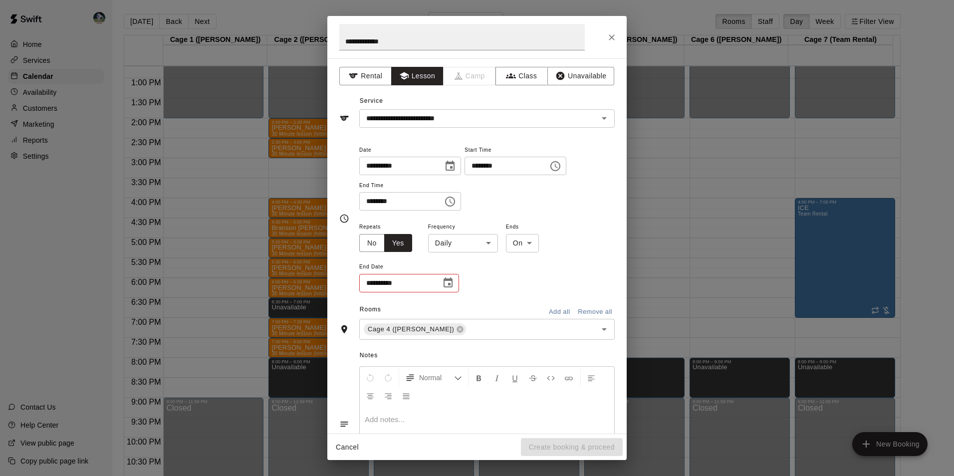
click at [463, 242] on body "Home Services Calendar Availability Customers Marketing Reports Settings Contac…" at bounding box center [477, 246] width 954 height 492
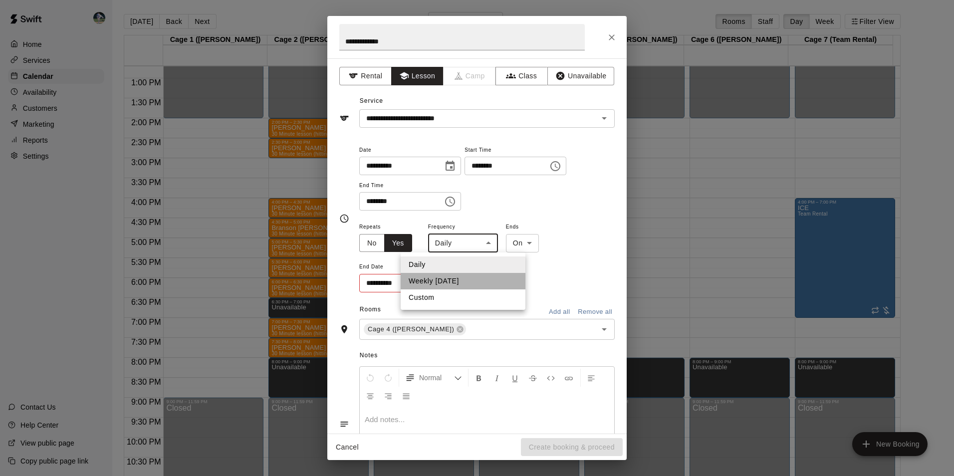
click at [464, 282] on li "Weekly on Thursday" at bounding box center [463, 281] width 125 height 16
type input "******"
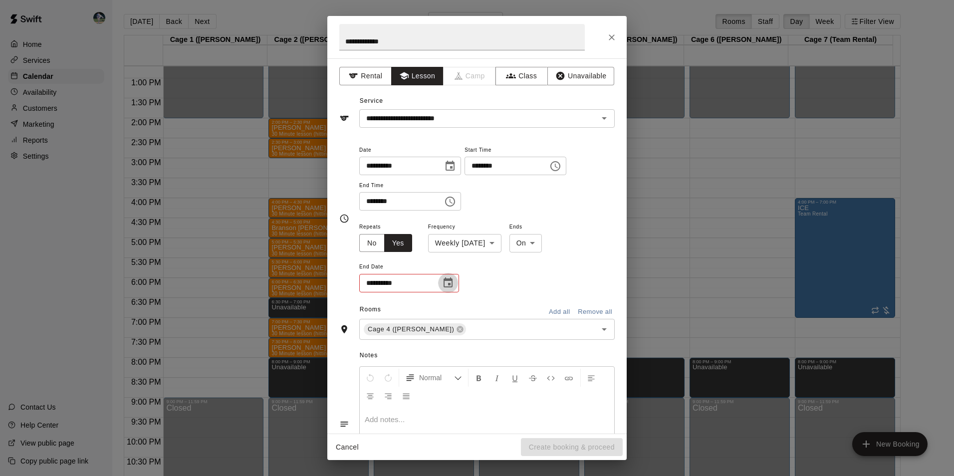
click at [444, 282] on icon "Choose date" at bounding box center [448, 283] width 9 height 10
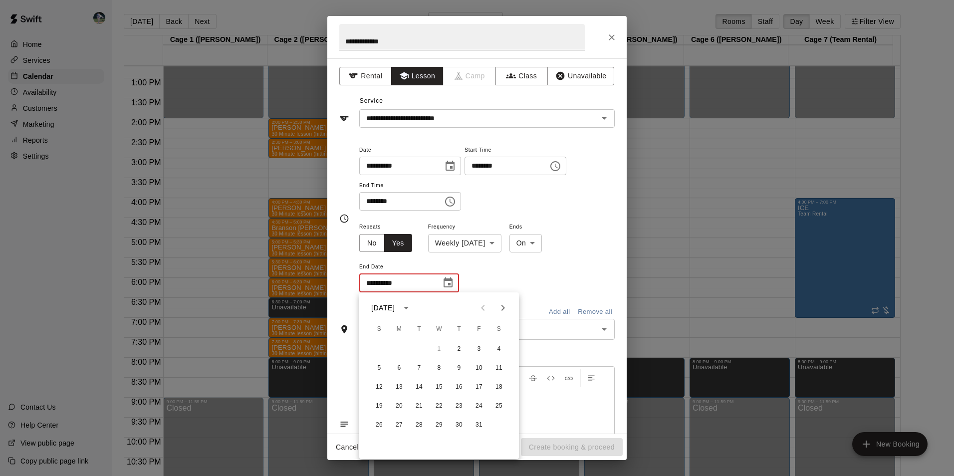
click at [502, 308] on icon "Next month" at bounding box center [503, 308] width 12 height 12
click at [477, 349] on button "2" at bounding box center [479, 349] width 18 height 18
type input "**********"
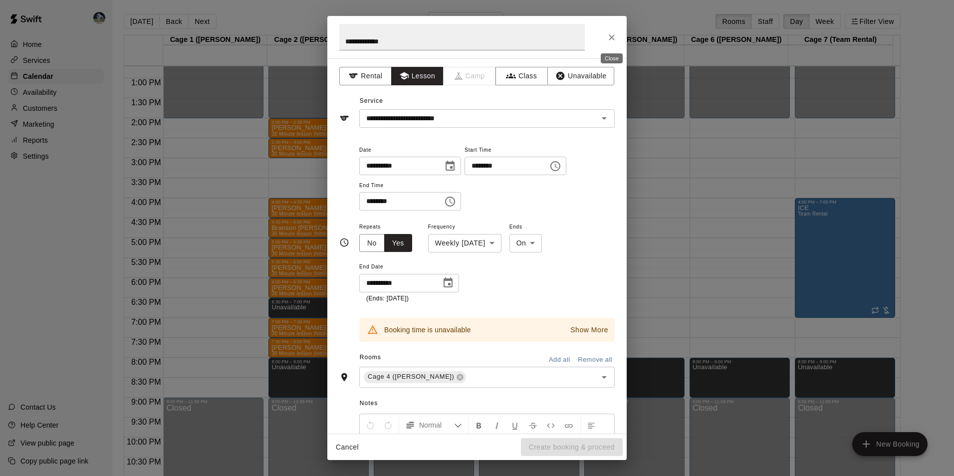
click at [611, 34] on icon "Close" at bounding box center [612, 37] width 10 height 10
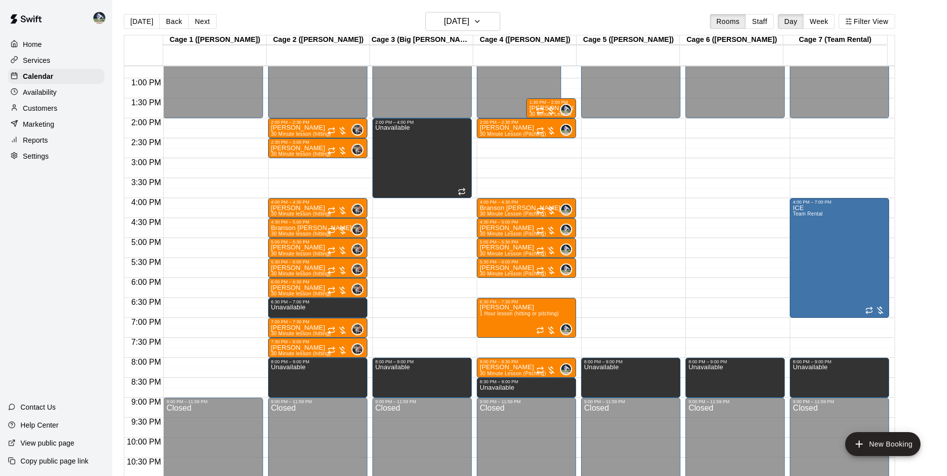
click at [500, 283] on div "12:00 AM – 2:00 PM Closed 2:00 PM – 2:30 PM Brodie King 30 Minute Lesson (Pitch…" at bounding box center [526, 38] width 99 height 958
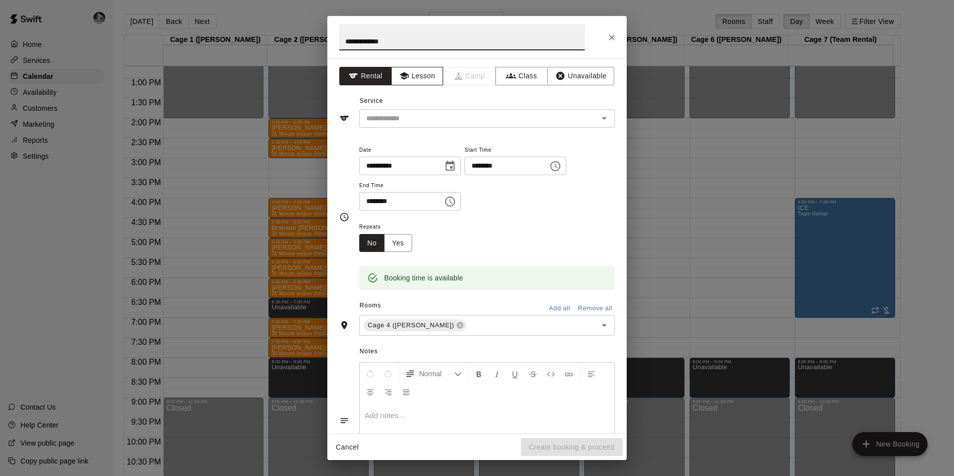
type input "**********"
click at [409, 74] on button "Lesson" at bounding box center [417, 76] width 52 height 18
click at [435, 120] on input "text" at bounding box center [472, 118] width 220 height 12
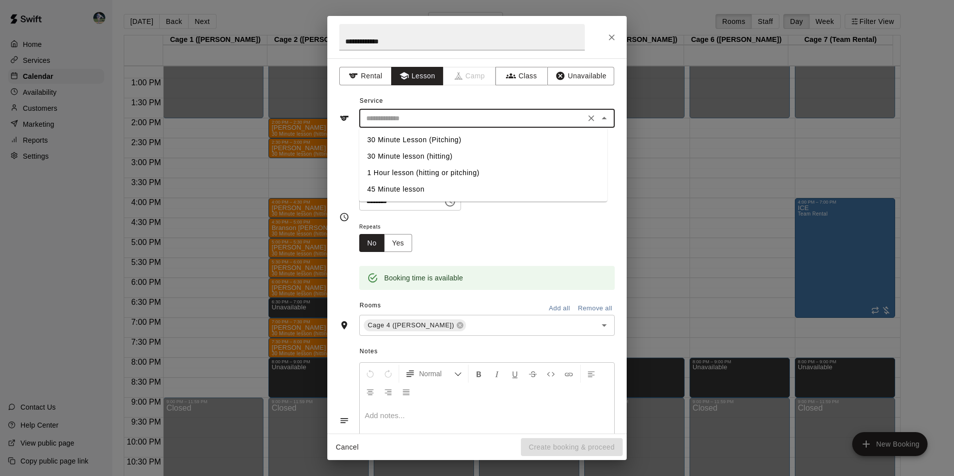
click at [453, 139] on li "30 Minute Lesson (Pitching)" at bounding box center [483, 140] width 248 height 16
type input "**********"
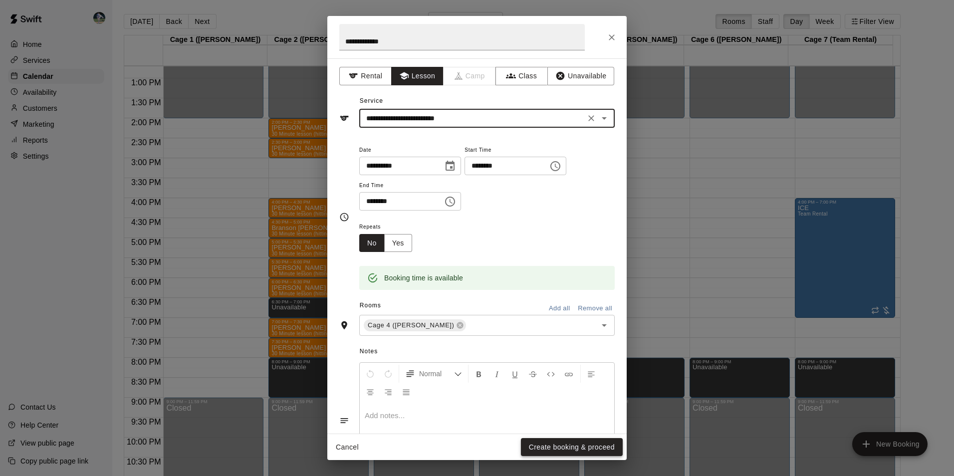
click at [554, 449] on button "Create booking & proceed" at bounding box center [572, 447] width 102 height 18
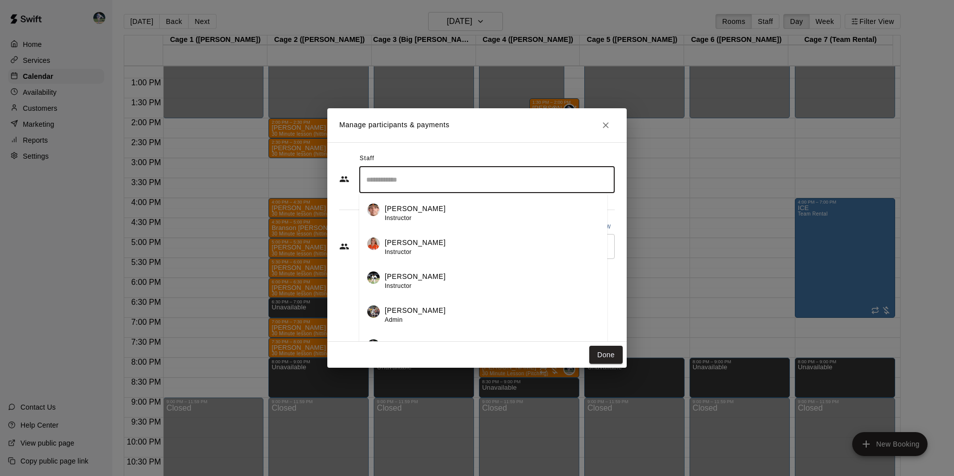
click at [407, 182] on input "Search staff" at bounding box center [487, 179] width 247 height 17
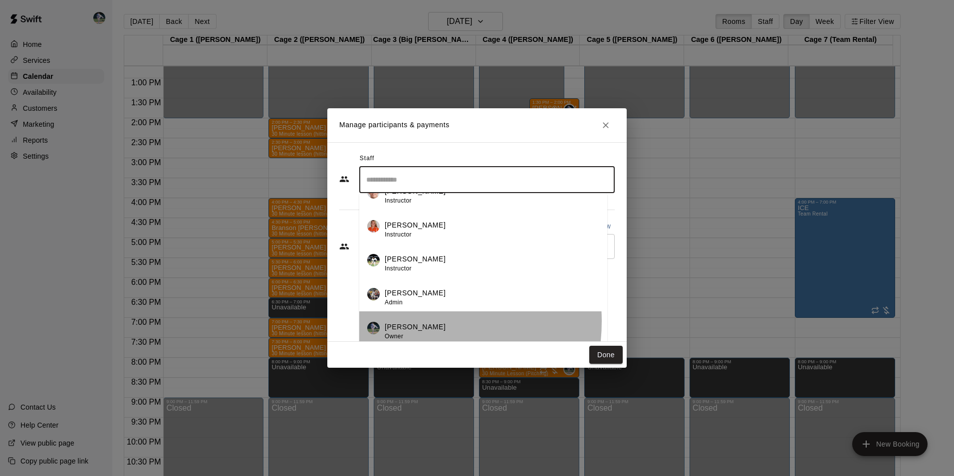
click at [409, 321] on li "Chad Bell Owner" at bounding box center [483, 328] width 248 height 34
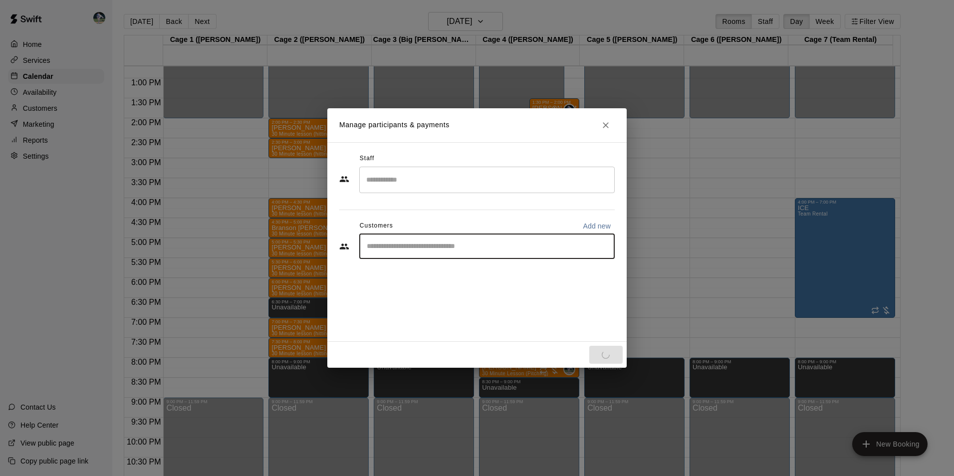
click at [408, 246] on input "Start typing to search customers..." at bounding box center [487, 247] width 247 height 10
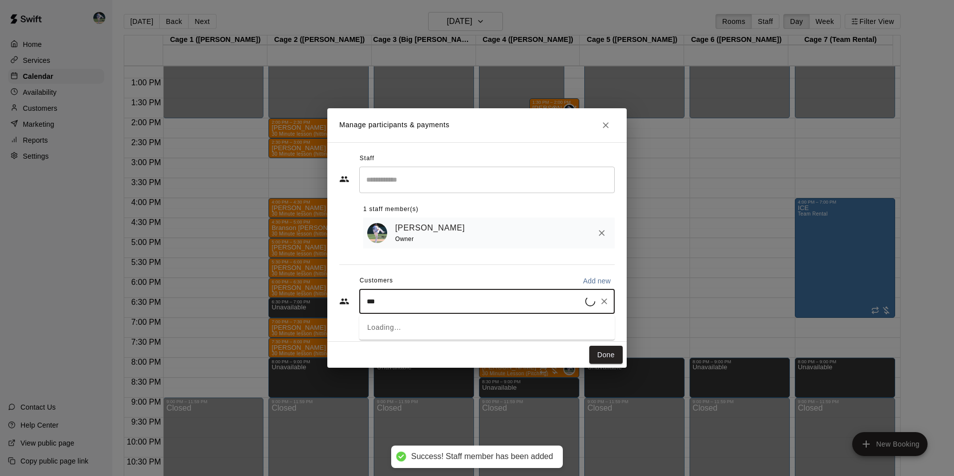
type input "****"
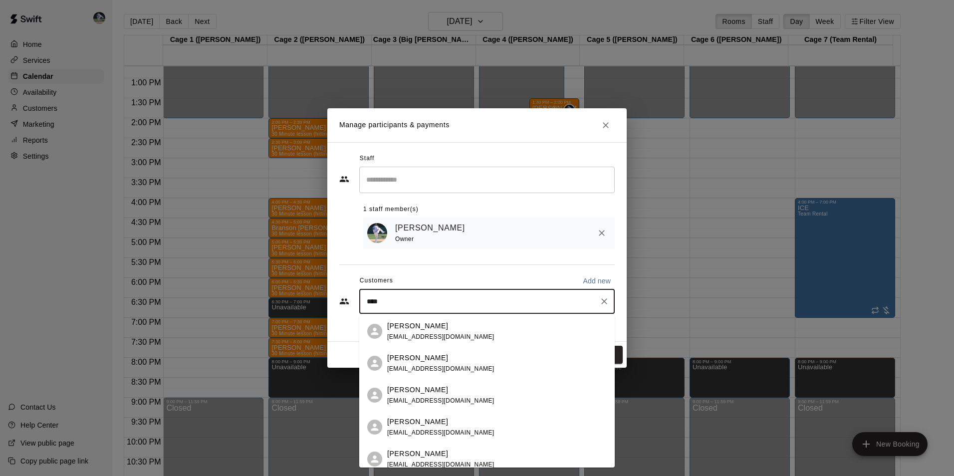
click at [405, 332] on div "Heather Cummins heatherrn7327@outlook.com" at bounding box center [440, 331] width 107 height 21
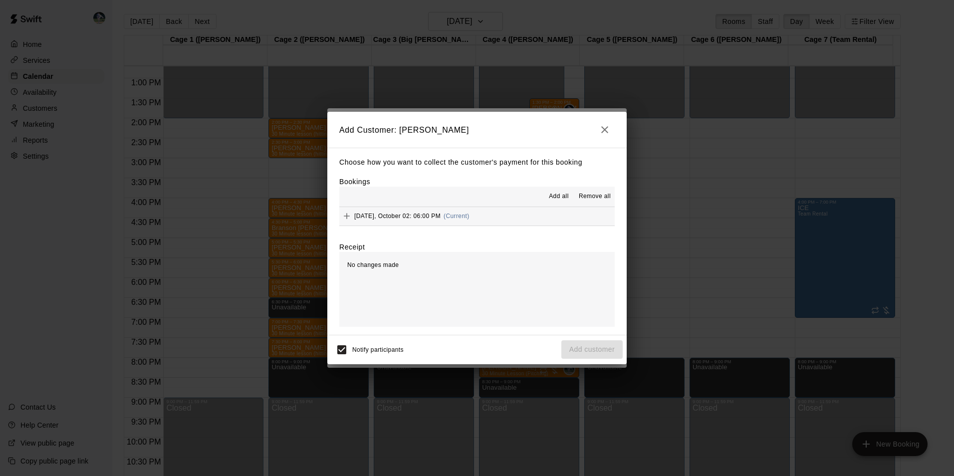
click at [554, 192] on span "Add all" at bounding box center [559, 197] width 20 height 10
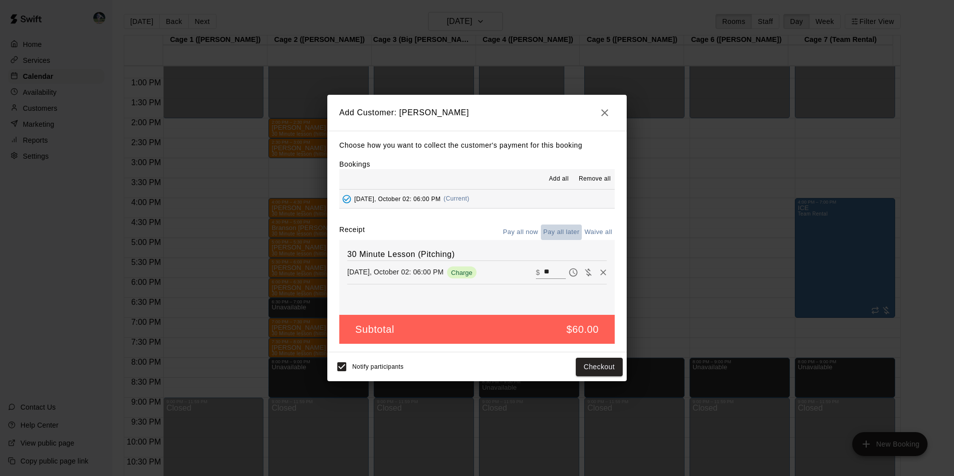
click at [551, 232] on button "Pay all later" at bounding box center [561, 232] width 41 height 15
click at [585, 365] on button "Add customer" at bounding box center [592, 367] width 61 height 18
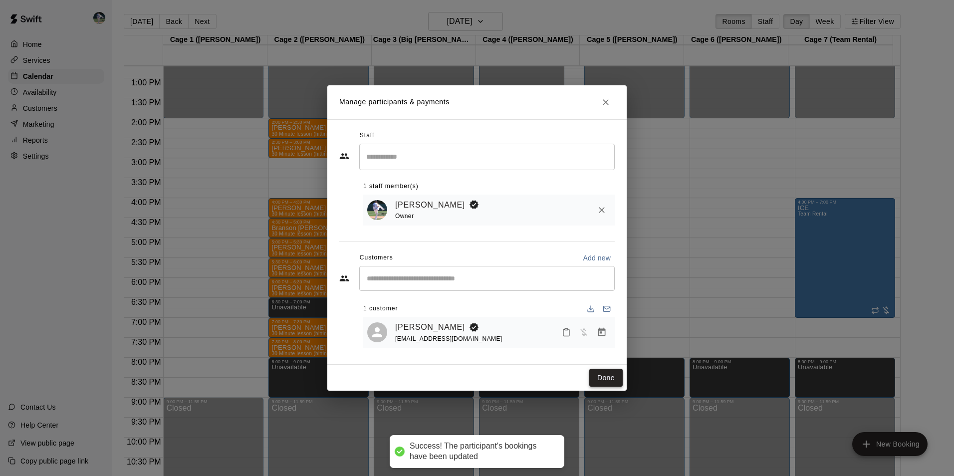
click at [602, 380] on button "Done" at bounding box center [606, 378] width 33 height 18
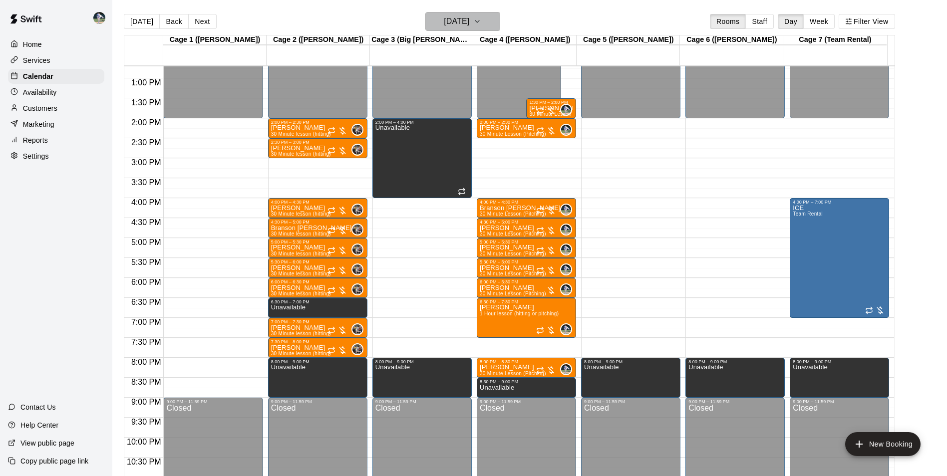
click at [444, 20] on h6 "Thursday Oct 02" at bounding box center [456, 21] width 25 height 14
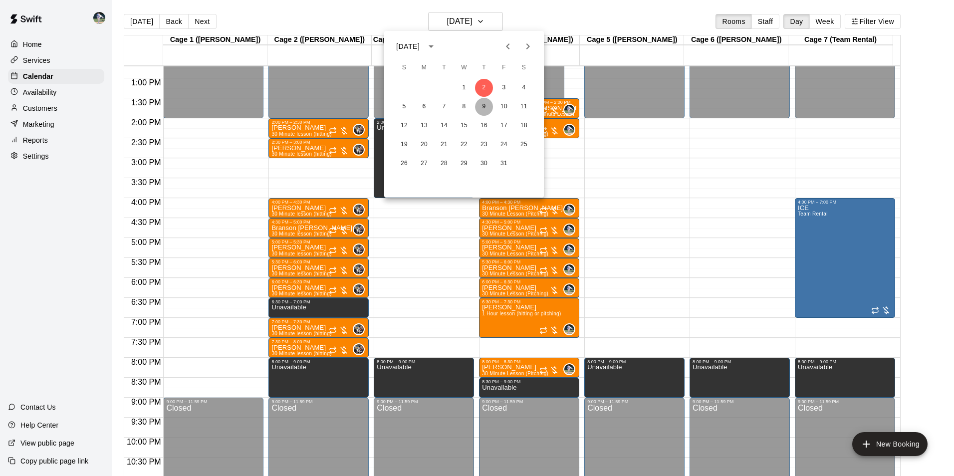
click at [483, 106] on button "9" at bounding box center [484, 107] width 18 height 18
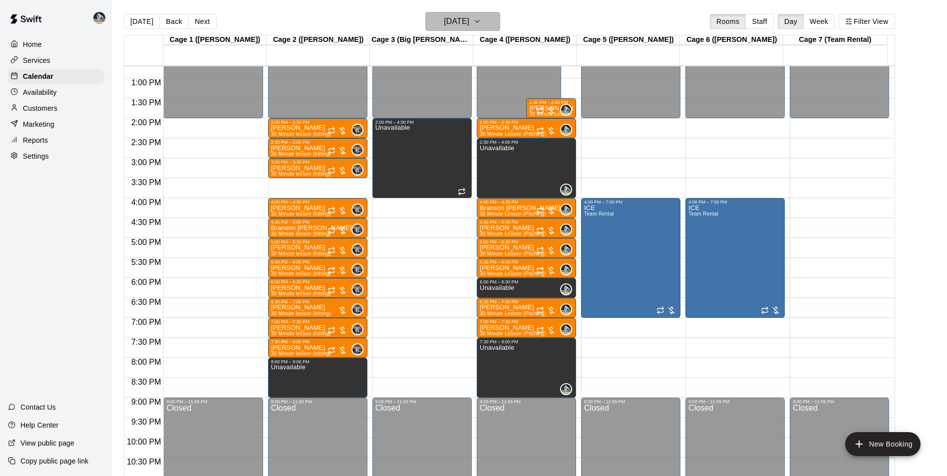
click at [446, 20] on h6 "Thursday Oct 09" at bounding box center [456, 21] width 25 height 14
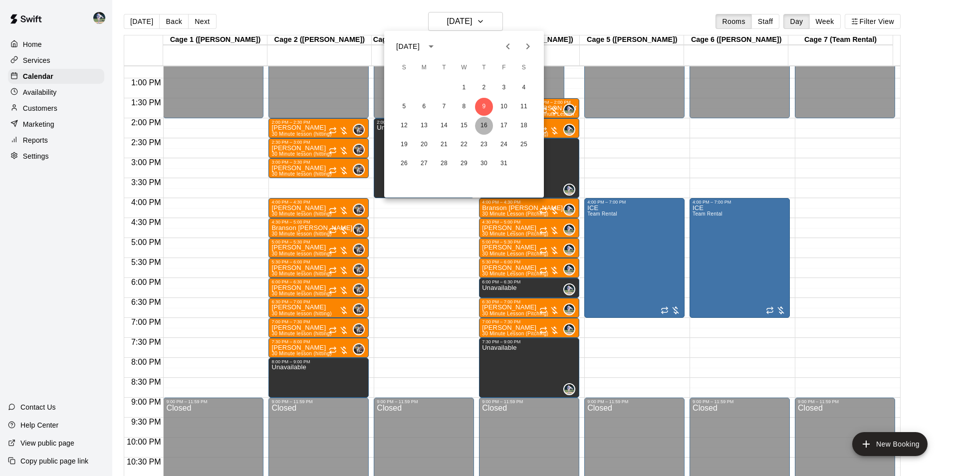
click at [485, 125] on button "16" at bounding box center [484, 126] width 18 height 18
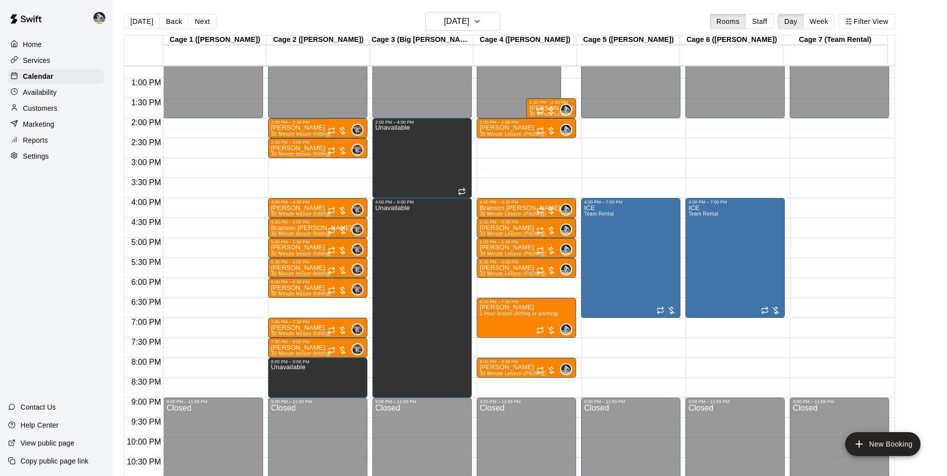
click at [506, 285] on div "12:00 AM – 2:00 PM Closed 2:00 PM – 2:30 PM Brodie King 30 Minute Lesson (Pitch…" at bounding box center [526, 38] width 99 height 958
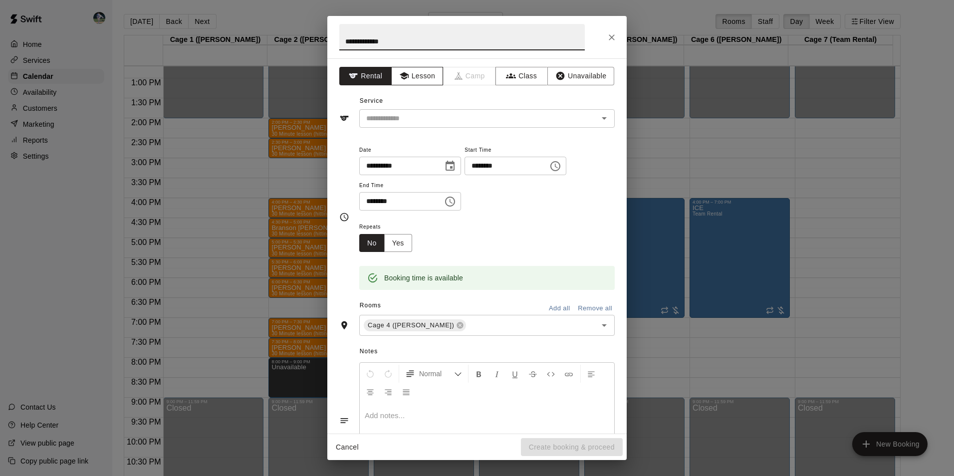
type input "**********"
click at [428, 76] on button "Lesson" at bounding box center [417, 76] width 52 height 18
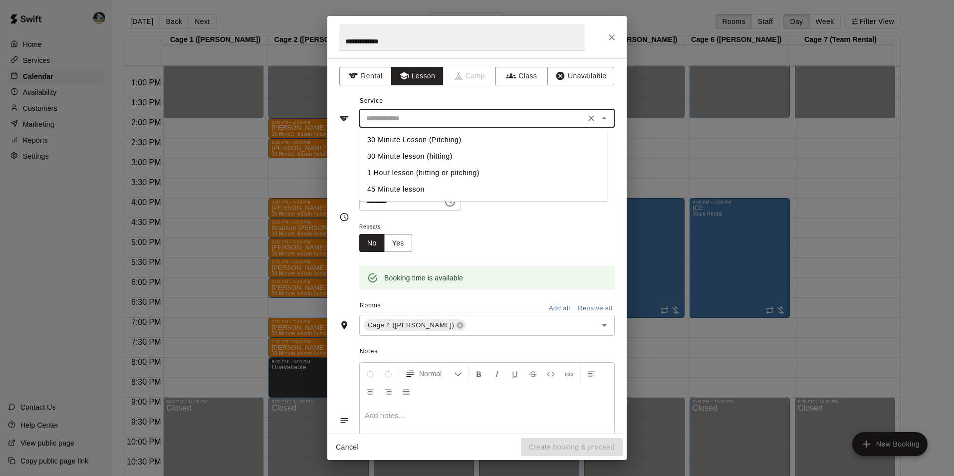
click at [435, 112] on input "text" at bounding box center [472, 118] width 220 height 12
click at [440, 137] on li "30 Minute Lesson (Pitching)" at bounding box center [483, 140] width 248 height 16
type input "**********"
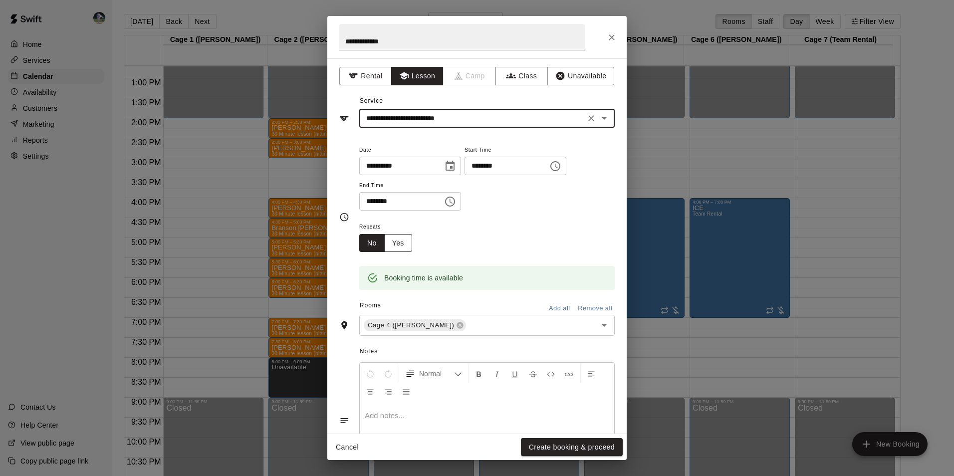
click at [404, 241] on button "Yes" at bounding box center [398, 243] width 28 height 18
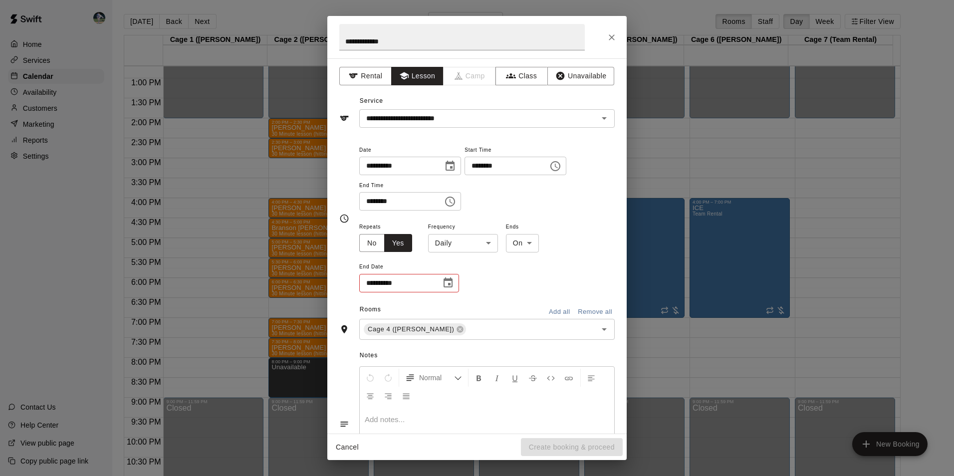
click at [483, 241] on body "Home Services Calendar Availability Customers Marketing Reports Settings Contac…" at bounding box center [477, 246] width 954 height 492
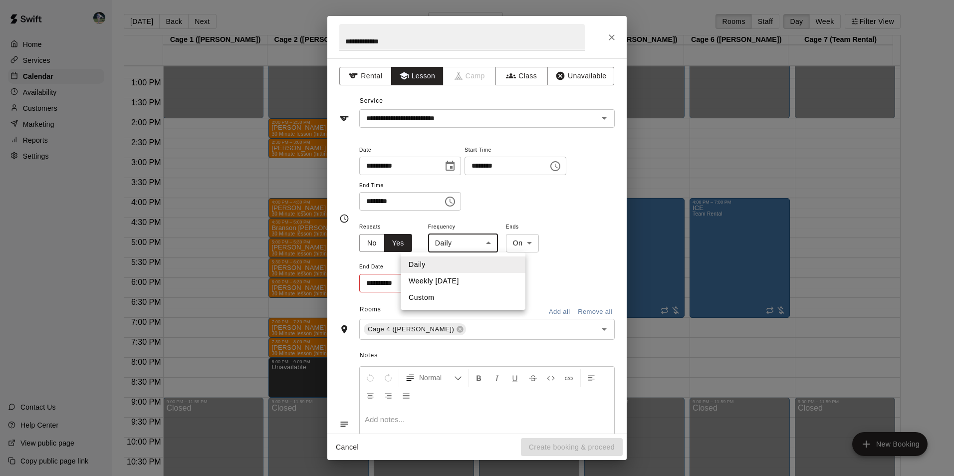
click at [482, 277] on li "Weekly on Thursday" at bounding box center [463, 281] width 125 height 16
type input "******"
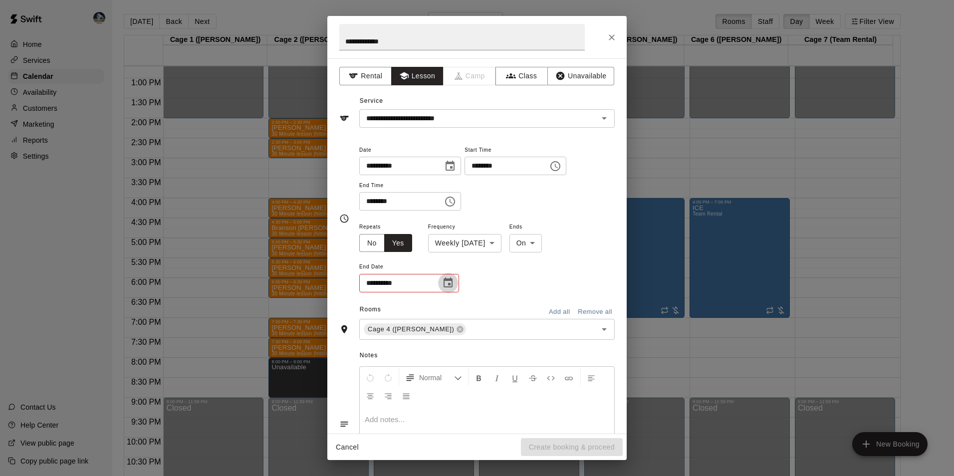
click at [447, 284] on icon "Choose date" at bounding box center [448, 283] width 12 height 12
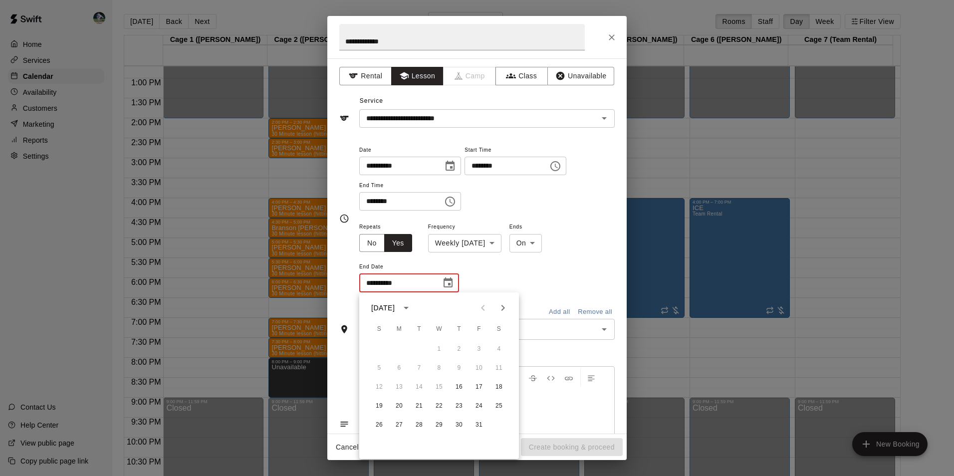
click at [502, 308] on icon "Next month" at bounding box center [503, 308] width 12 height 12
click at [483, 346] on button "2" at bounding box center [479, 349] width 18 height 18
type input "**********"
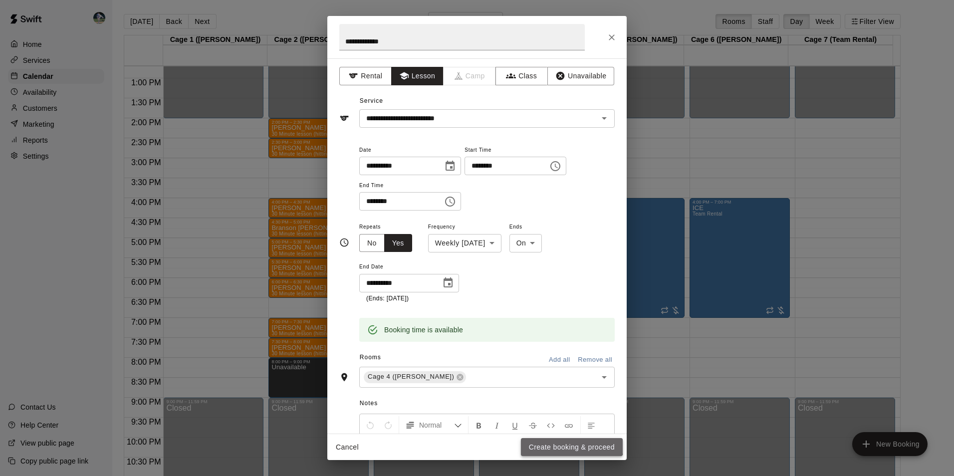
click at [546, 440] on button "Create booking & proceed" at bounding box center [572, 447] width 102 height 18
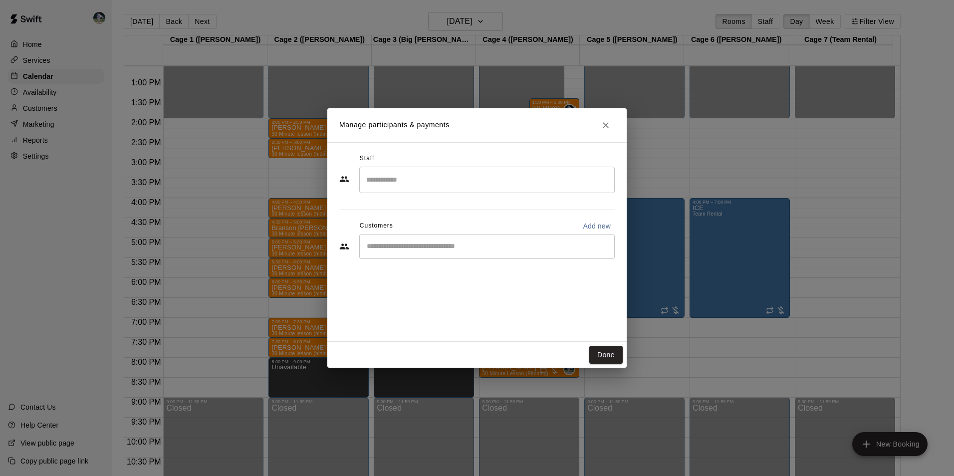
click at [381, 180] on input "Search staff" at bounding box center [487, 179] width 247 height 17
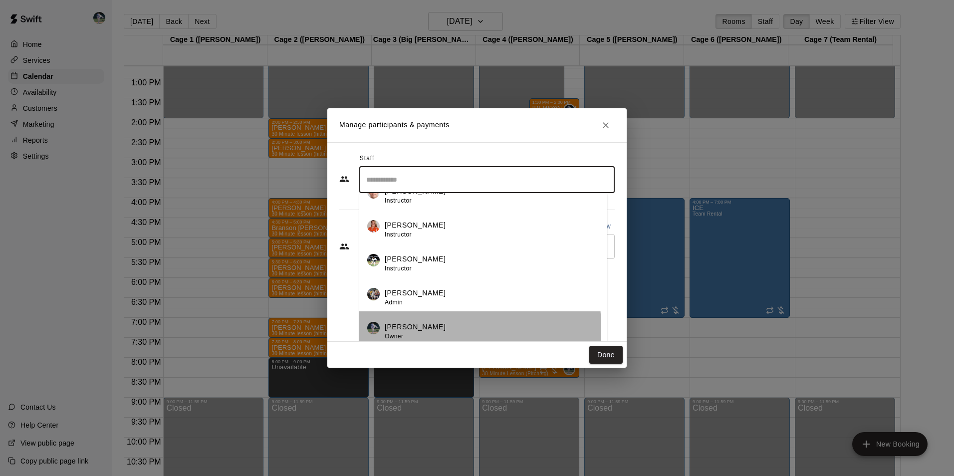
click at [396, 329] on p "[PERSON_NAME]" at bounding box center [415, 327] width 61 height 10
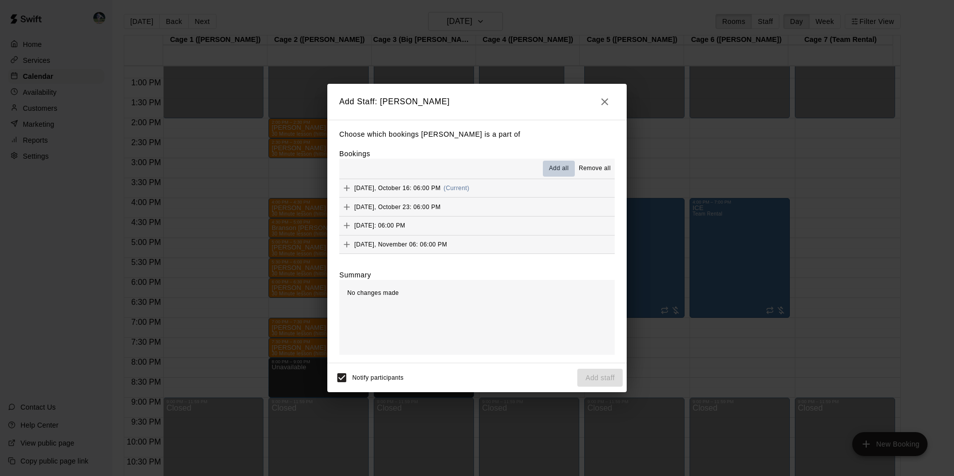
click at [561, 164] on button "Add all" at bounding box center [559, 169] width 32 height 16
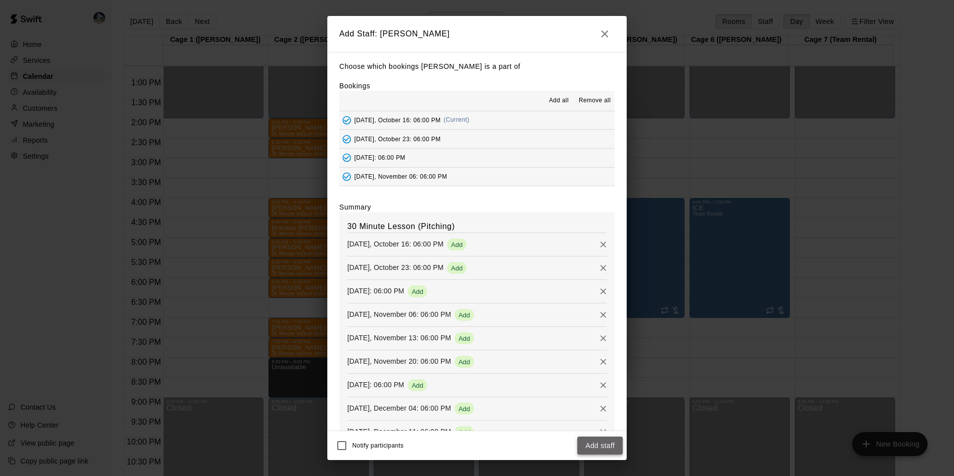
click at [603, 449] on button "Add staff" at bounding box center [600, 446] width 45 height 18
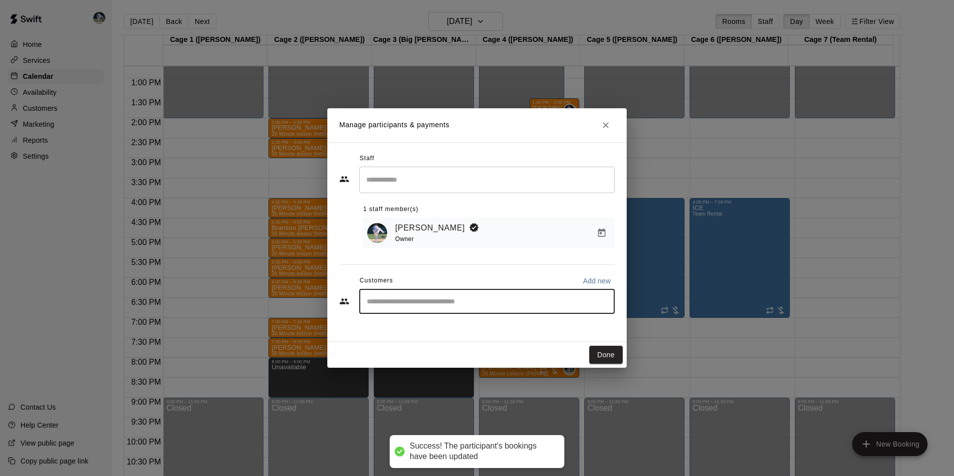
click at [391, 301] on input "Start typing to search customers..." at bounding box center [487, 301] width 247 height 10
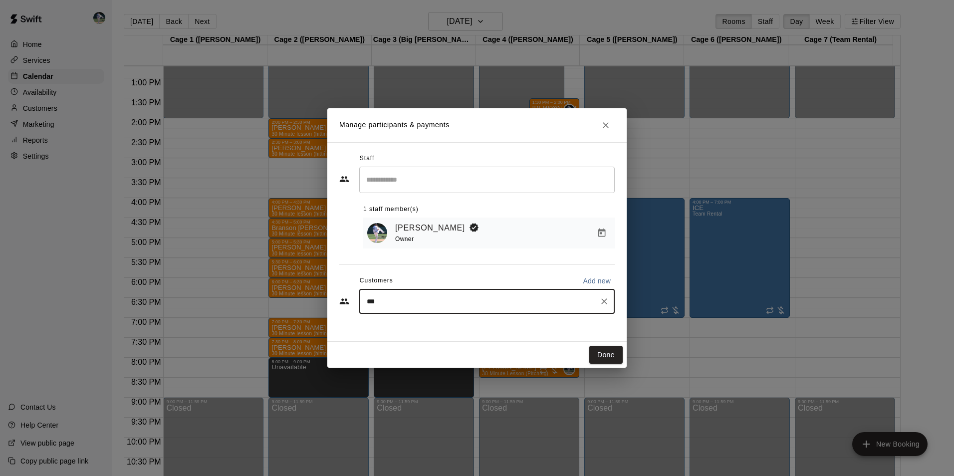
type input "****"
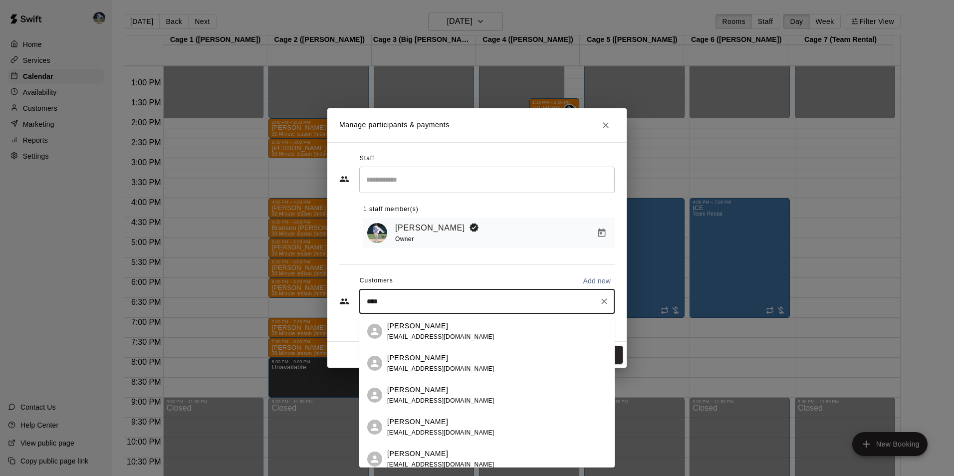
click at [392, 361] on p "Ashley Cummings" at bounding box center [417, 358] width 61 height 10
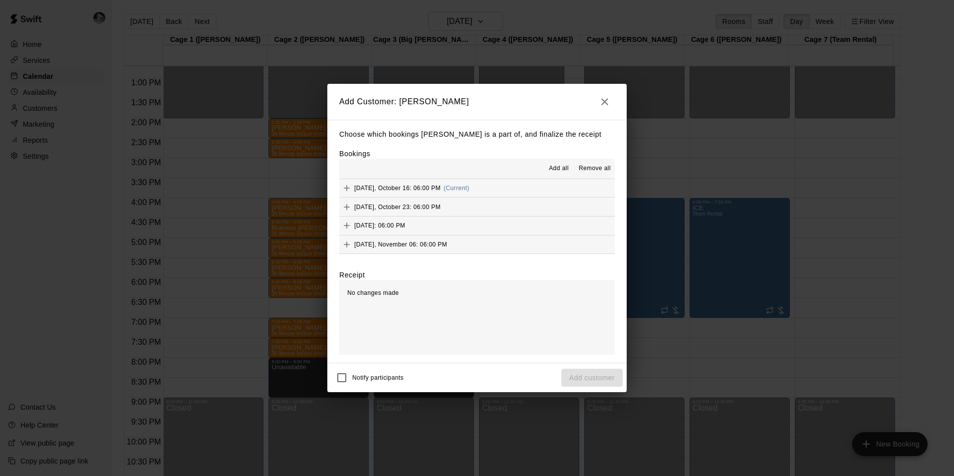
click at [561, 166] on span "Add all" at bounding box center [559, 169] width 20 height 10
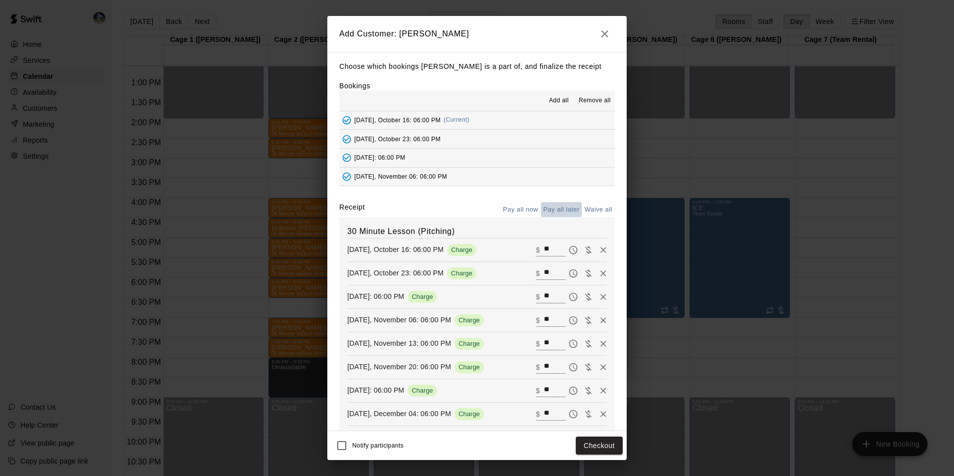
click at [554, 211] on button "Pay all later" at bounding box center [561, 209] width 41 height 15
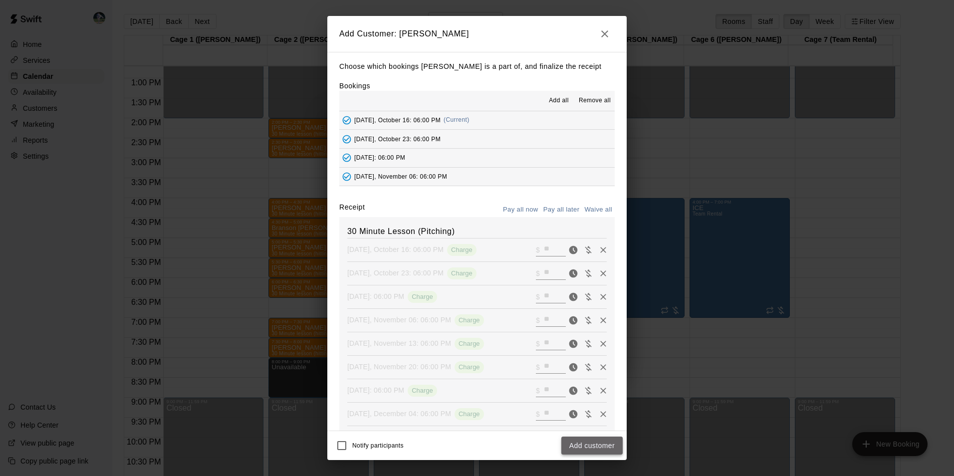
click at [581, 446] on button "Add customer" at bounding box center [592, 446] width 61 height 18
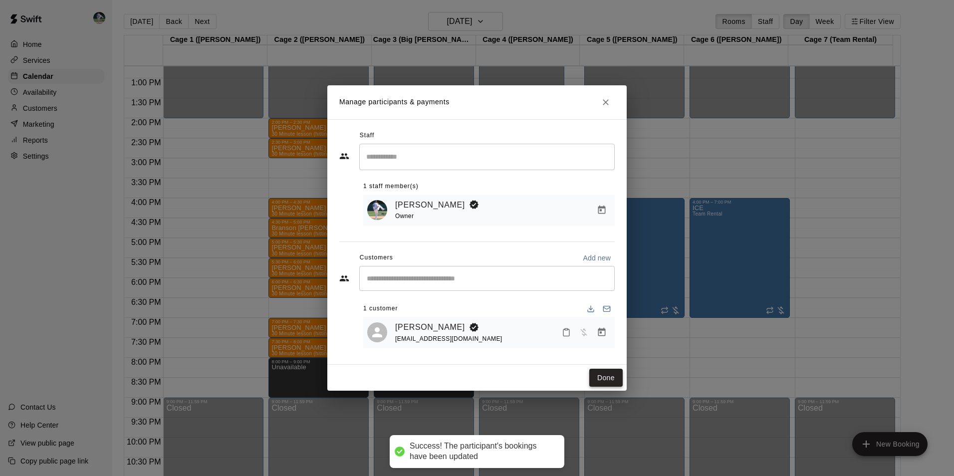
click at [606, 375] on button "Done" at bounding box center [606, 378] width 33 height 18
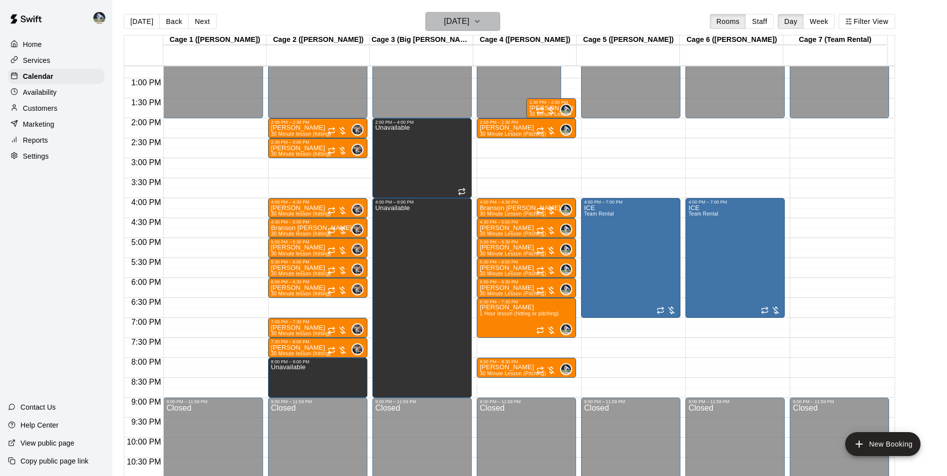
click at [456, 21] on h6 "Thursday Oct 16" at bounding box center [456, 21] width 25 height 14
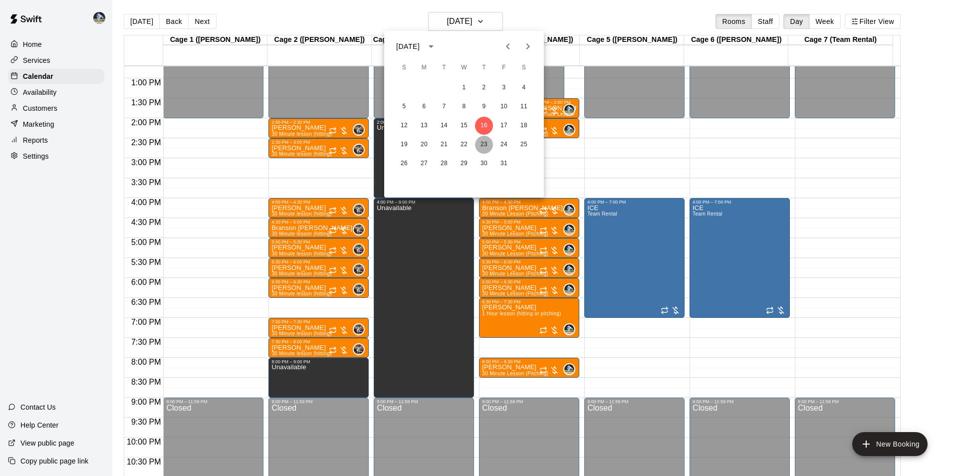
click at [484, 142] on button "23" at bounding box center [484, 145] width 18 height 18
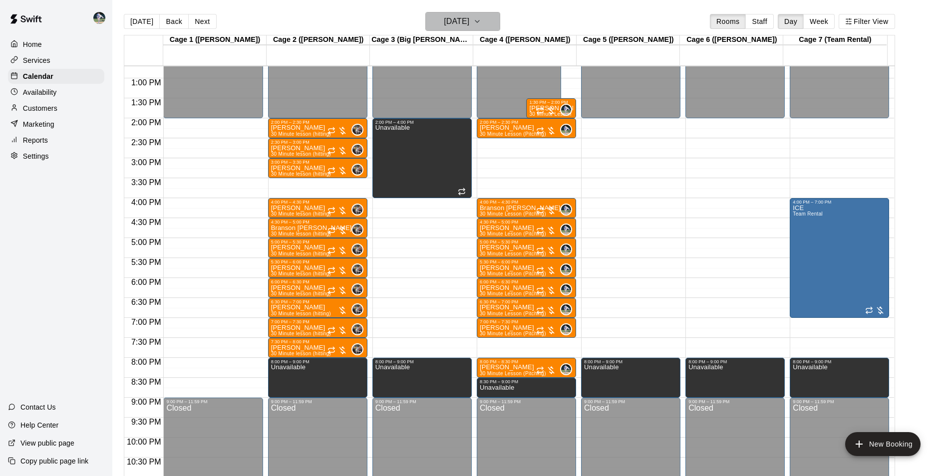
drag, startPoint x: 451, startPoint y: 16, endPoint x: 459, endPoint y: 24, distance: 11.7
click at [459, 24] on h6 "Thursday Oct 23" at bounding box center [456, 21] width 25 height 14
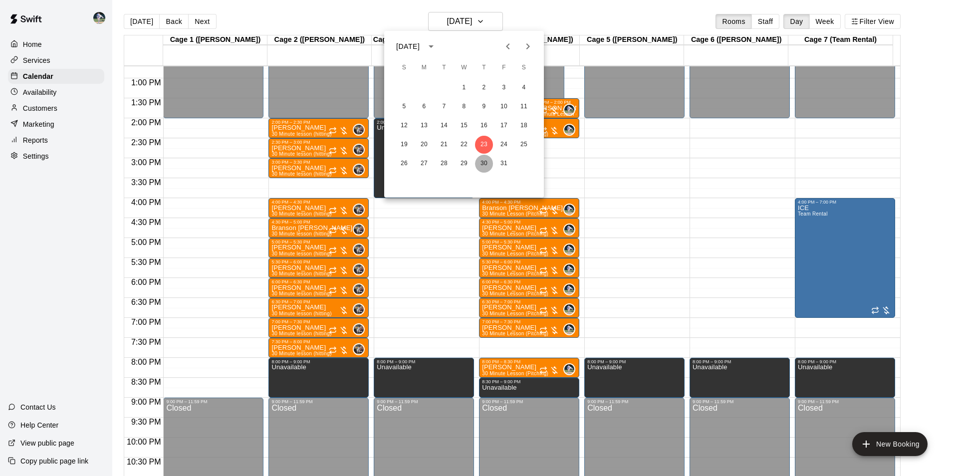
click at [482, 160] on button "30" at bounding box center [484, 164] width 18 height 18
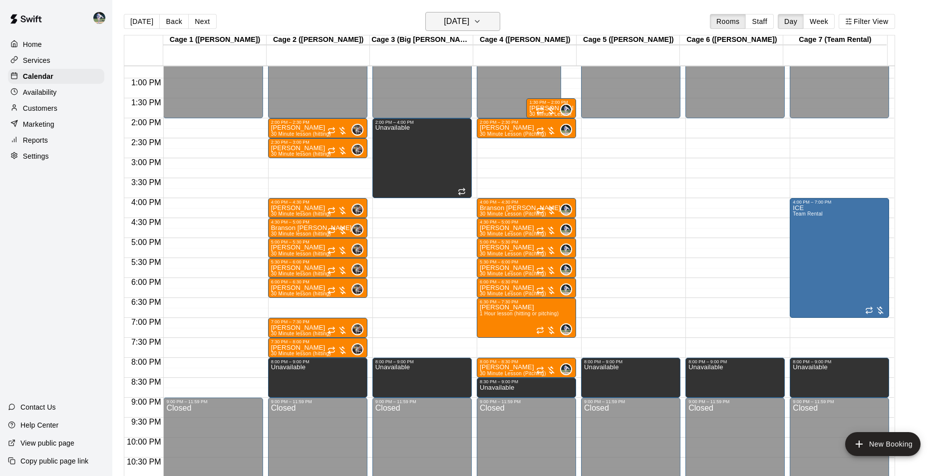
click at [450, 20] on h6 "Thursday Oct 30" at bounding box center [456, 21] width 25 height 14
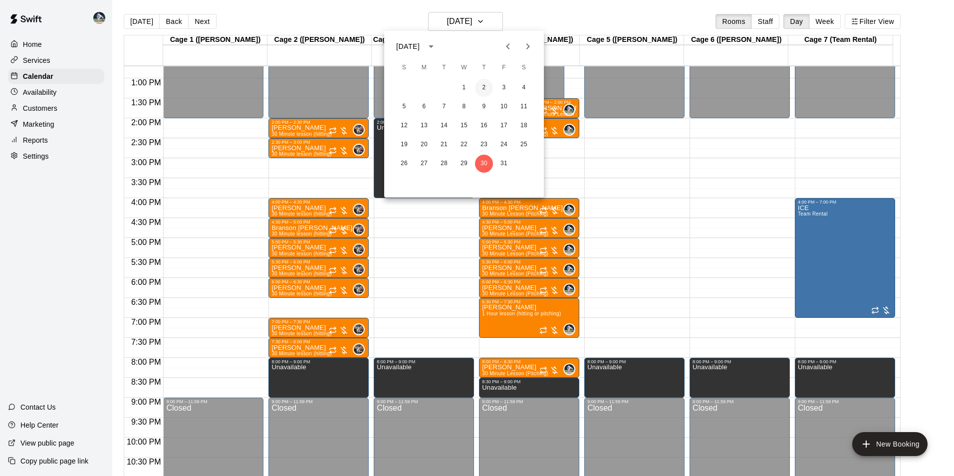
click at [485, 88] on button "2" at bounding box center [484, 88] width 18 height 18
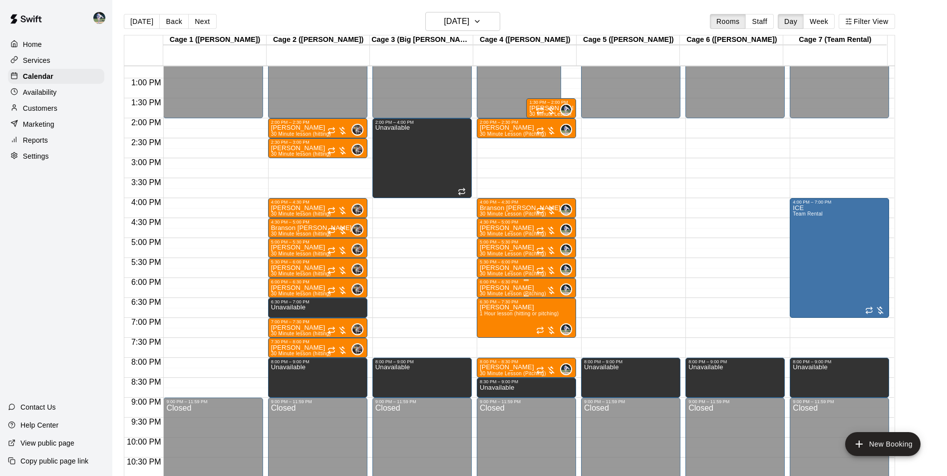
click at [512, 288] on p "[PERSON_NAME]" at bounding box center [513, 288] width 66 height 0
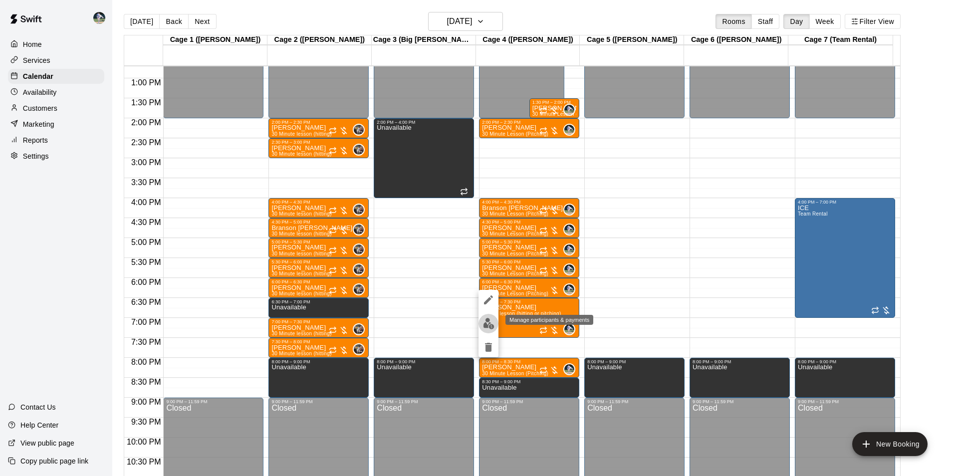
click at [487, 321] on img "edit" at bounding box center [488, 323] width 11 height 11
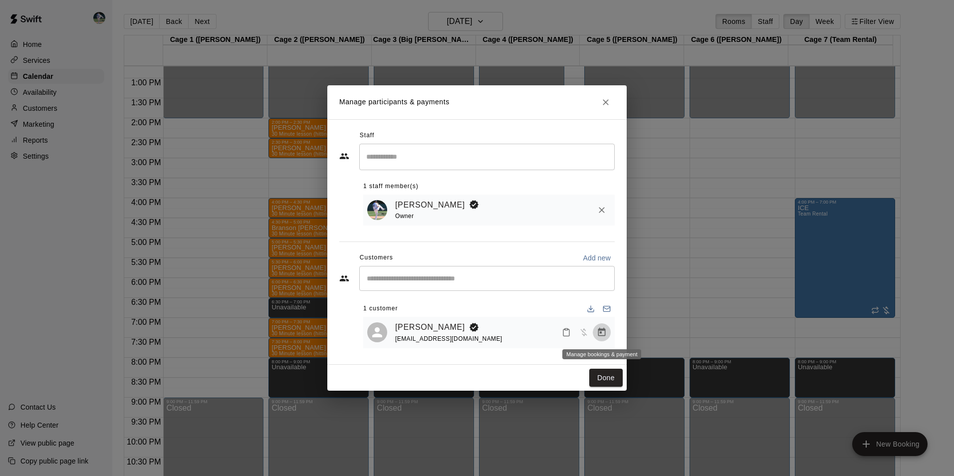
click at [604, 332] on icon "Manage bookings & payment" at bounding box center [602, 332] width 10 height 10
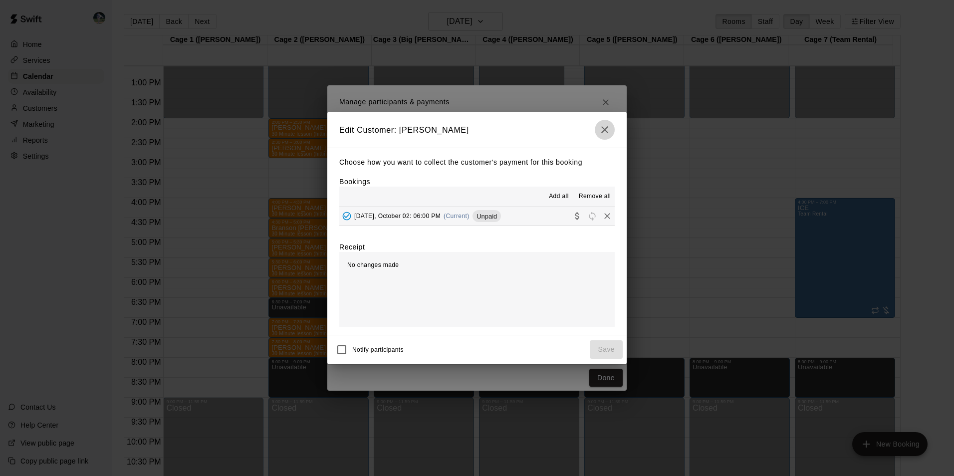
click at [604, 129] on icon "button" at bounding box center [605, 130] width 12 height 12
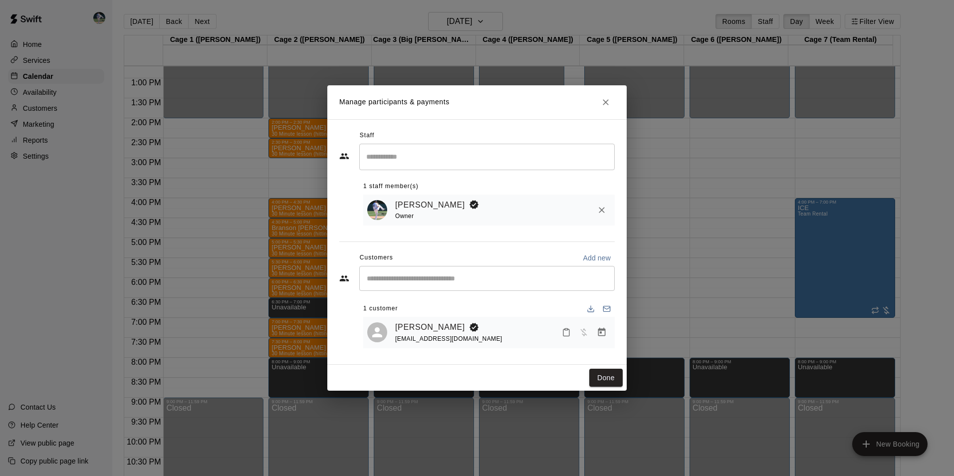
click at [491, 333] on div "Heather Cummins heatherrn7327@outlook.com" at bounding box center [503, 332] width 216 height 23
click at [564, 332] on icon "Mark attendance" at bounding box center [567, 332] width 6 height 7
click at [560, 374] on div at bounding box center [477, 238] width 954 height 476
click at [585, 332] on span "Has not paid" at bounding box center [584, 332] width 18 height 8
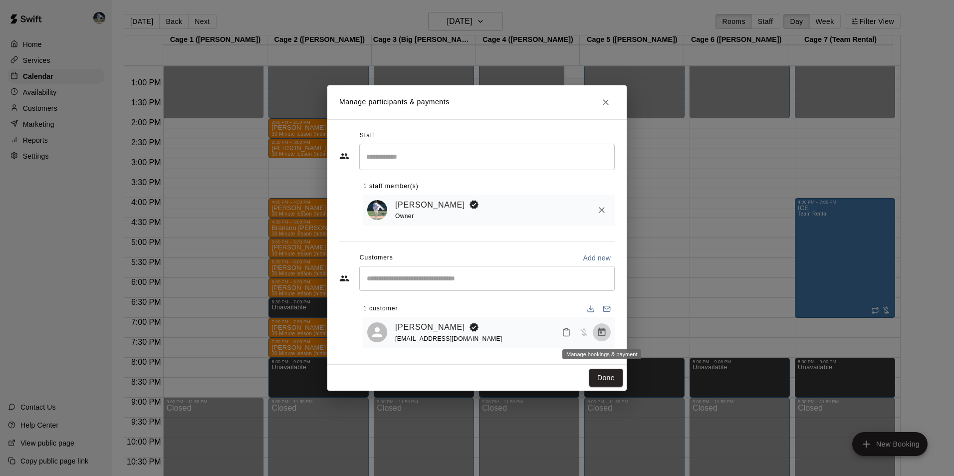
click at [603, 334] on icon "Manage bookings & payment" at bounding box center [602, 332] width 10 height 10
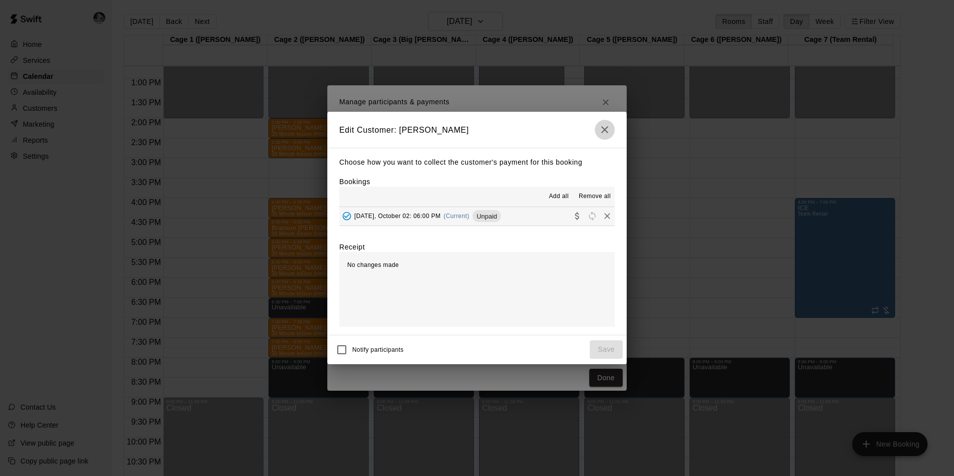
click at [600, 128] on icon "button" at bounding box center [605, 130] width 12 height 12
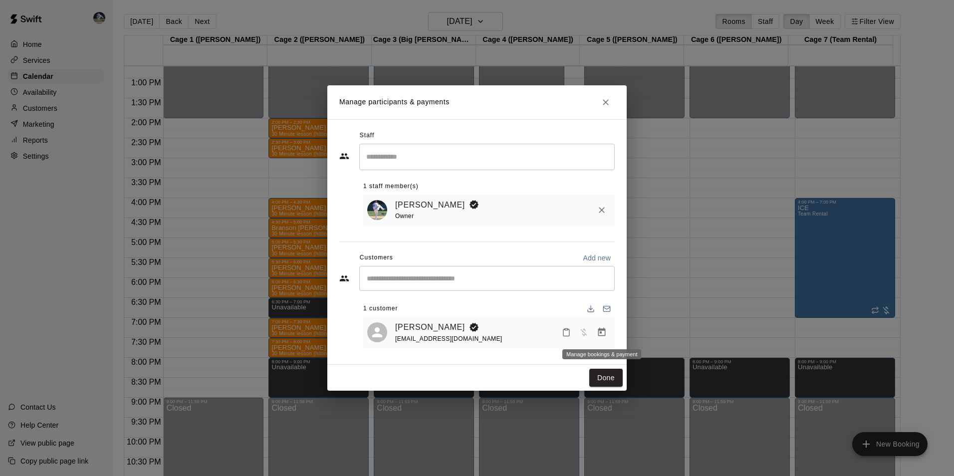
click at [604, 330] on icon "Manage bookings & payment" at bounding box center [601, 332] width 7 height 8
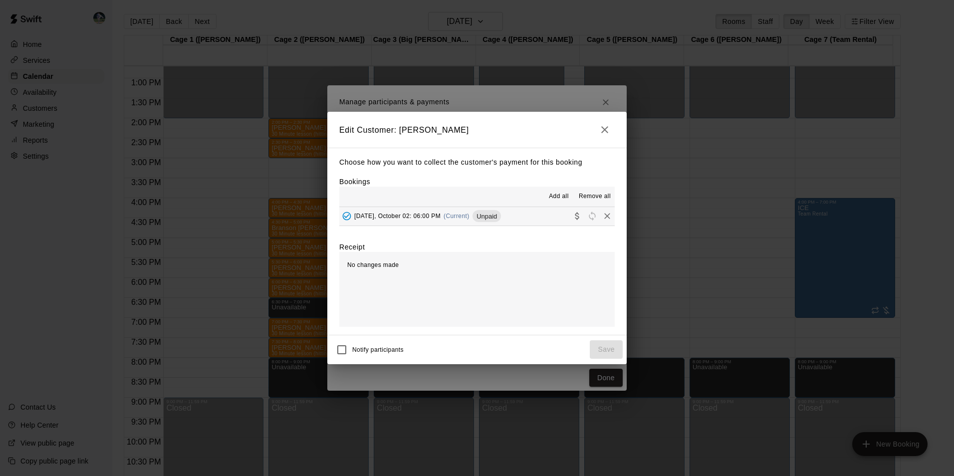
click at [480, 125] on h2 "Edit Customer: Heather Cummins" at bounding box center [476, 130] width 299 height 36
drag, startPoint x: 436, startPoint y: 134, endPoint x: 429, endPoint y: 130, distance: 8.7
click at [435, 133] on h2 "Edit Customer: Heather Cummins" at bounding box center [476, 130] width 299 height 36
click at [378, 133] on h2 "Edit Customer: Heather Cummins" at bounding box center [476, 130] width 299 height 36
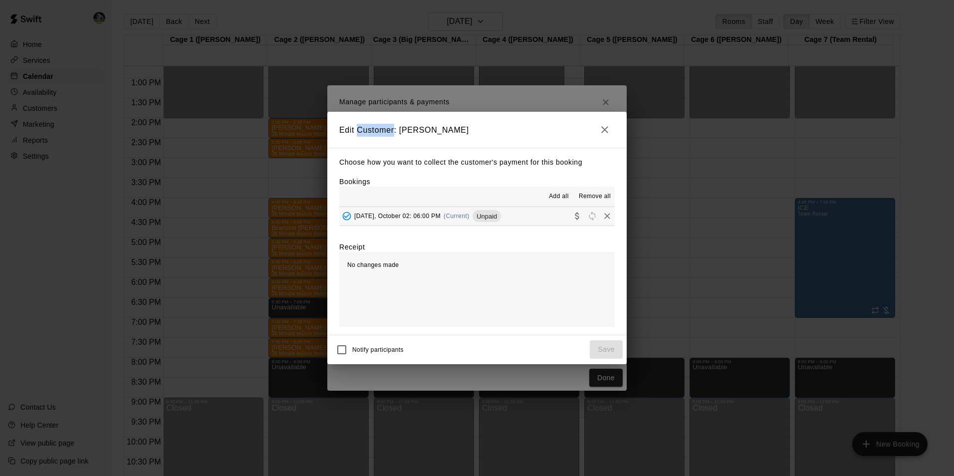
drag, startPoint x: 460, startPoint y: 129, endPoint x: 481, endPoint y: 128, distance: 20.5
click at [472, 129] on h2 "Edit Customer: Heather Cummins" at bounding box center [476, 130] width 299 height 36
click at [501, 130] on h2 "Edit Customer: Heather Cummins" at bounding box center [476, 130] width 299 height 36
click at [601, 129] on icon "button" at bounding box center [605, 130] width 12 height 12
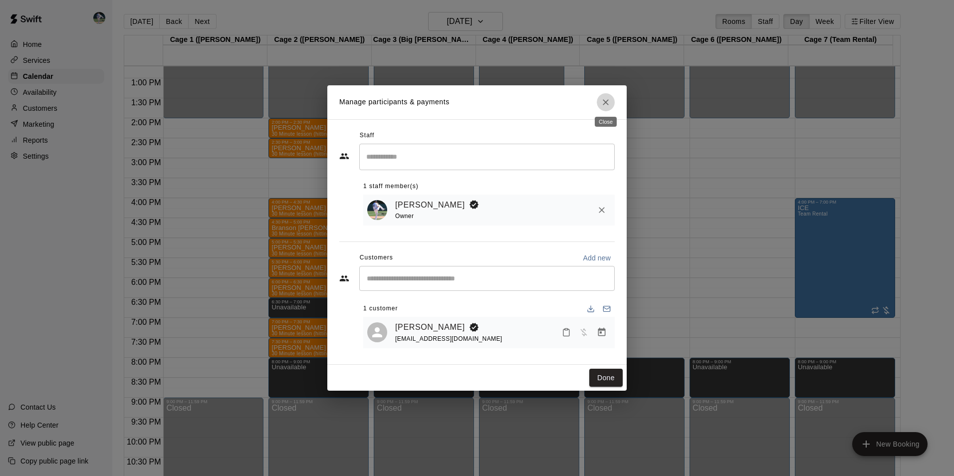
click at [605, 103] on icon "Close" at bounding box center [606, 102] width 10 height 10
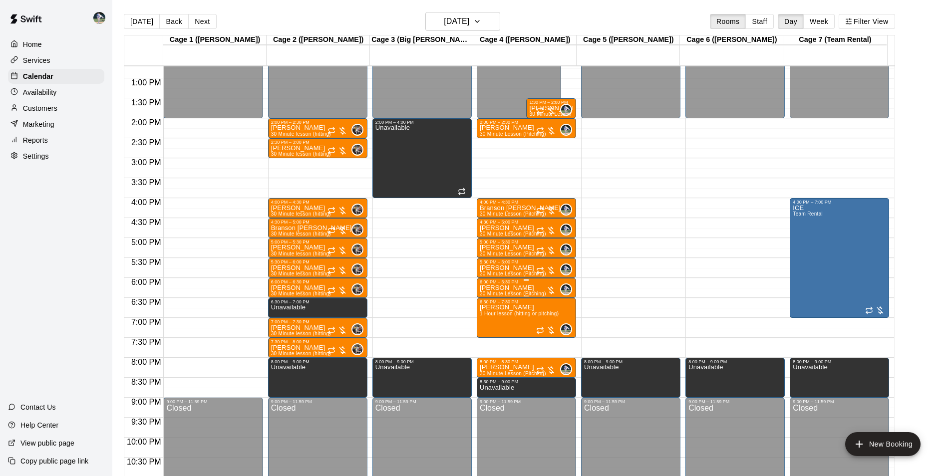
click at [508, 285] on div "6:00 PM – 6:30 PM" at bounding box center [526, 282] width 93 height 5
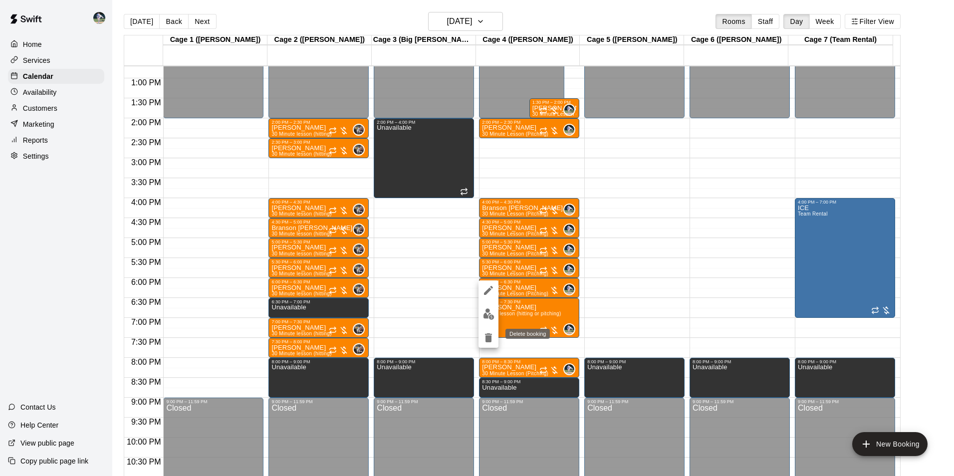
click at [487, 339] on icon "delete" at bounding box center [488, 337] width 7 height 9
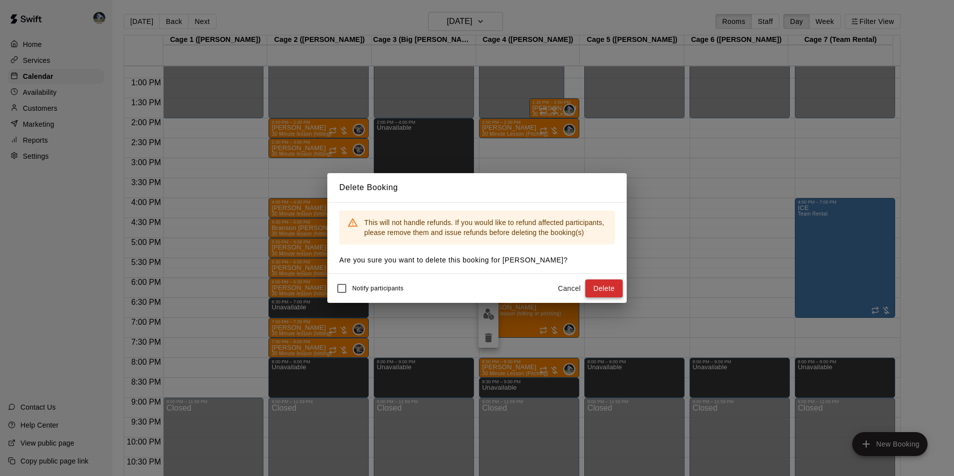
click at [606, 290] on button "Delete" at bounding box center [604, 289] width 37 height 18
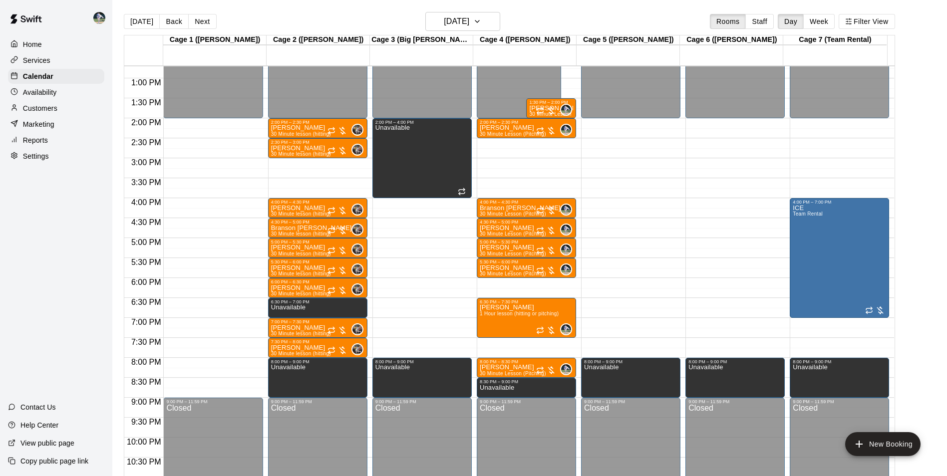
click at [518, 282] on div "12:00 AM – 2:00 PM Closed 2:00 PM – 2:30 PM Brodie King 30 Minute Lesson (Pitch…" at bounding box center [526, 38] width 99 height 958
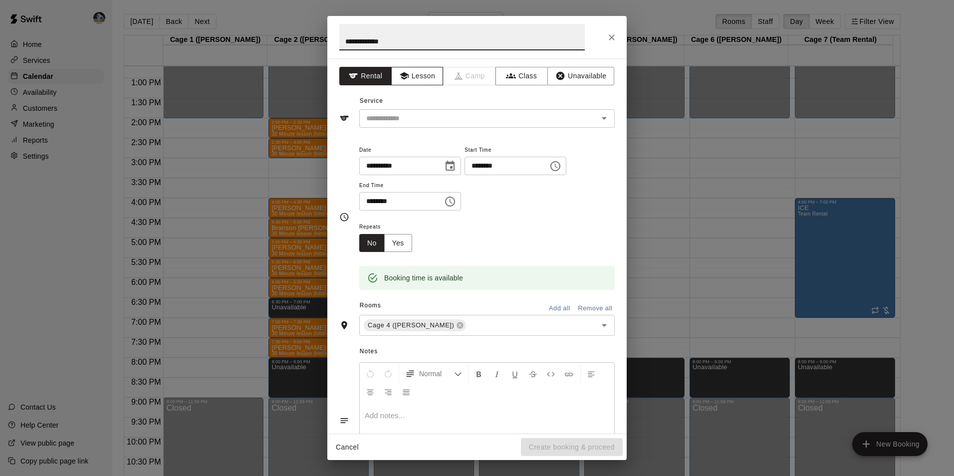
type input "**********"
drag, startPoint x: 417, startPoint y: 70, endPoint x: 422, endPoint y: 95, distance: 25.0
click at [418, 73] on button "Lesson" at bounding box center [417, 76] width 52 height 18
click at [424, 113] on input "text" at bounding box center [472, 118] width 220 height 12
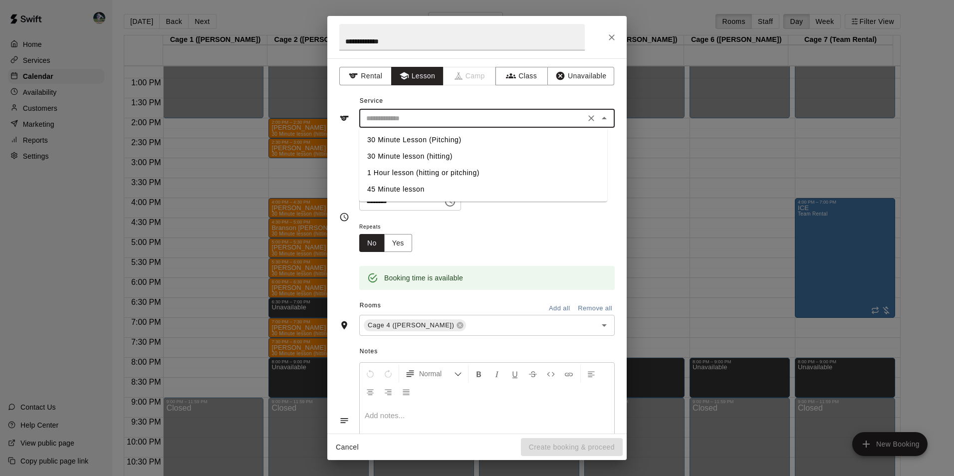
click at [432, 136] on li "30 Minute Lesson (Pitching)" at bounding box center [483, 140] width 248 height 16
type input "**********"
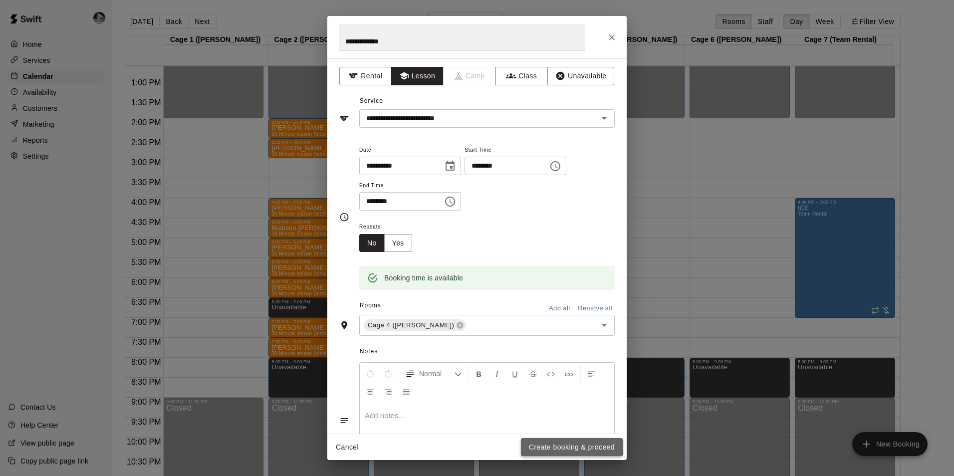
click at [548, 446] on button "Create booking & proceed" at bounding box center [572, 447] width 102 height 18
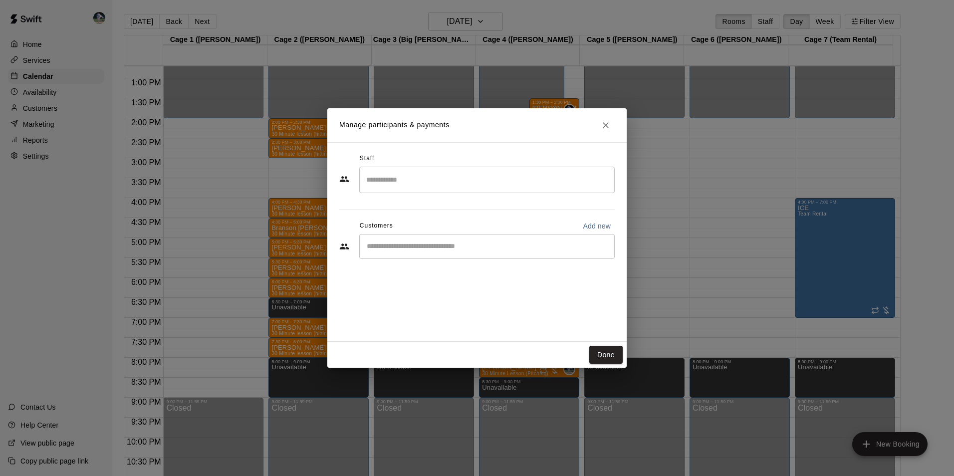
click at [386, 176] on input "Search staff" at bounding box center [487, 179] width 247 height 17
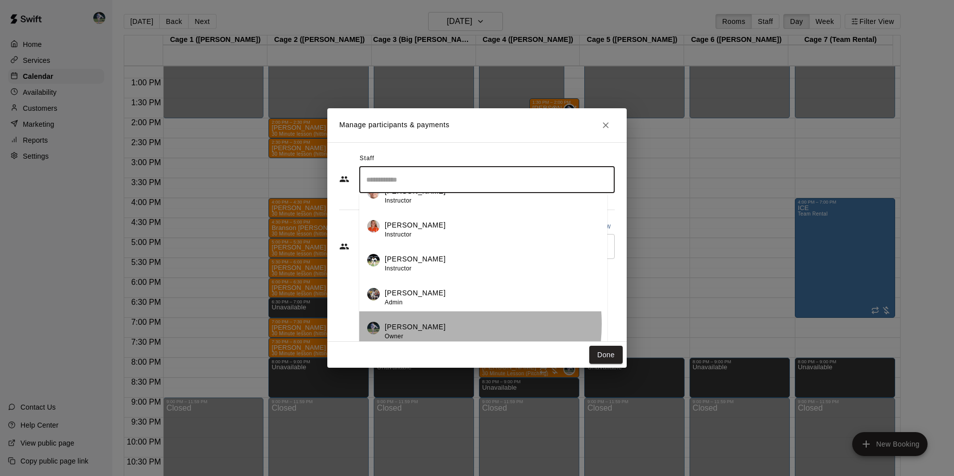
click at [423, 324] on div "Chad Bell Owner" at bounding box center [492, 331] width 215 height 19
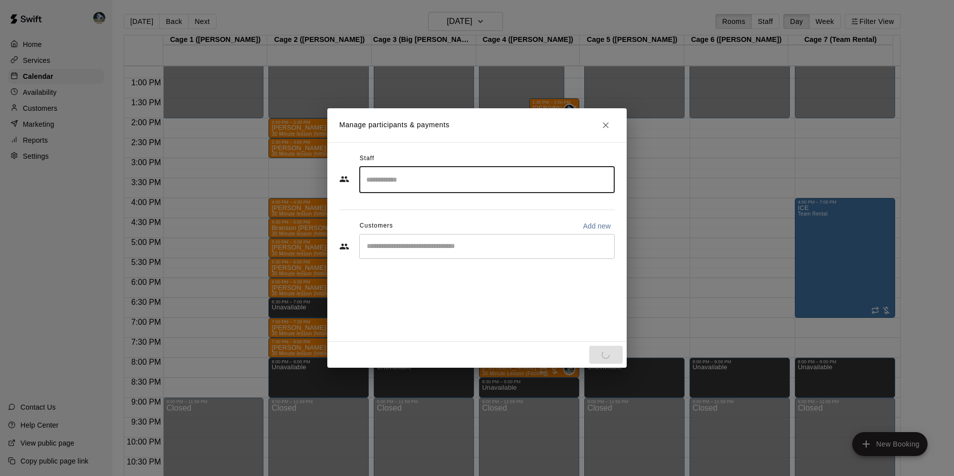
click at [391, 247] on input "Start typing to search customers..." at bounding box center [487, 247] width 247 height 10
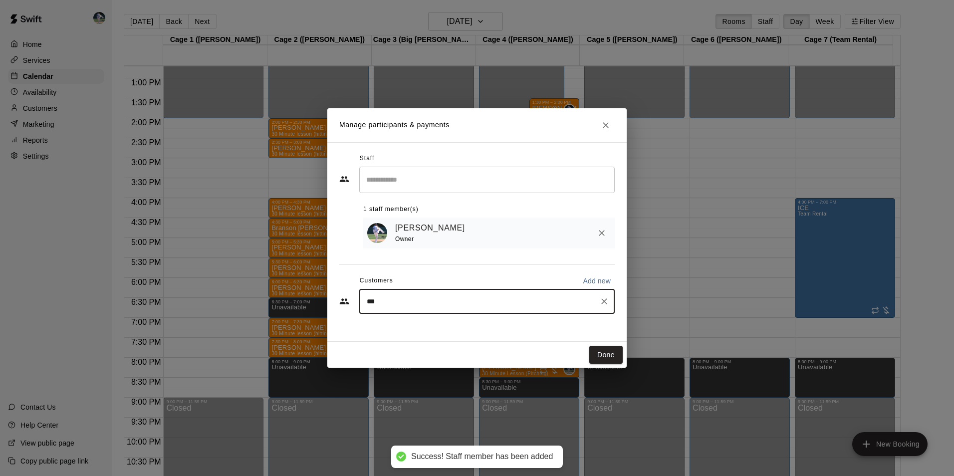
type input "****"
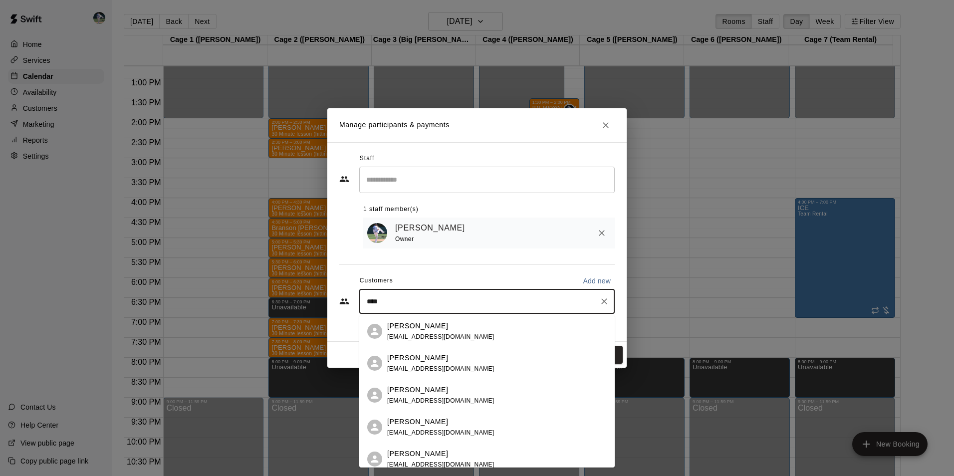
click at [417, 362] on div "Ashley Cummings ashleyc_83@yahoo.com" at bounding box center [440, 363] width 107 height 21
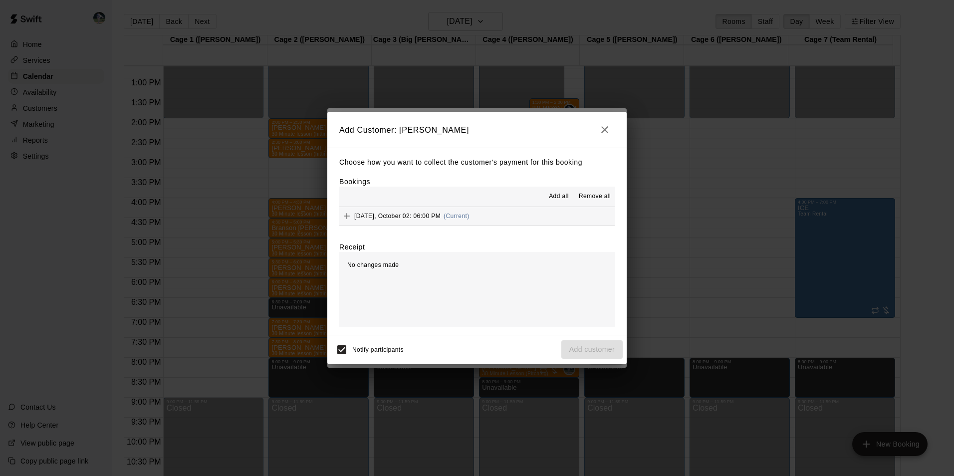
click at [558, 194] on span "Add all" at bounding box center [559, 197] width 20 height 10
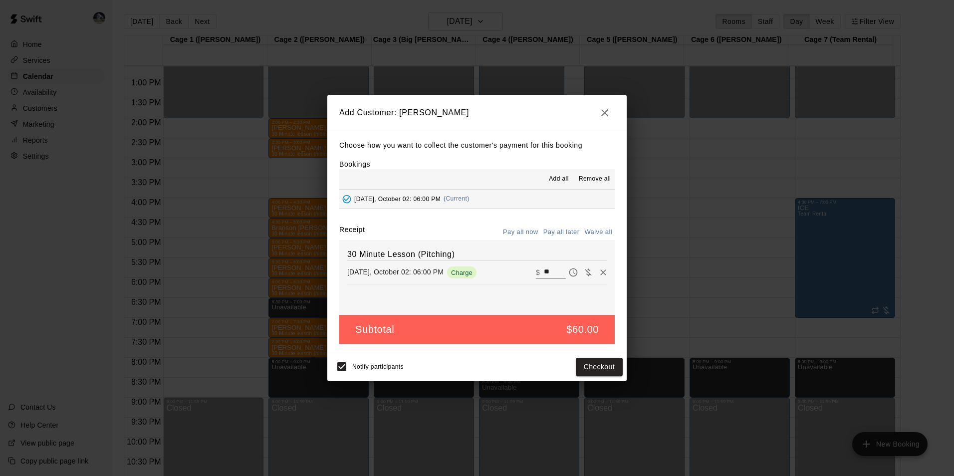
click at [570, 230] on button "Pay all later" at bounding box center [561, 232] width 41 height 15
click at [590, 358] on div "Notify participants Add customer" at bounding box center [477, 366] width 292 height 21
click at [589, 365] on button "Add customer" at bounding box center [592, 367] width 61 height 18
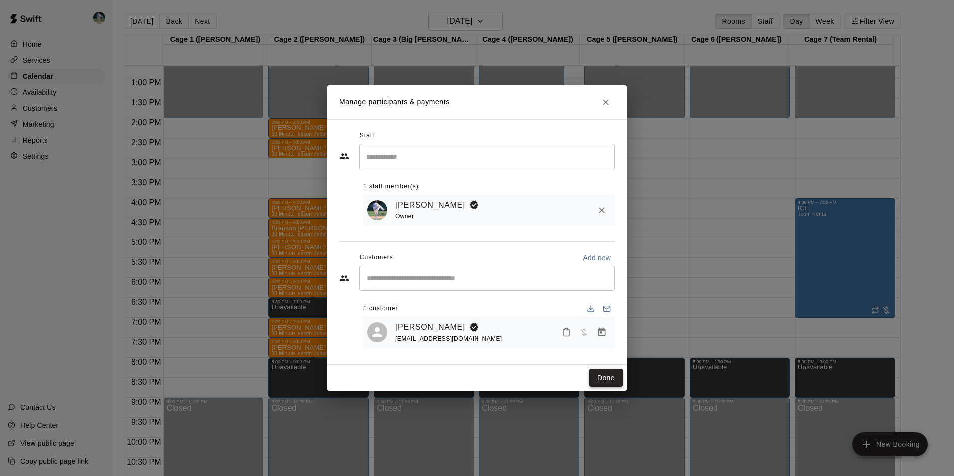
click at [606, 379] on button "Done" at bounding box center [606, 378] width 33 height 18
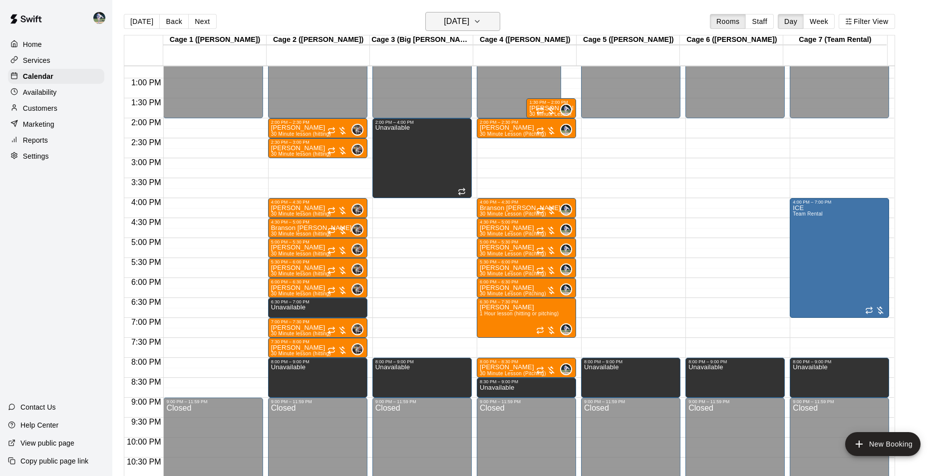
click at [468, 21] on h6 "Thursday Oct 02" at bounding box center [456, 21] width 25 height 14
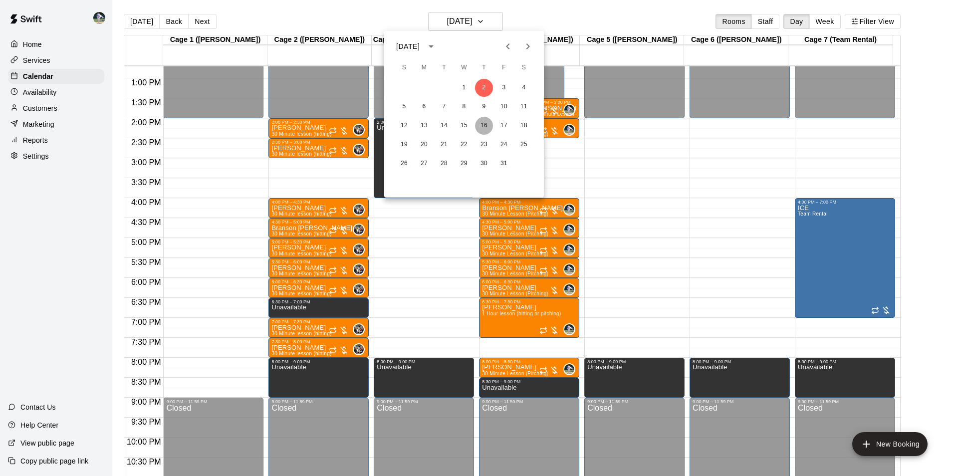
click at [487, 124] on button "16" at bounding box center [484, 126] width 18 height 18
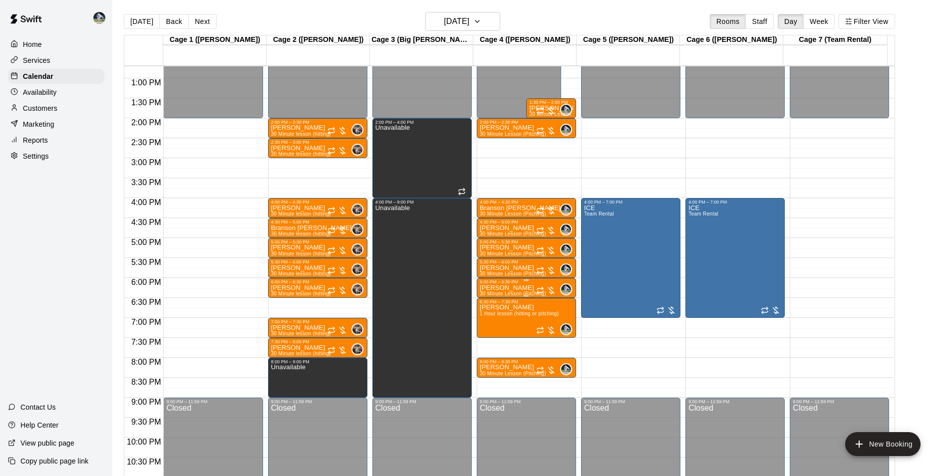
click at [504, 288] on p "[PERSON_NAME]" at bounding box center [513, 288] width 66 height 0
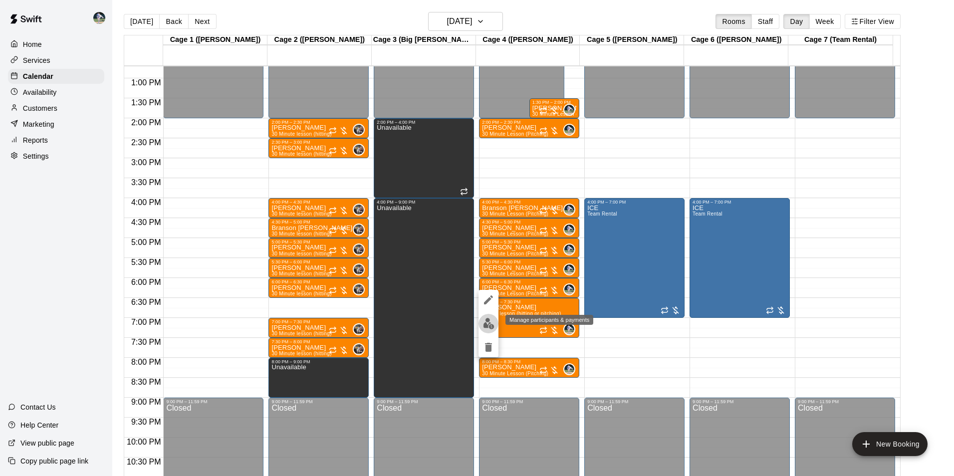
click at [486, 323] on img "edit" at bounding box center [488, 323] width 11 height 11
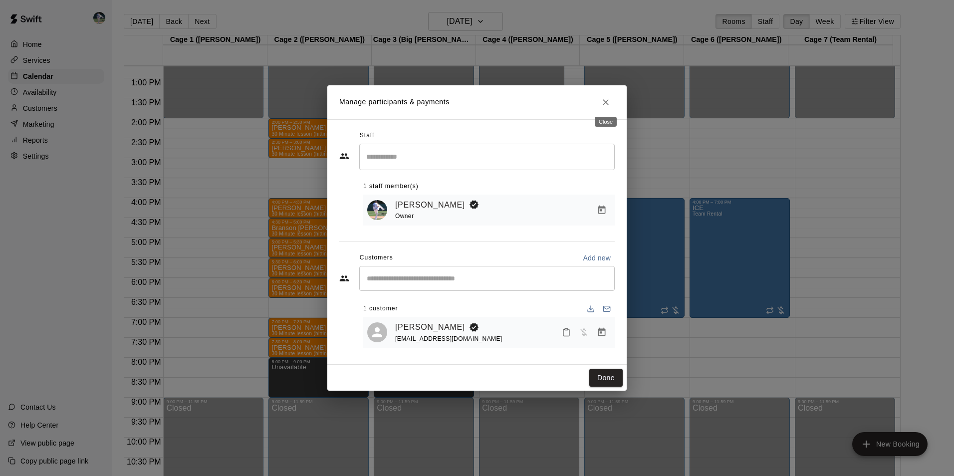
click at [606, 98] on icon "Close" at bounding box center [606, 102] width 10 height 10
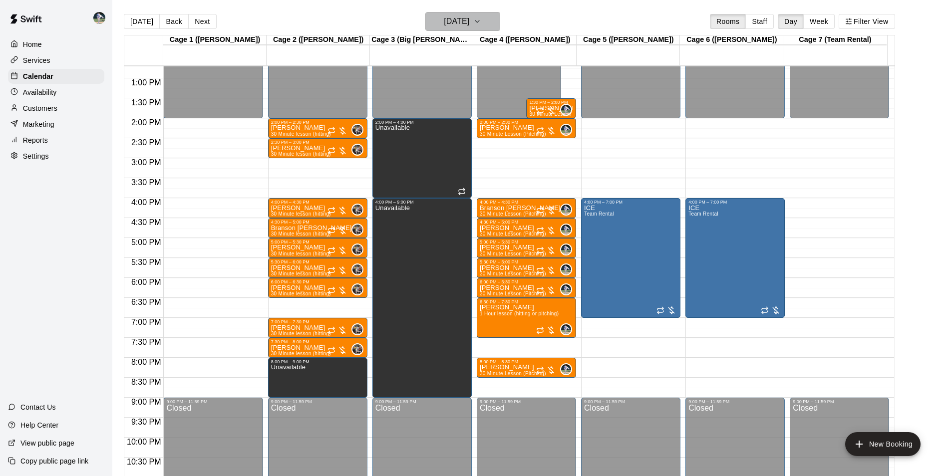
click at [444, 22] on h6 "Thursday Oct 16" at bounding box center [456, 21] width 25 height 14
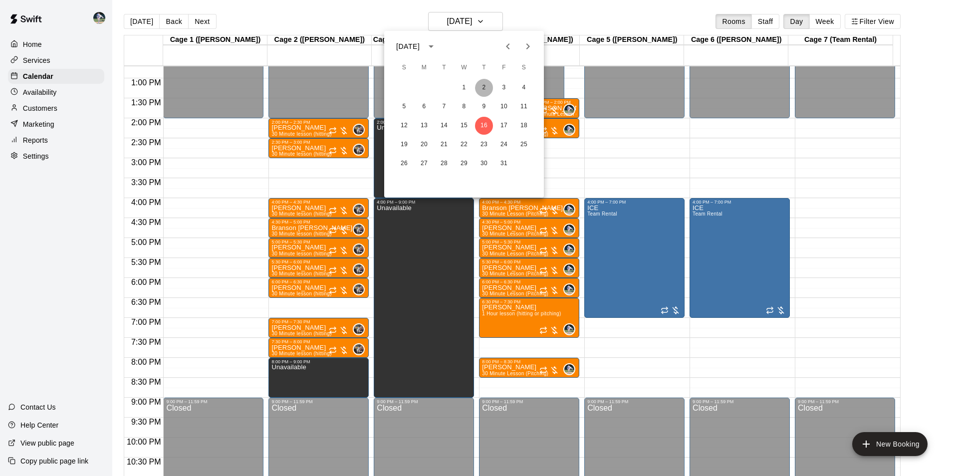
click at [483, 86] on button "2" at bounding box center [484, 88] width 18 height 18
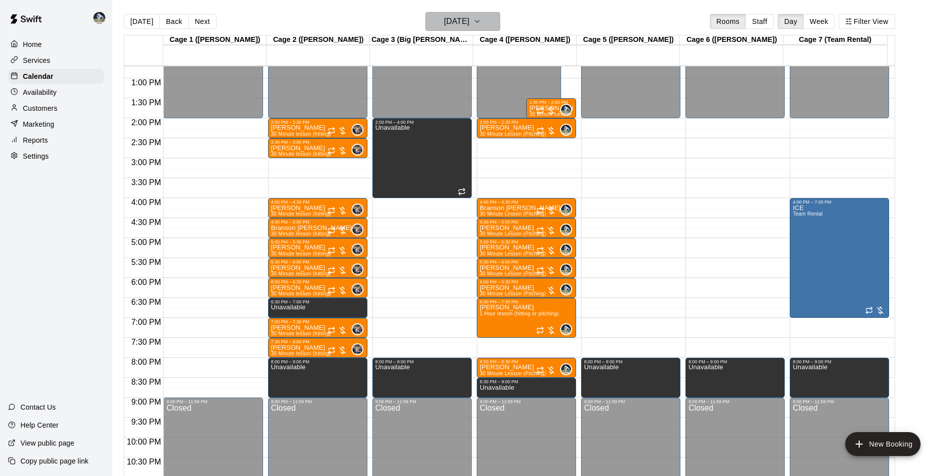
click at [469, 20] on h6 "Thursday Oct 02" at bounding box center [456, 21] width 25 height 14
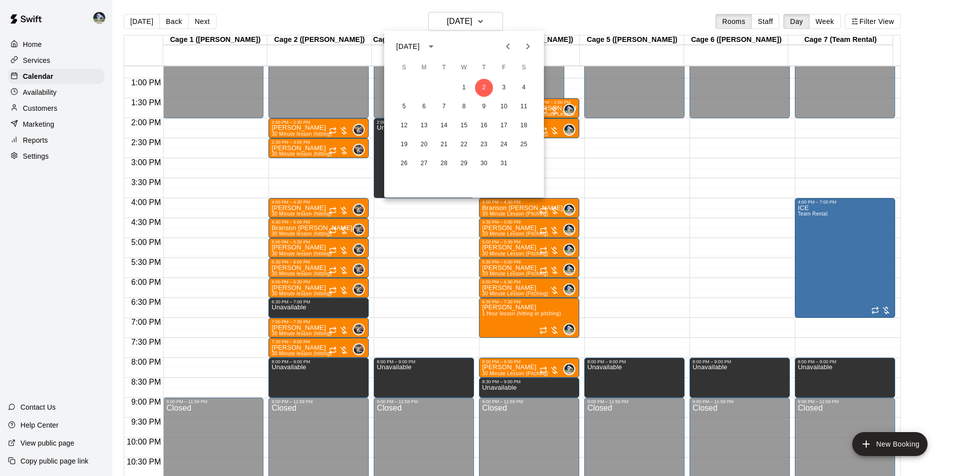
click at [513, 43] on icon "Previous month" at bounding box center [508, 46] width 12 height 12
click at [483, 144] on button "25" at bounding box center [484, 145] width 18 height 18
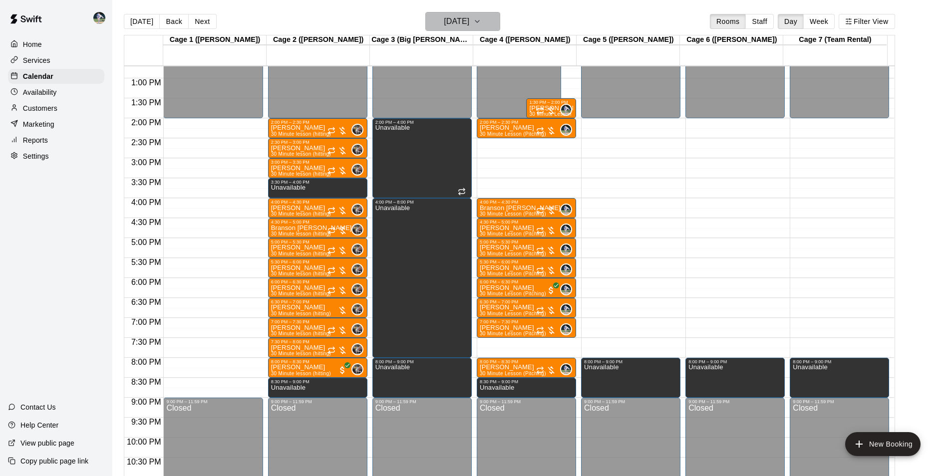
click at [469, 22] on h6 "[DATE]" at bounding box center [456, 21] width 25 height 14
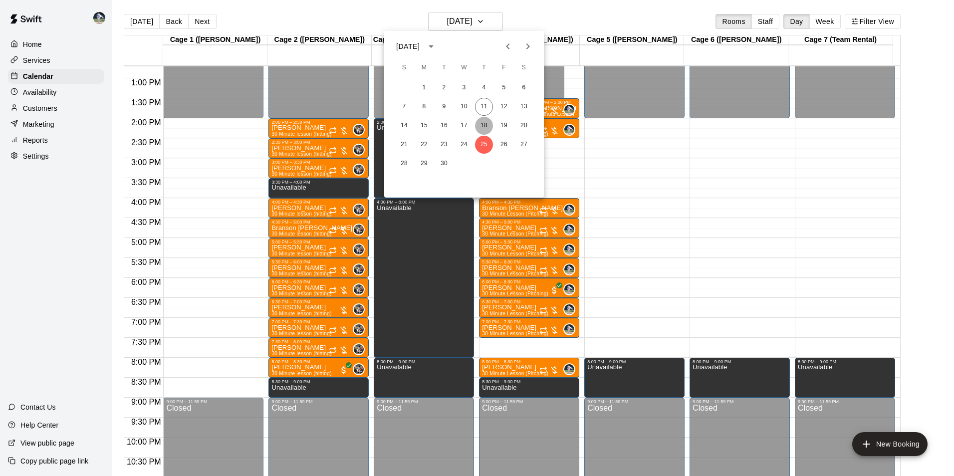
click at [487, 124] on button "18" at bounding box center [484, 126] width 18 height 18
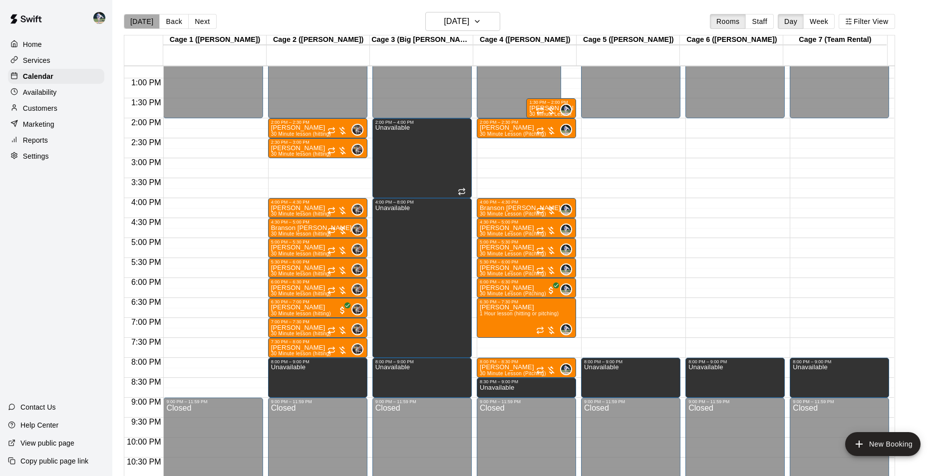
click at [147, 20] on button "[DATE]" at bounding box center [142, 21] width 36 height 15
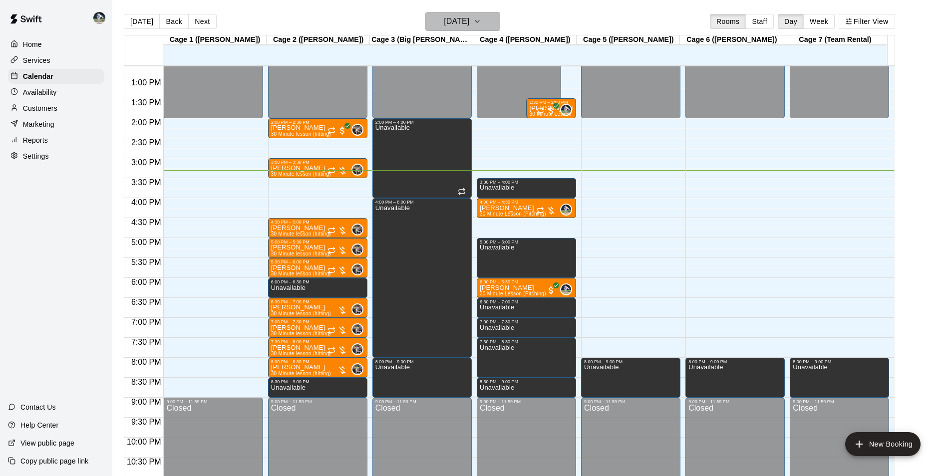
click at [462, 20] on h6 "[DATE]" at bounding box center [456, 21] width 25 height 14
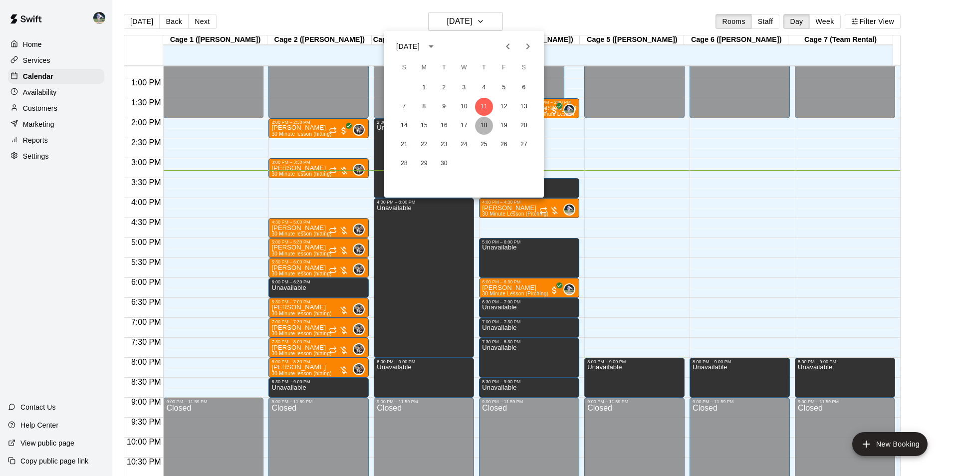
click at [484, 125] on button "18" at bounding box center [484, 126] width 18 height 18
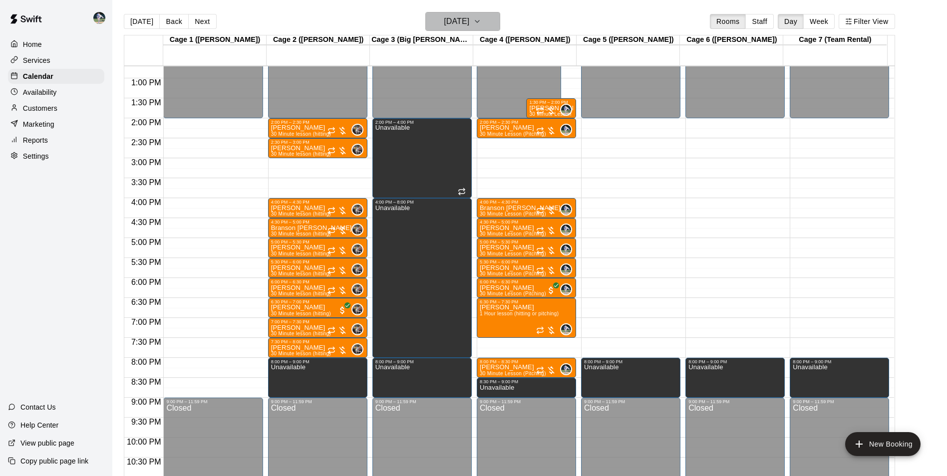
click at [462, 22] on h6 "[DATE]" at bounding box center [456, 21] width 25 height 14
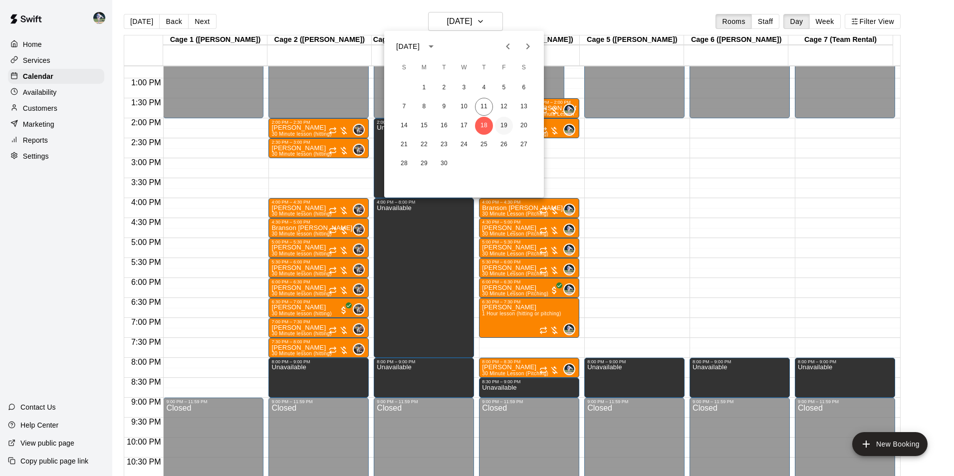
click at [506, 125] on button "19" at bounding box center [504, 126] width 18 height 18
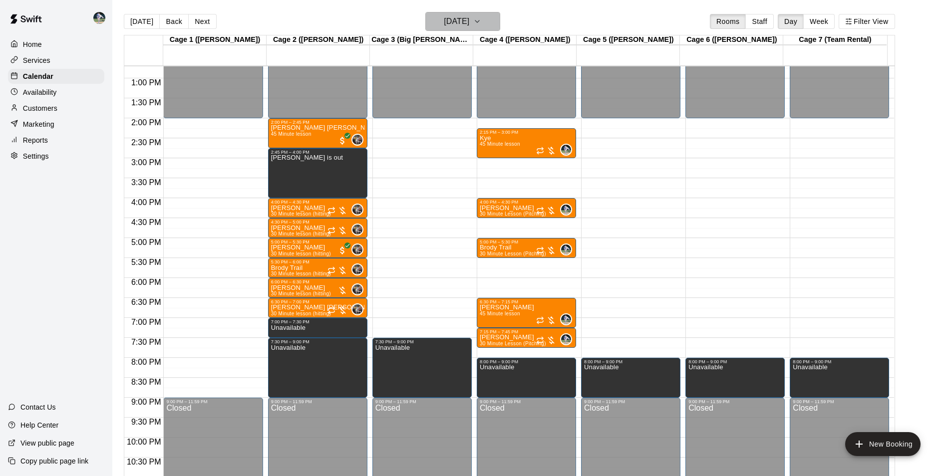
click at [449, 23] on h6 "Friday Sep 19" at bounding box center [456, 21] width 25 height 14
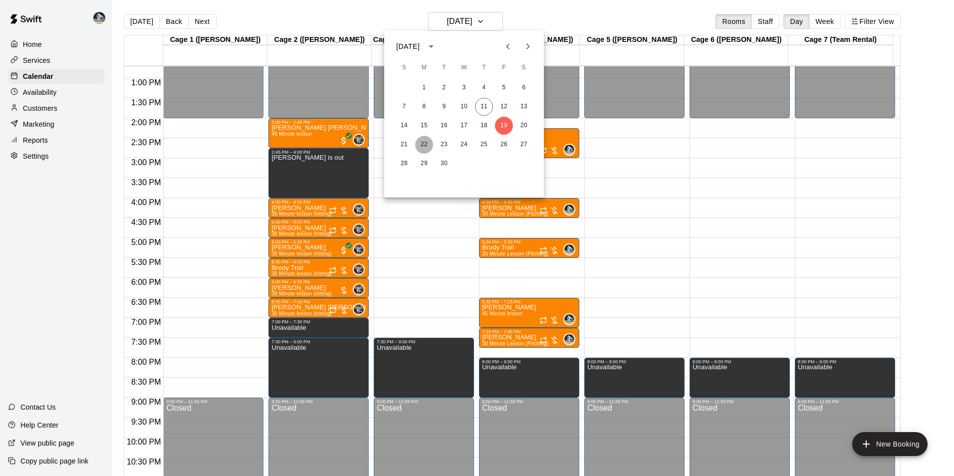
click at [421, 143] on button "22" at bounding box center [424, 145] width 18 height 18
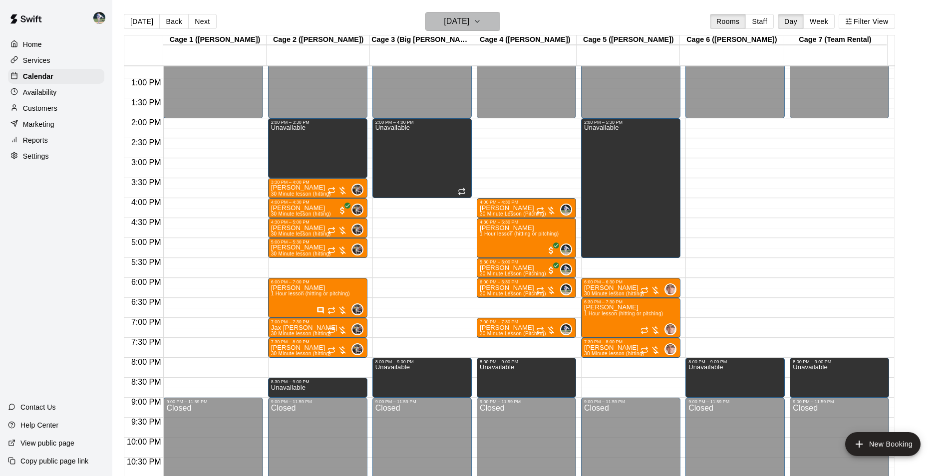
click at [457, 21] on h6 "[DATE]" at bounding box center [456, 21] width 25 height 14
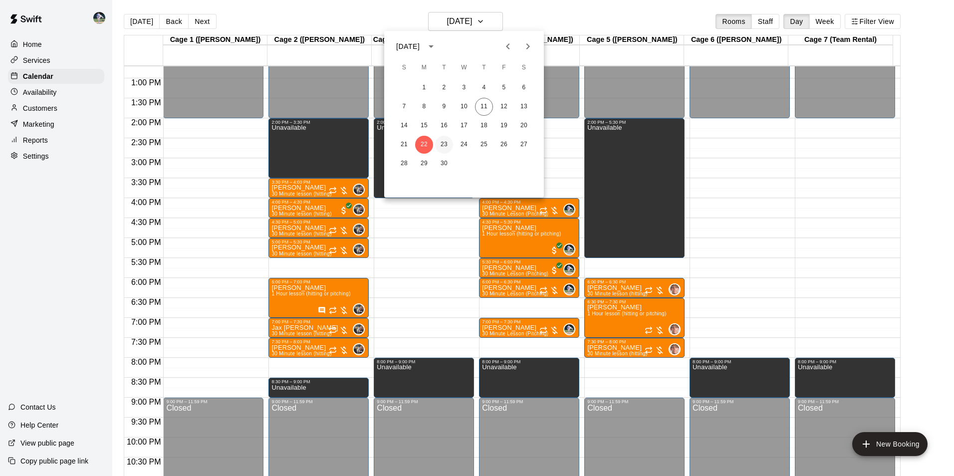
click at [446, 143] on button "23" at bounding box center [444, 145] width 18 height 18
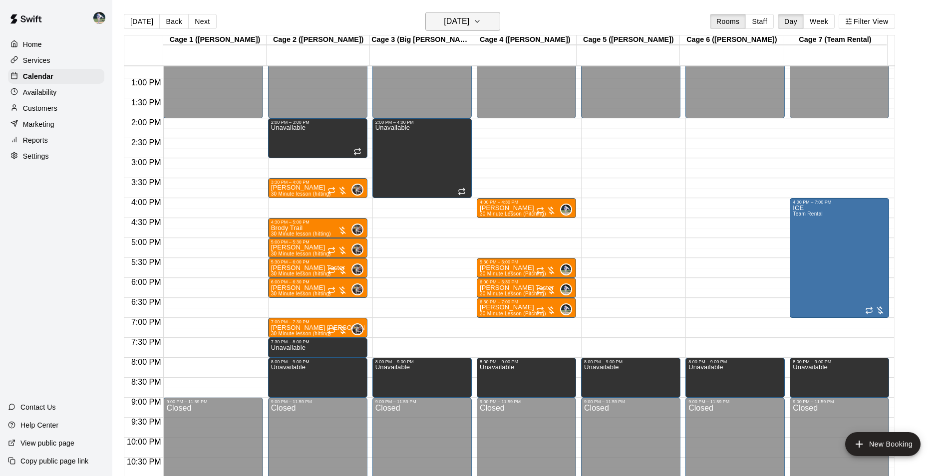
click at [444, 22] on h6 "Tuesday Sep 23" at bounding box center [456, 21] width 25 height 14
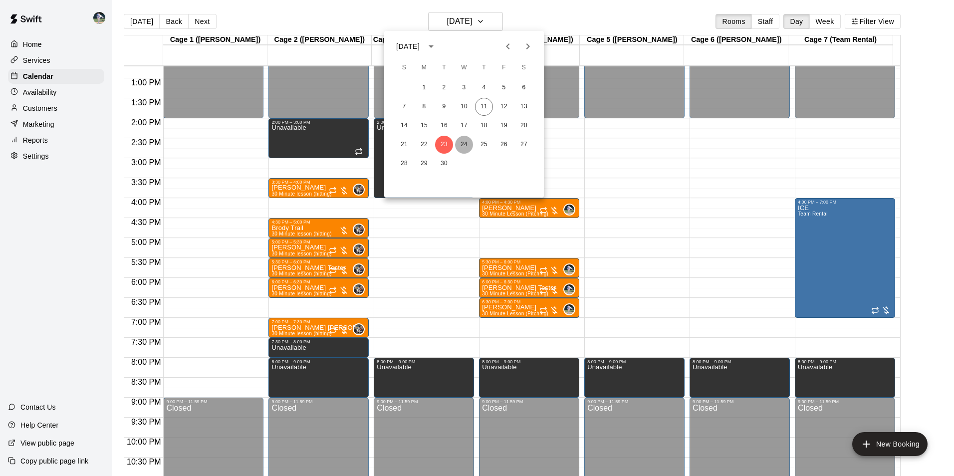
click at [463, 144] on button "24" at bounding box center [464, 145] width 18 height 18
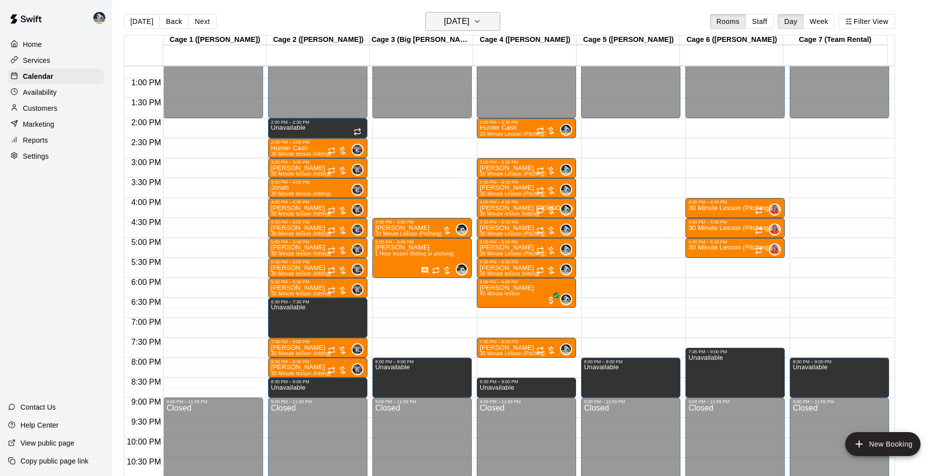
click at [469, 25] on h6 "Wednesday Sep 24" at bounding box center [456, 21] width 25 height 14
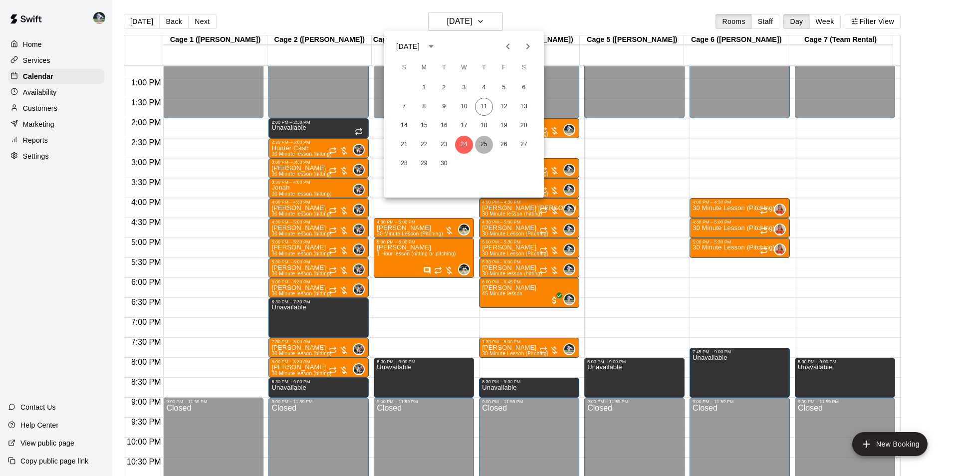
click at [487, 146] on button "25" at bounding box center [484, 145] width 18 height 18
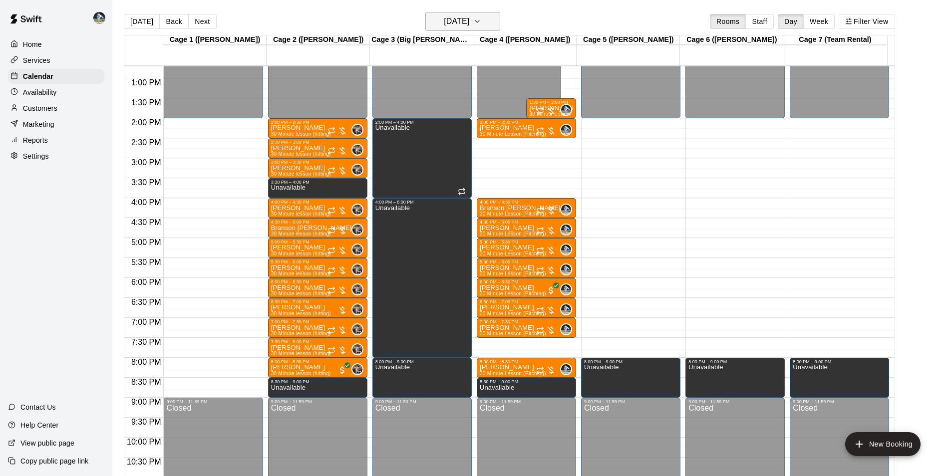
click at [446, 18] on h6 "[DATE]" at bounding box center [456, 21] width 25 height 14
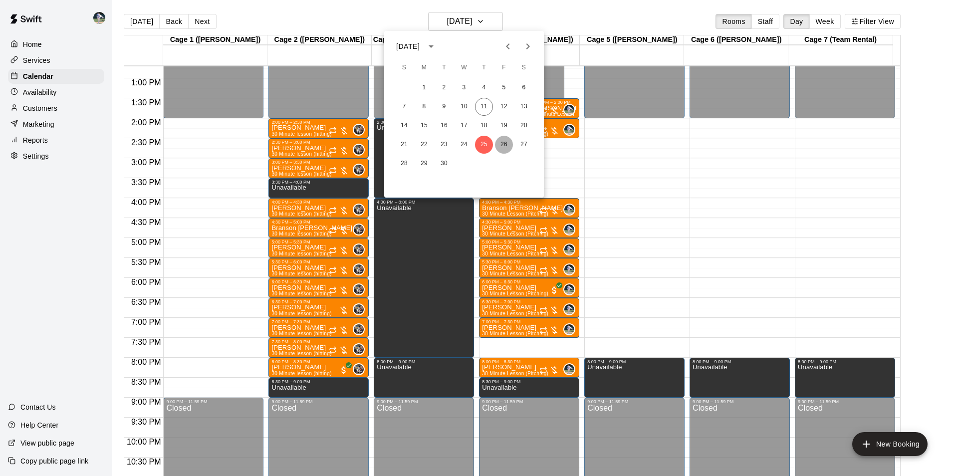
click at [507, 144] on button "26" at bounding box center [504, 145] width 18 height 18
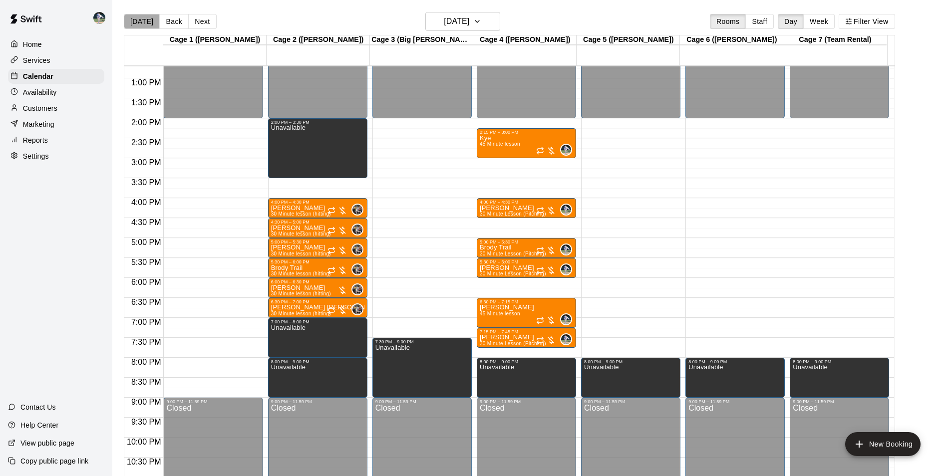
click at [145, 18] on button "[DATE]" at bounding box center [142, 21] width 36 height 15
